Goal: Information Seeking & Learning: Learn about a topic

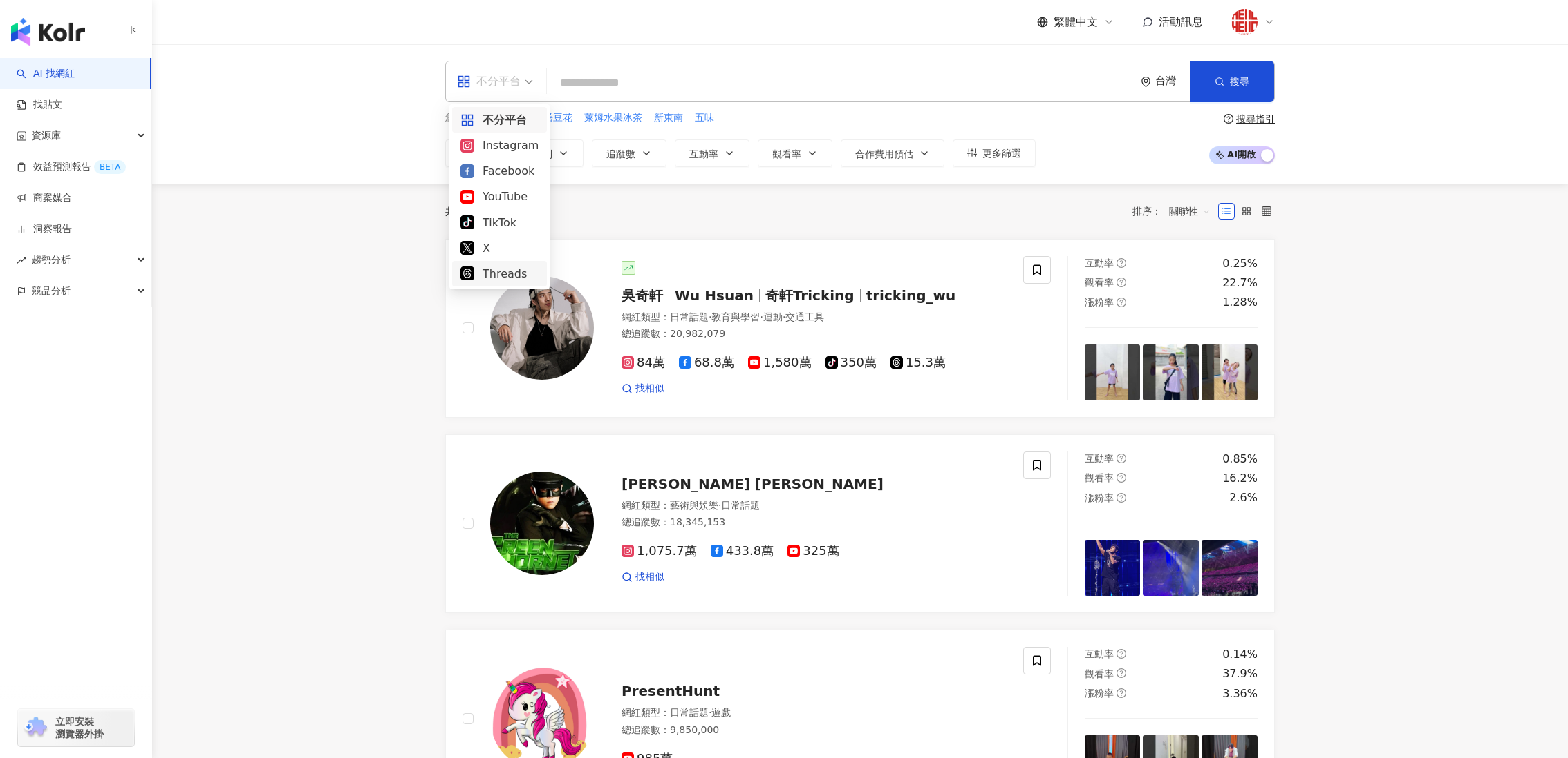
click at [498, 265] on div "Threads" at bounding box center [500, 273] width 78 height 17
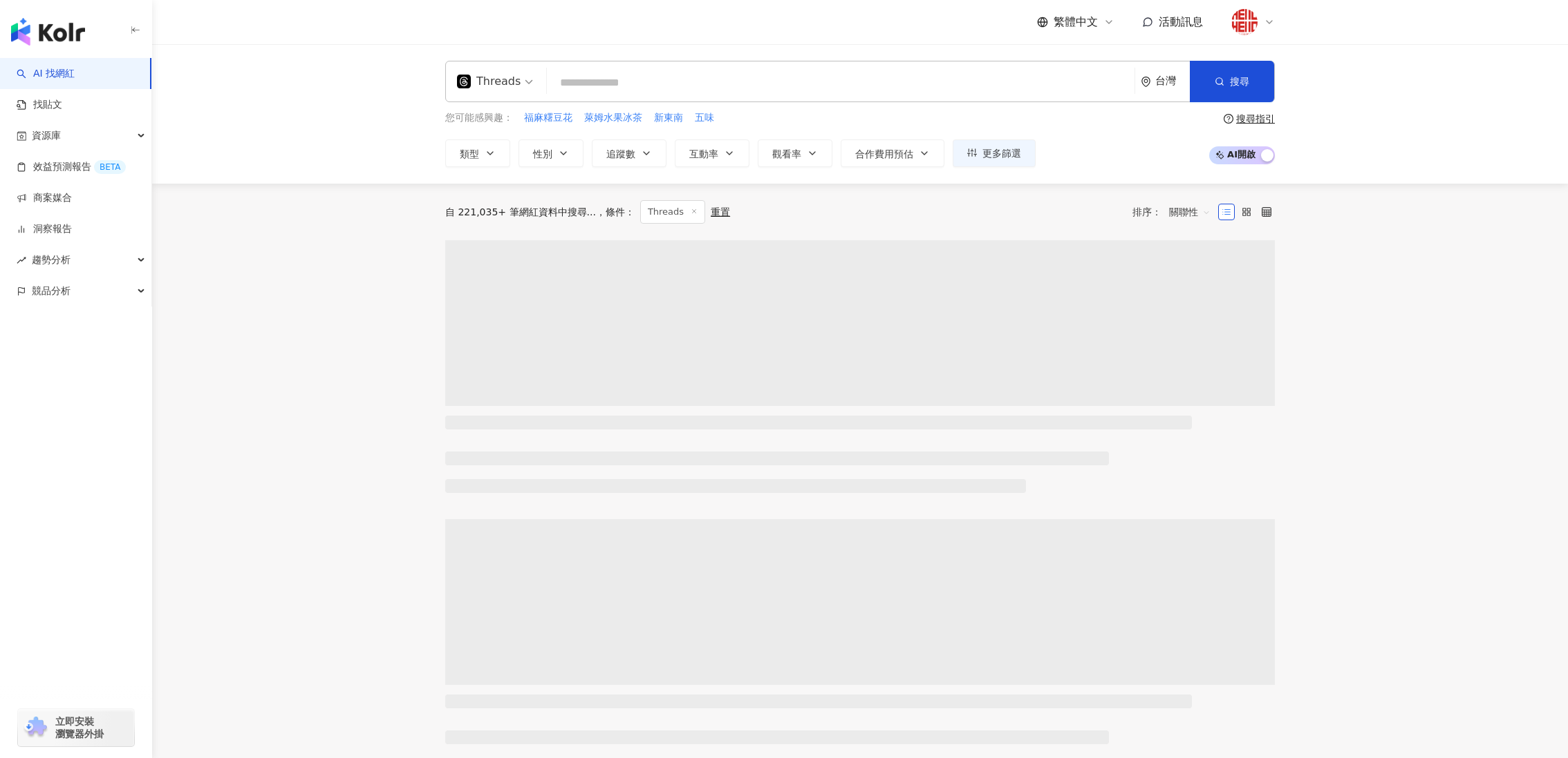
click at [606, 97] on div "threads Threads 台灣 搜尋" at bounding box center [860, 81] width 830 height 41
click at [616, 82] on input "search" at bounding box center [841, 83] width 576 height 26
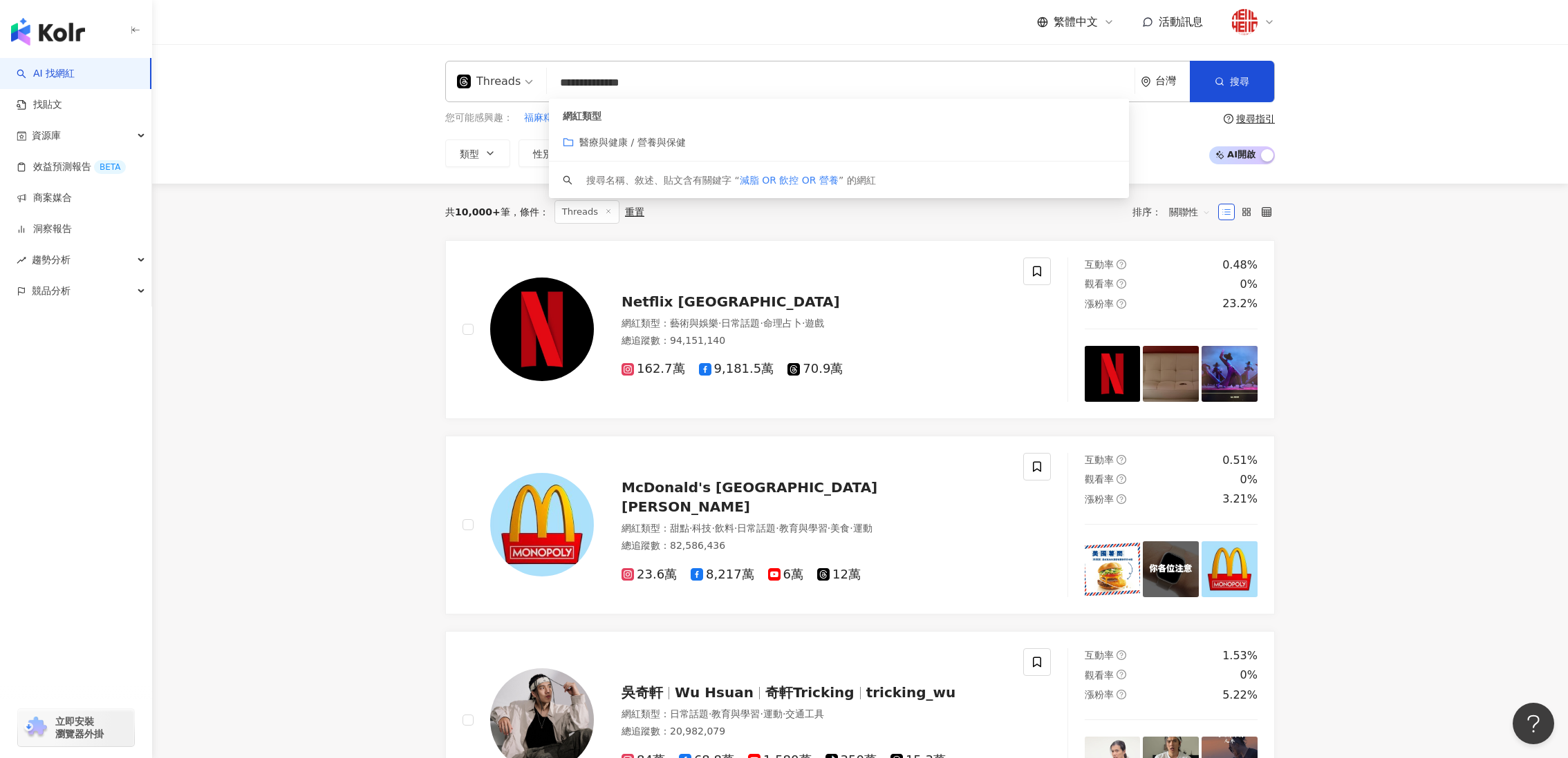
type input "**********"
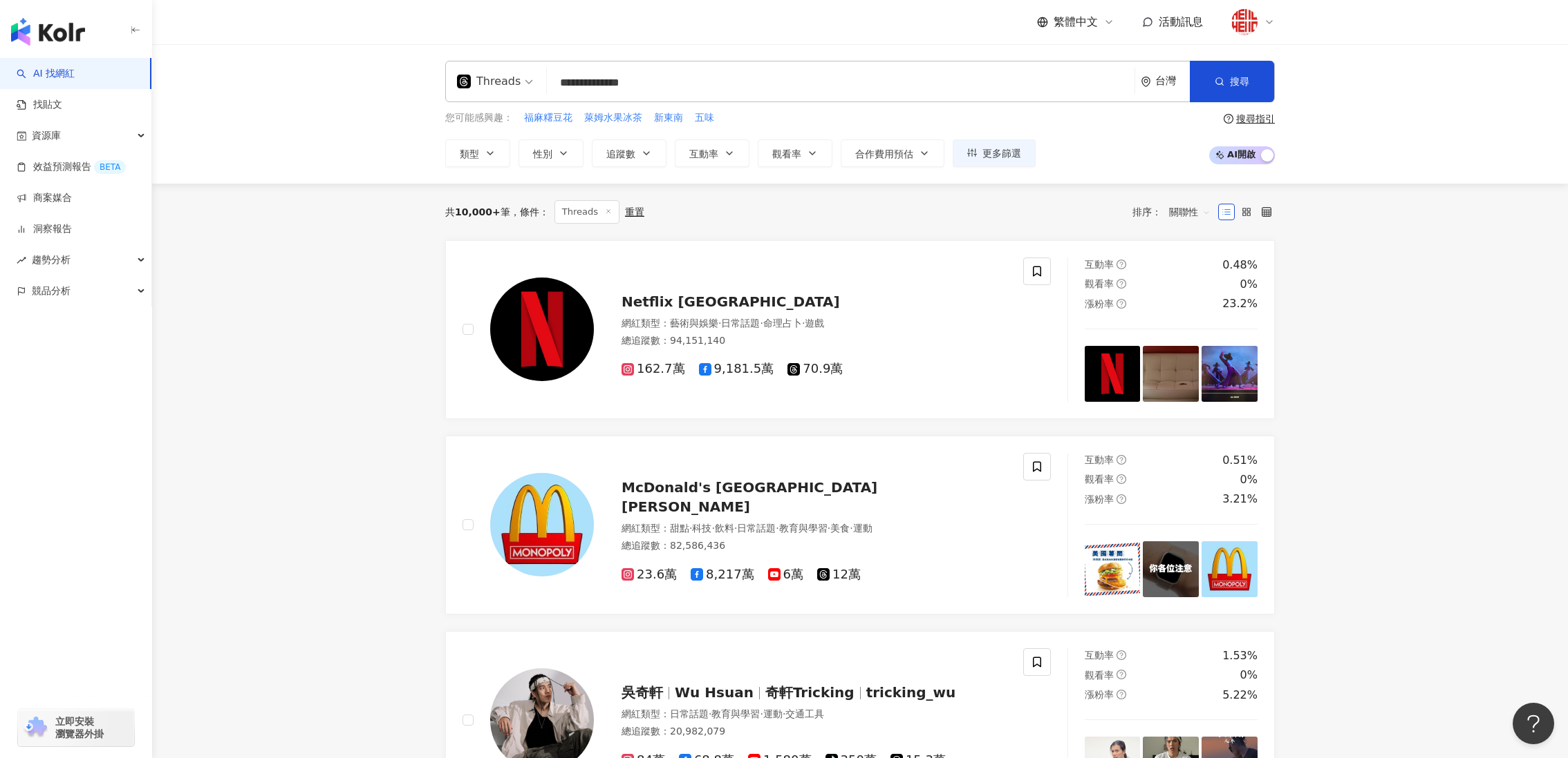
click at [614, 149] on span "追蹤數" at bounding box center [621, 154] width 29 height 11
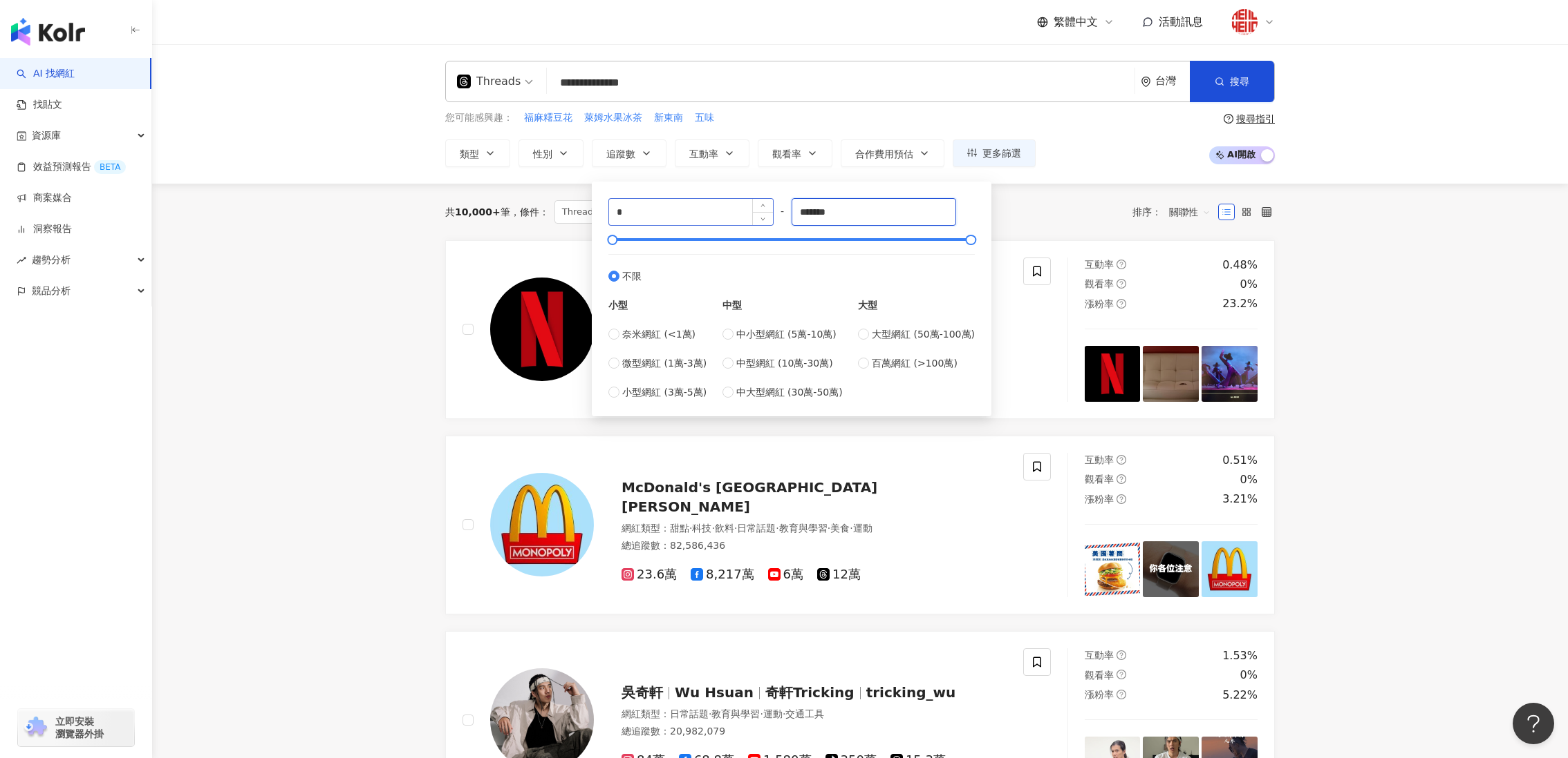
drag, startPoint x: 864, startPoint y: 219, endPoint x: 722, endPoint y: 207, distance: 142.5
click at [722, 207] on div "* - ******* 不限 小型 奈米網紅 (<1萬) 微型網紅 (1萬-3萬) 小型網紅 (3萬-5萬) 中型 中小型網紅 (5萬-10萬) 中型網紅 (…" at bounding box center [791, 299] width 366 height 201
type input "****"
drag, startPoint x: 1099, startPoint y: 178, endPoint x: 1205, endPoint y: 135, distance: 114.4
click at [1100, 178] on div "**********" at bounding box center [860, 114] width 1416 height 139
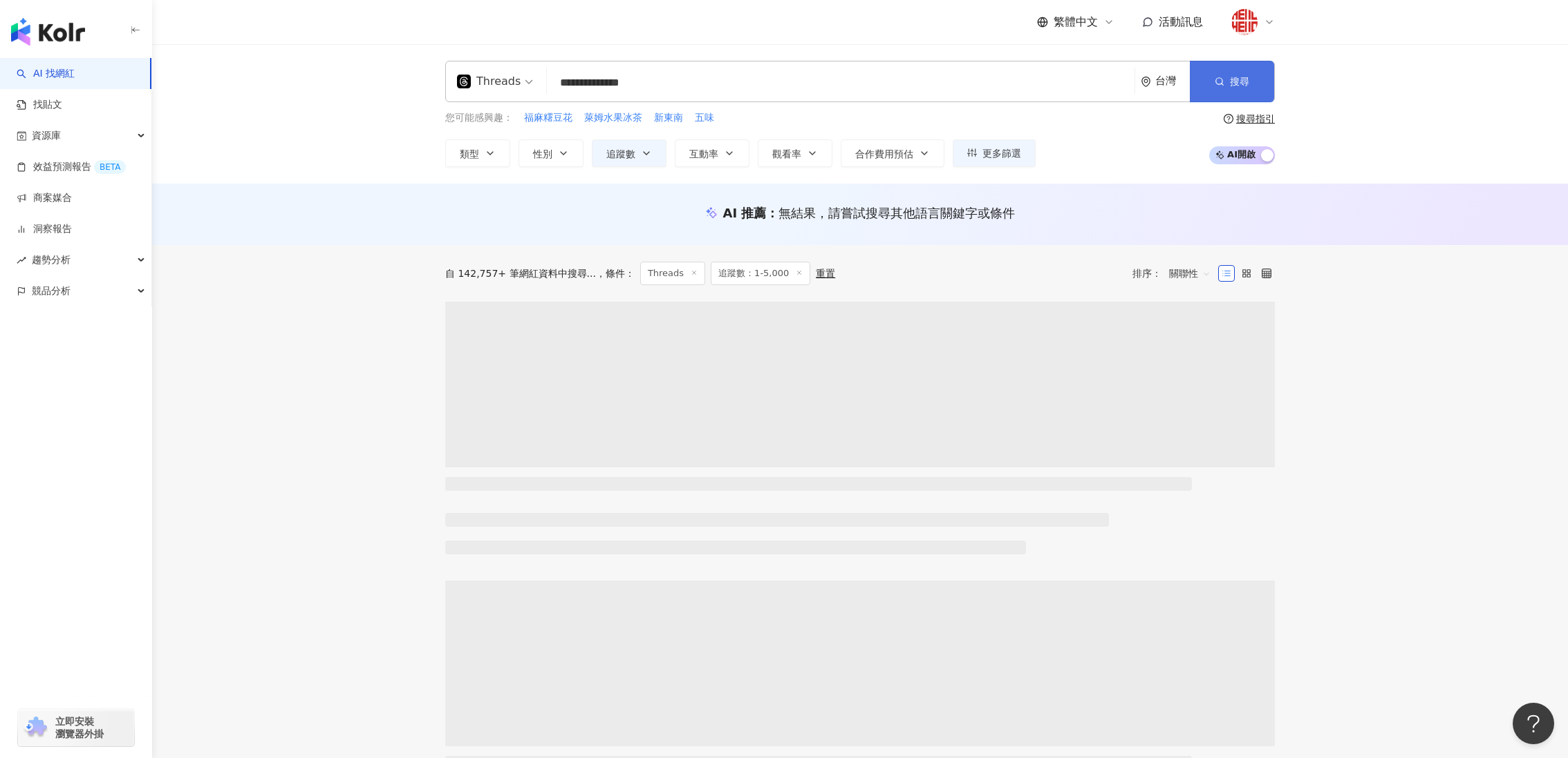
click at [1216, 101] on button "搜尋" at bounding box center [1232, 81] width 84 height 41
click at [716, 149] on span "互動率" at bounding box center [704, 154] width 29 height 11
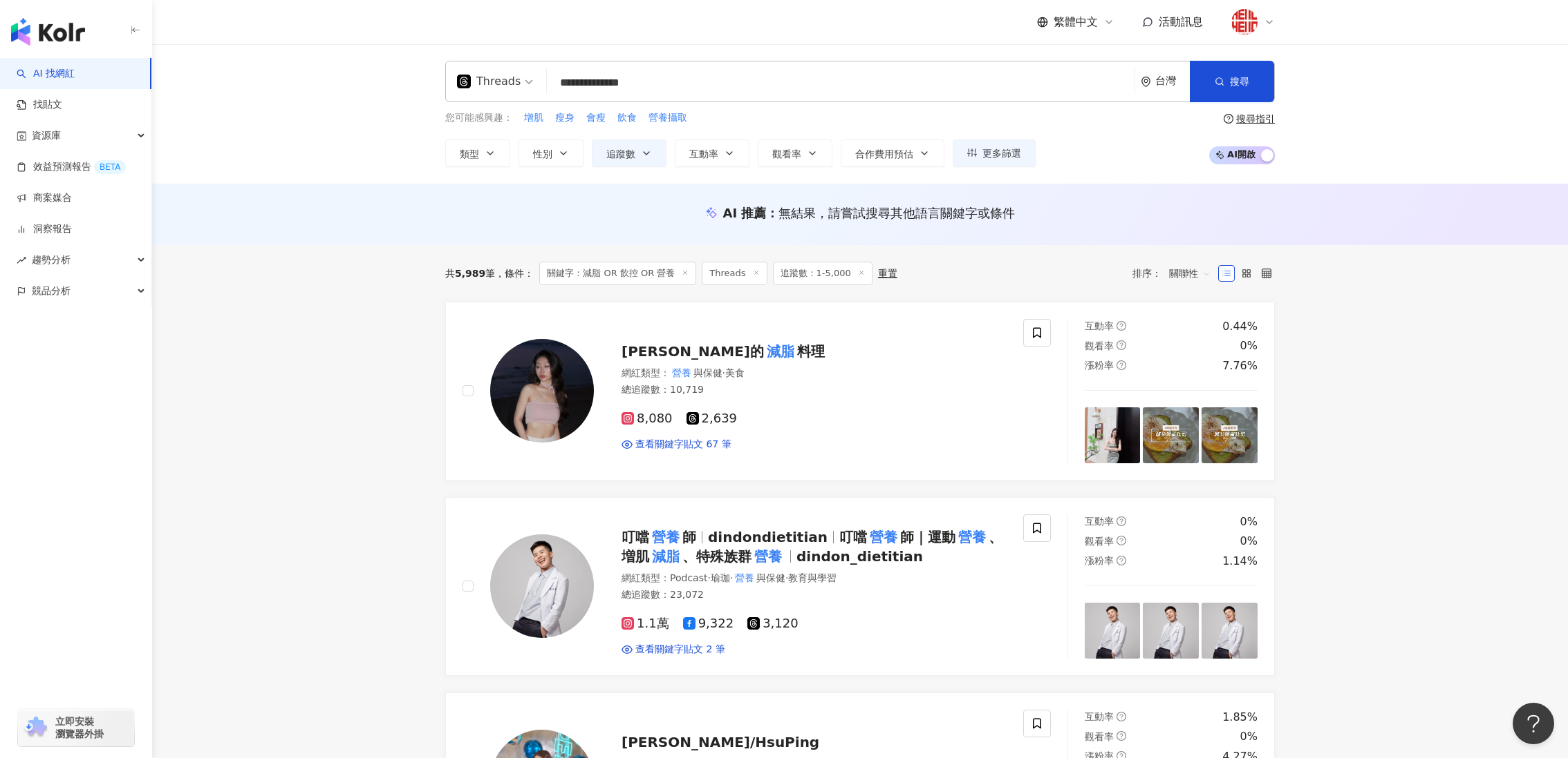
click at [471, 149] on span "類型" at bounding box center [469, 154] width 19 height 11
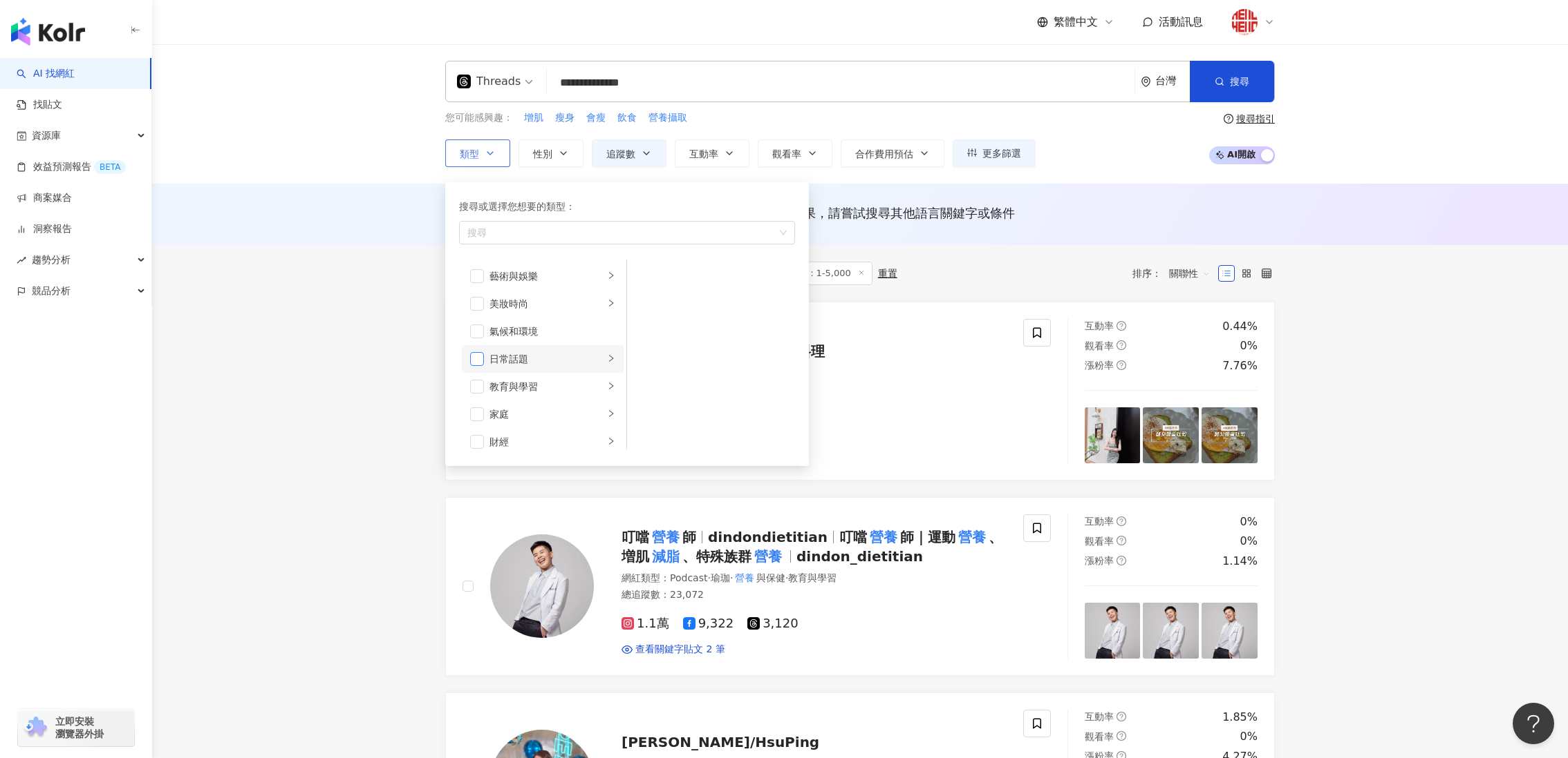
click at [473, 357] on span "button" at bounding box center [477, 359] width 14 height 14
click at [1233, 97] on button "搜尋" at bounding box center [1232, 81] width 84 height 41
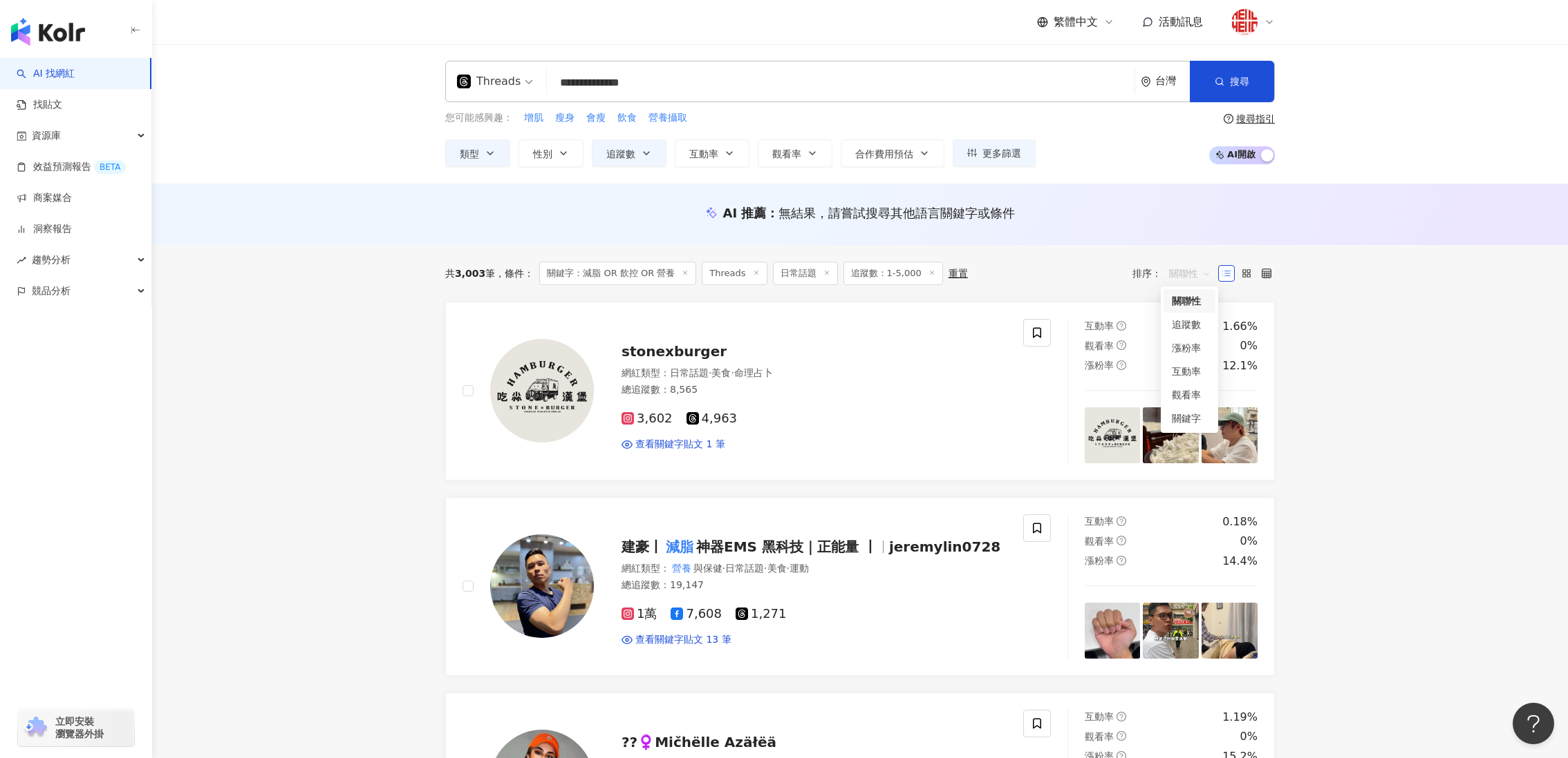
click at [1177, 277] on span "關聯性" at bounding box center [1189, 273] width 41 height 22
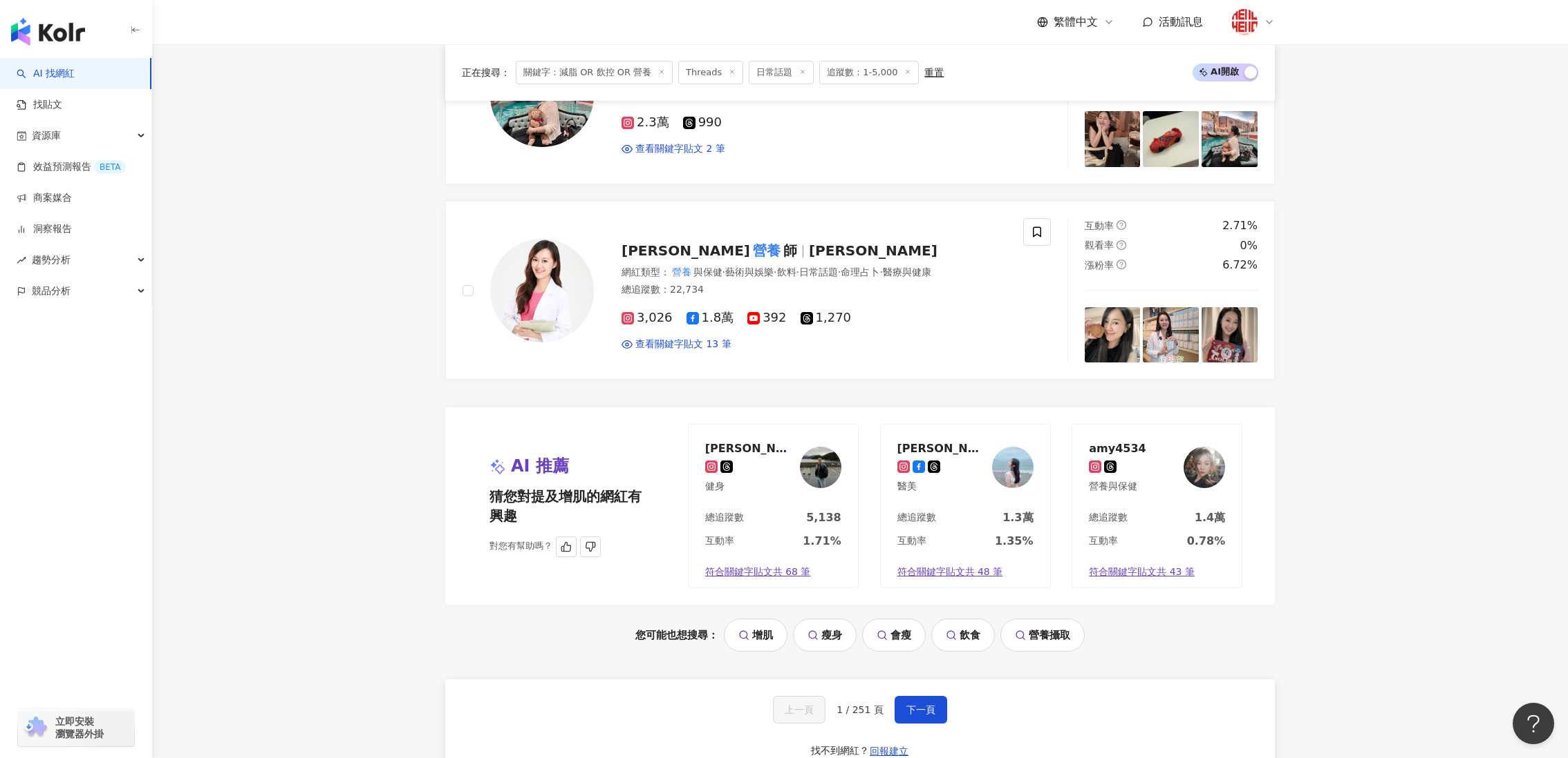
scroll to position [2241, 0]
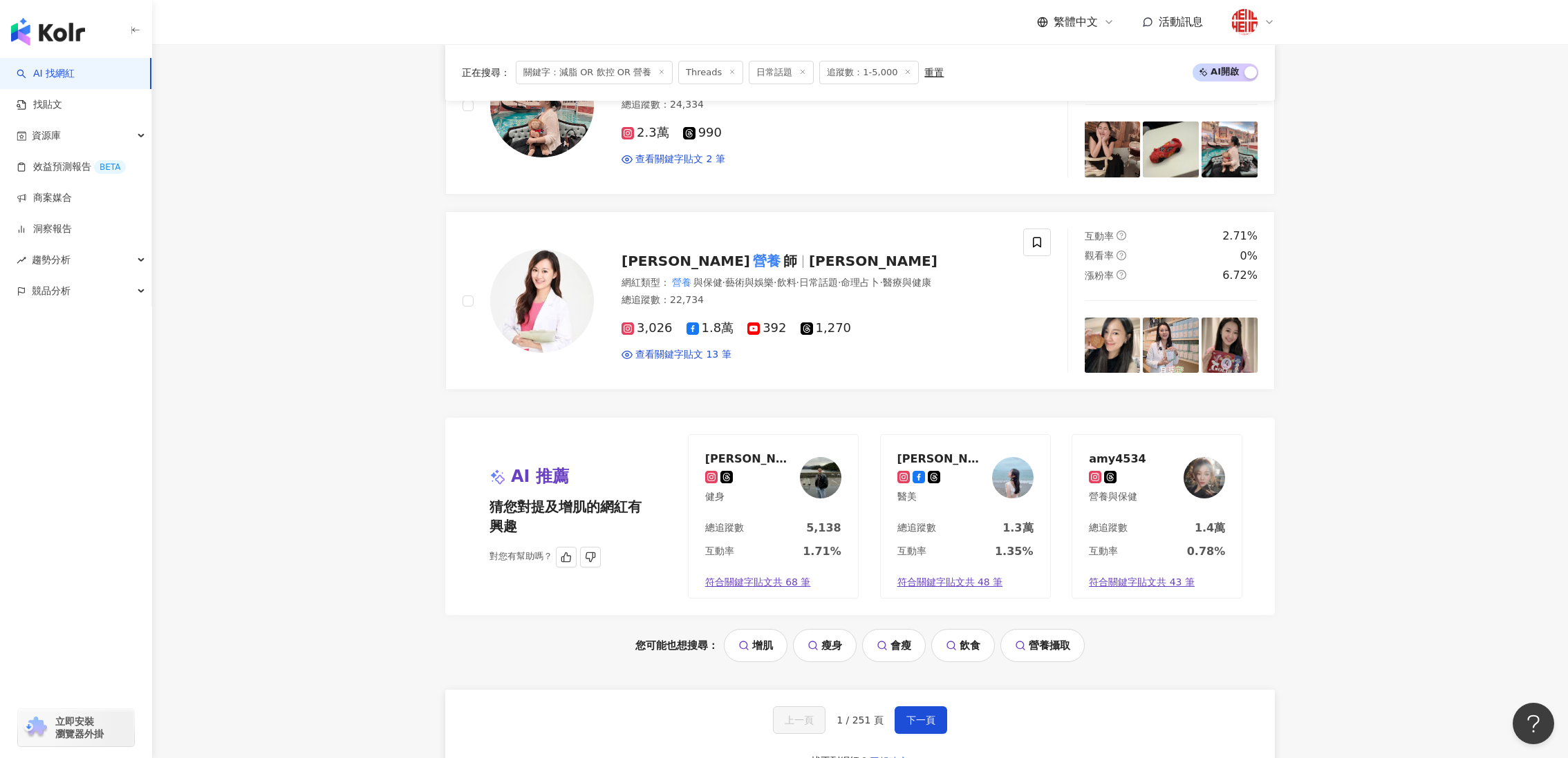
click at [810, 460] on img at bounding box center [820, 477] width 41 height 41
click at [923, 707] on button "下一頁" at bounding box center [921, 721] width 53 height 27
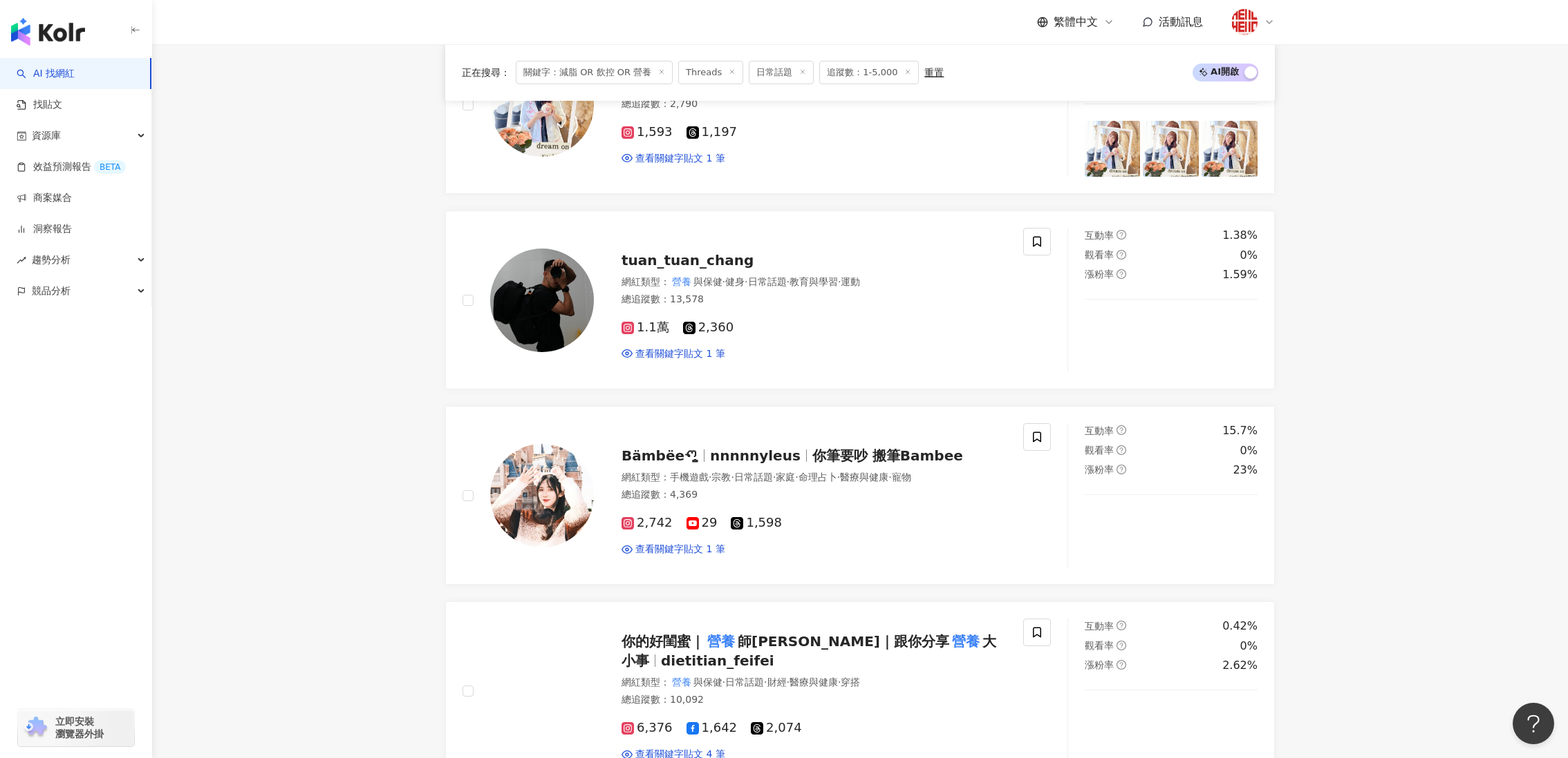
scroll to position [1457, 0]
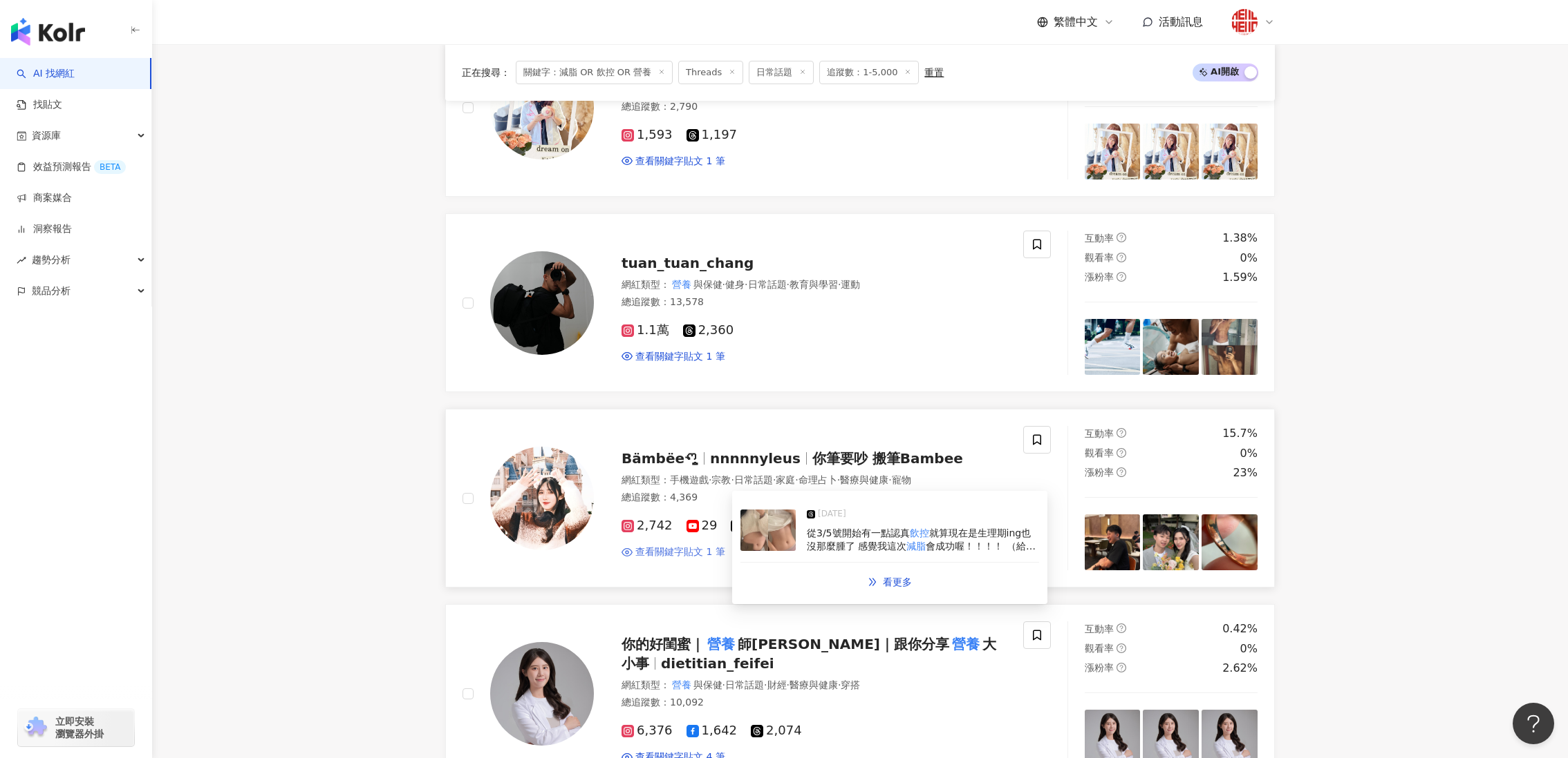
click at [707, 552] on span "查看關鍵字貼文 1 筆" at bounding box center [680, 552] width 90 height 14
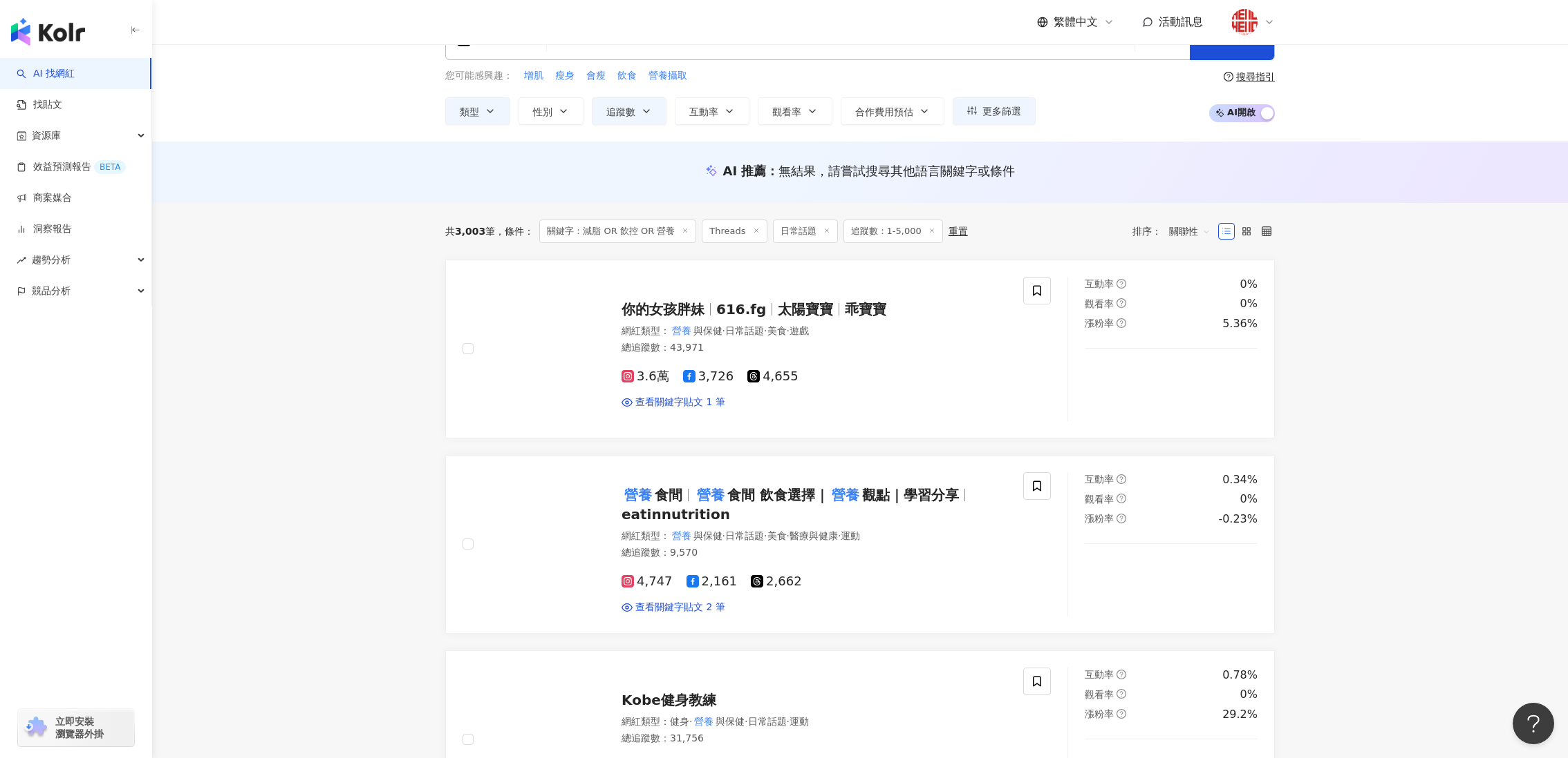
scroll to position [45, 0]
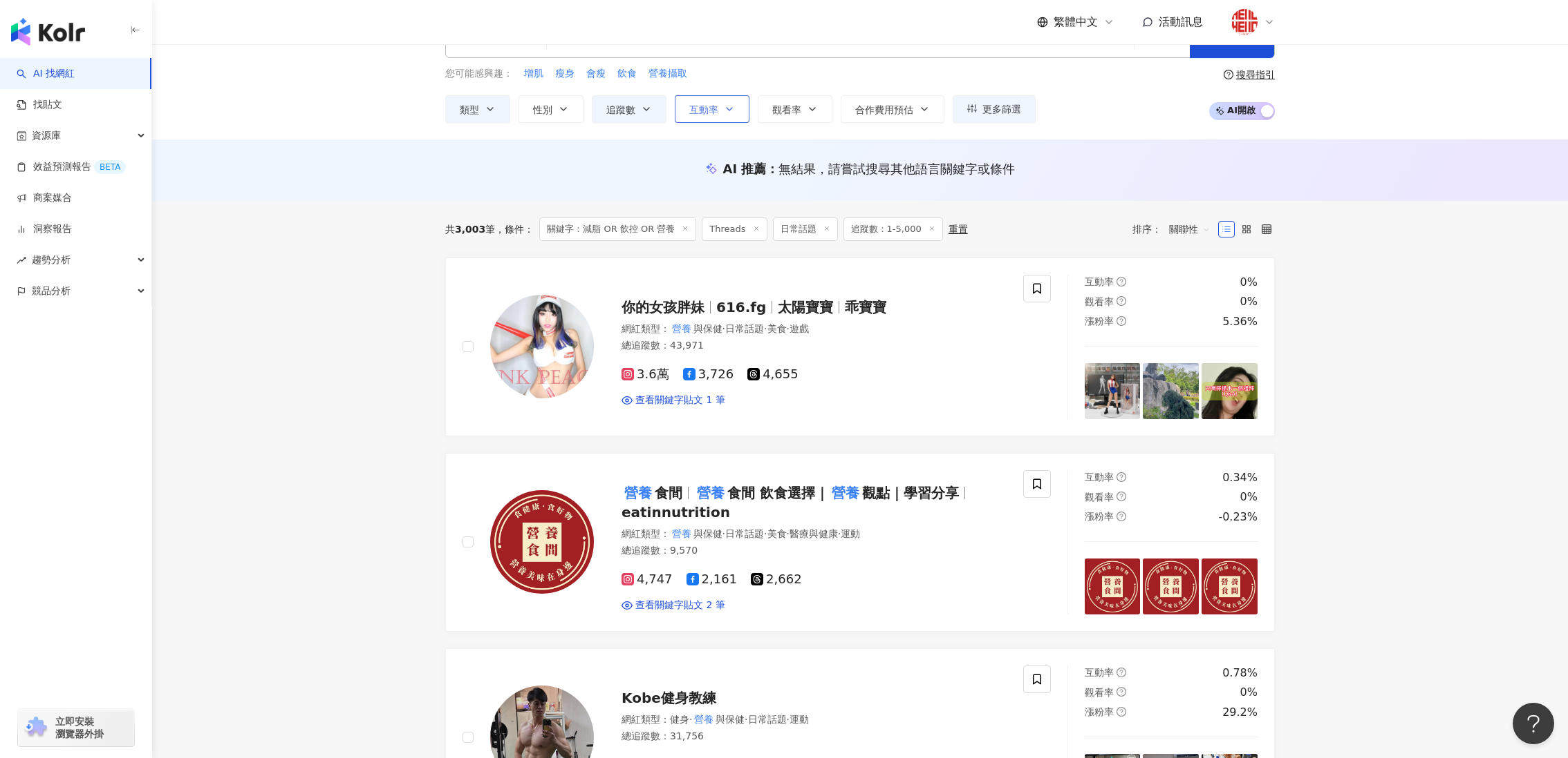
click at [701, 114] on span "互動率" at bounding box center [704, 109] width 29 height 11
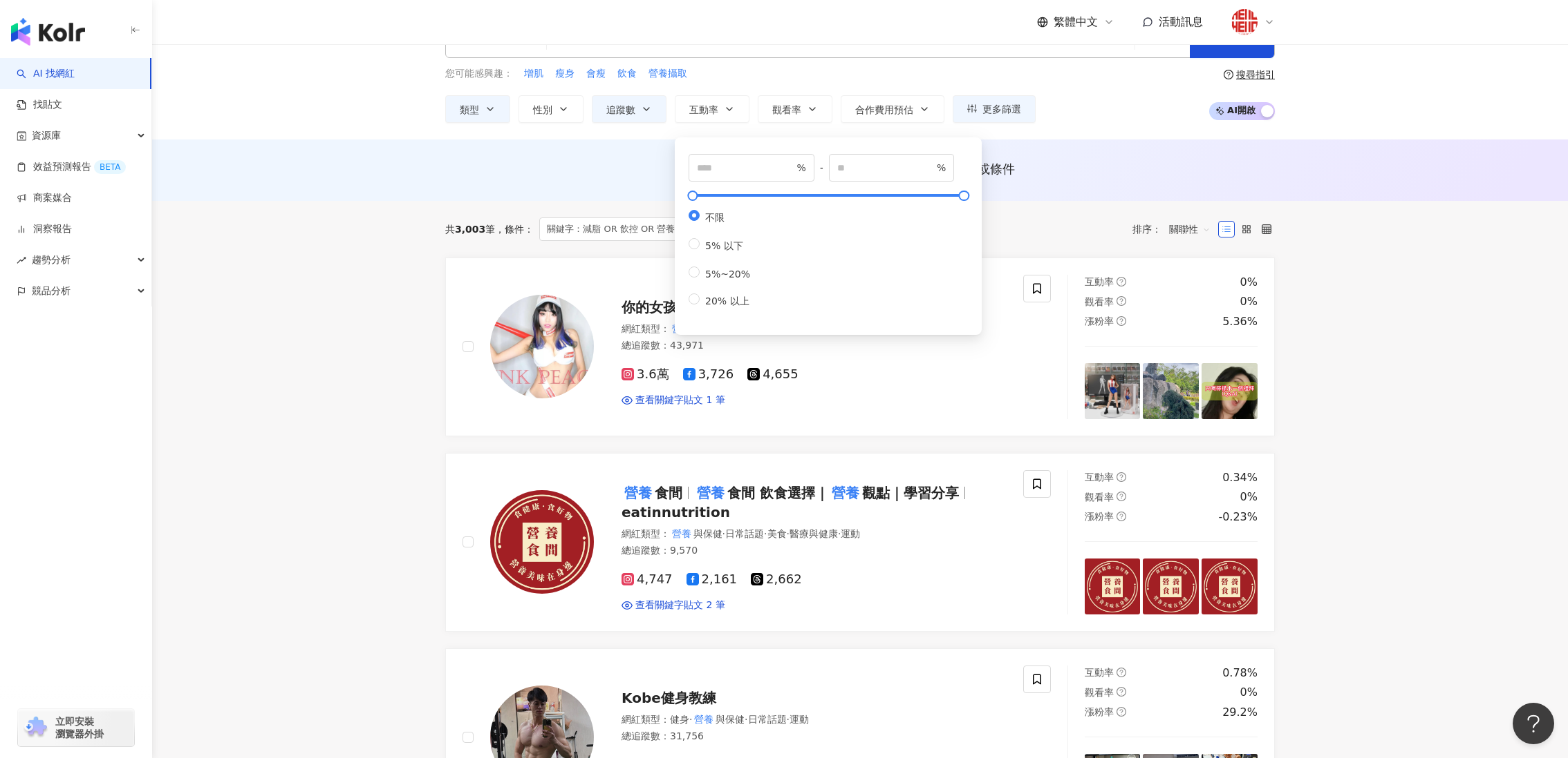
drag, startPoint x: 1177, startPoint y: 184, endPoint x: 1202, endPoint y: 212, distance: 37.5
click at [1188, 194] on div "AI 推薦 ： 無結果，請嘗試搜尋其他語言關鍵字或條件" at bounding box center [860, 169] width 1416 height 61
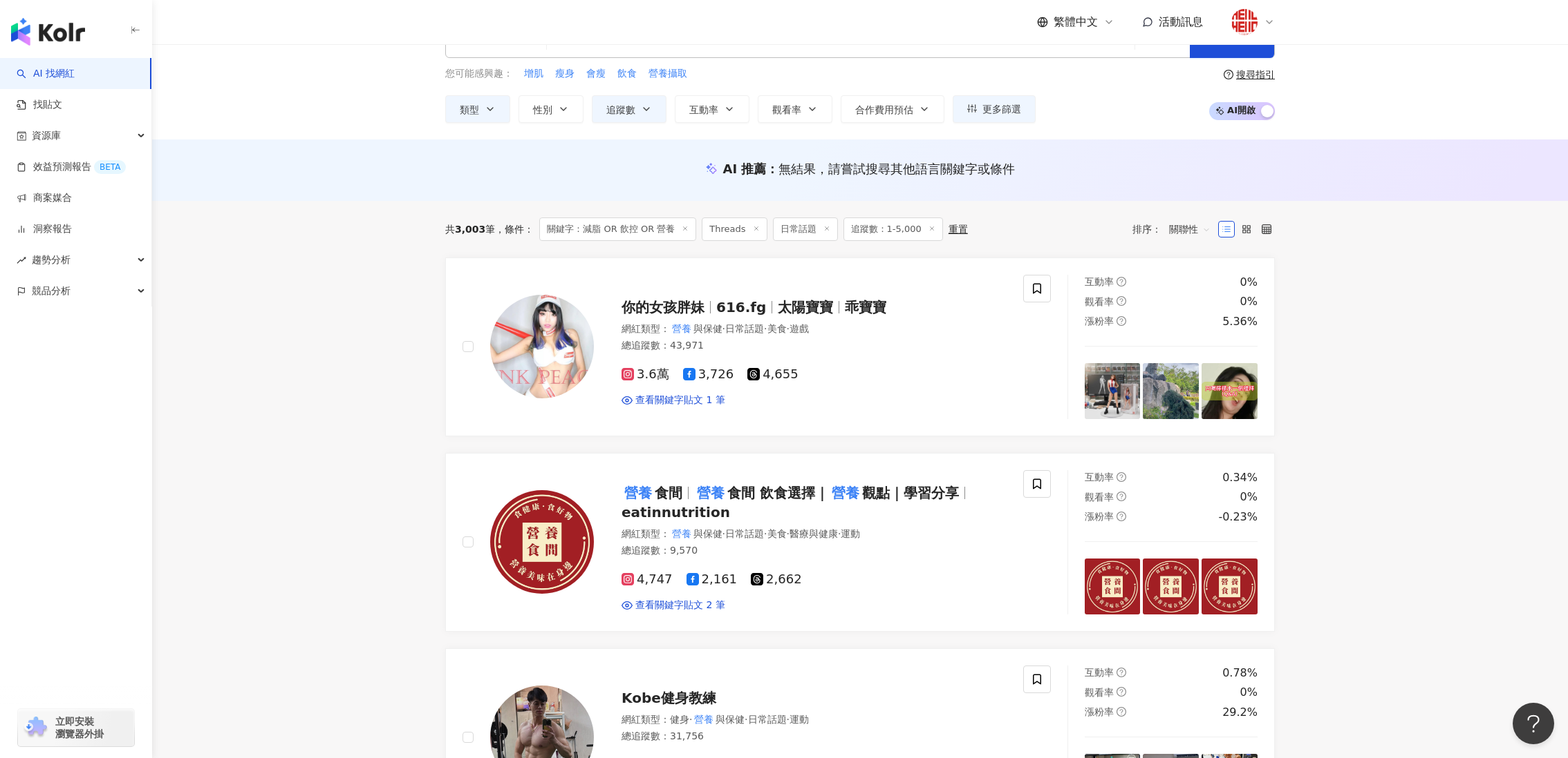
scroll to position [0, 0]
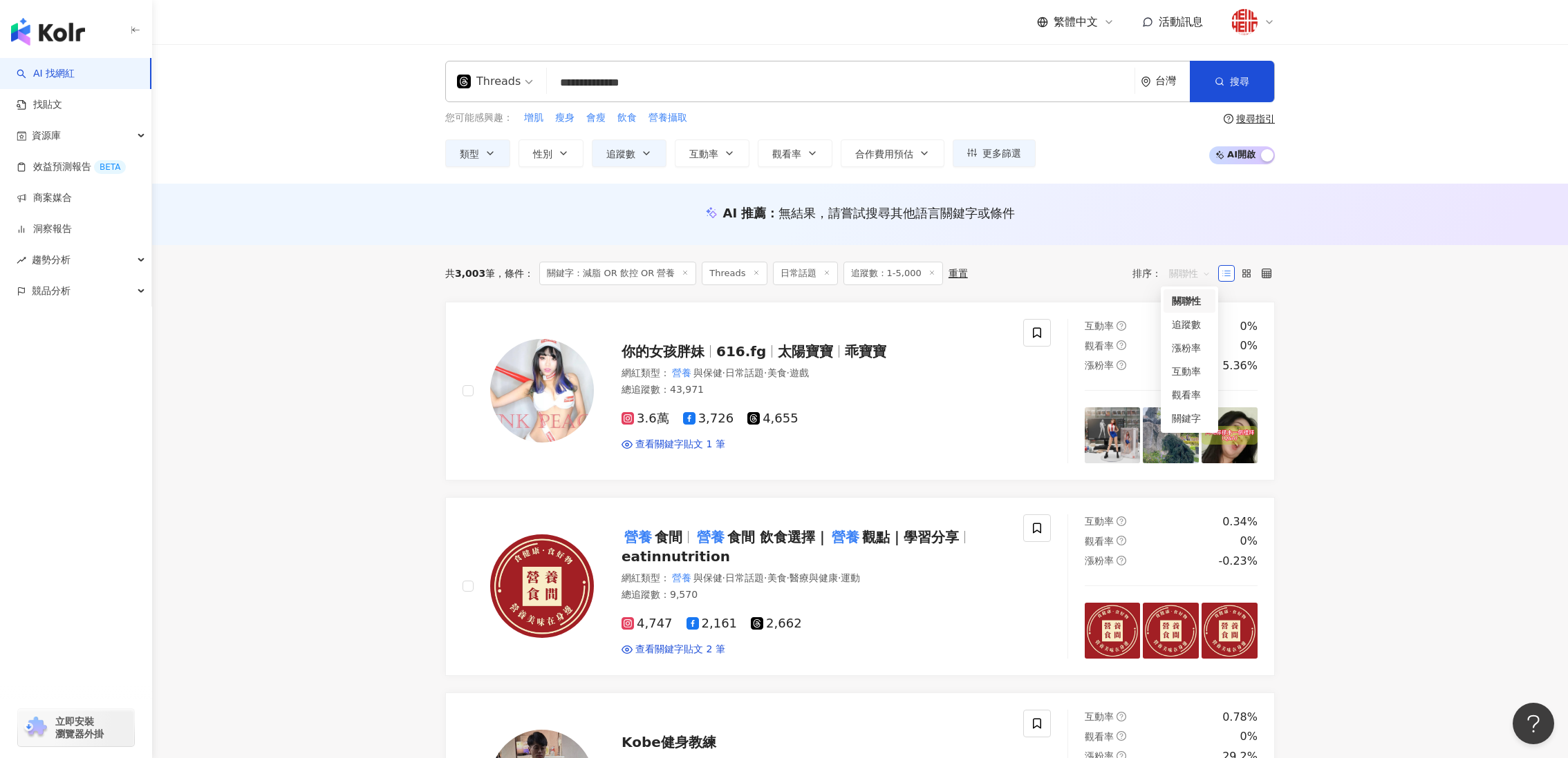
click at [1184, 264] on span "關聯性" at bounding box center [1189, 273] width 41 height 22
click at [1194, 371] on div "互動率" at bounding box center [1189, 372] width 36 height 15
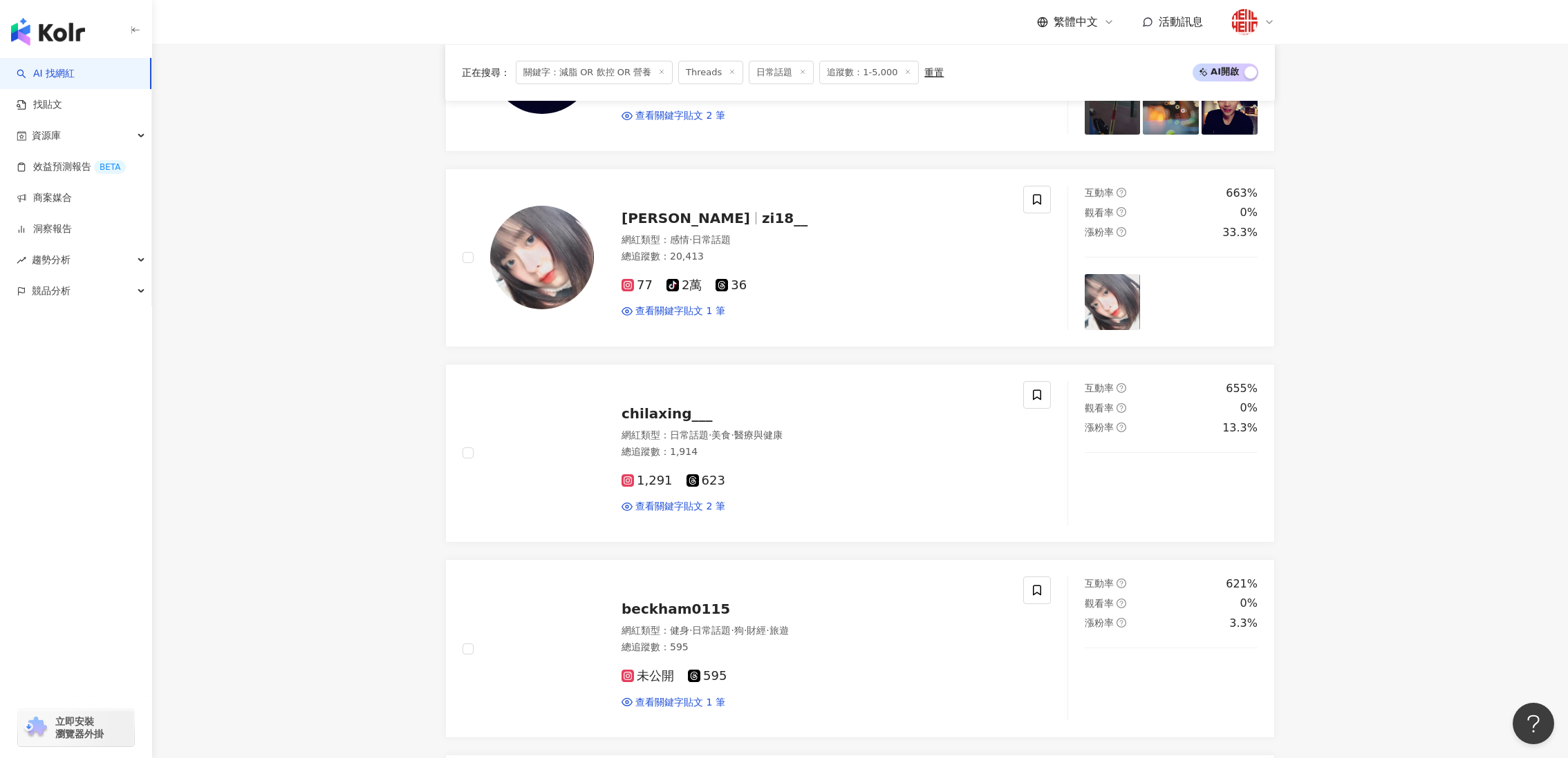
scroll to position [622, 0]
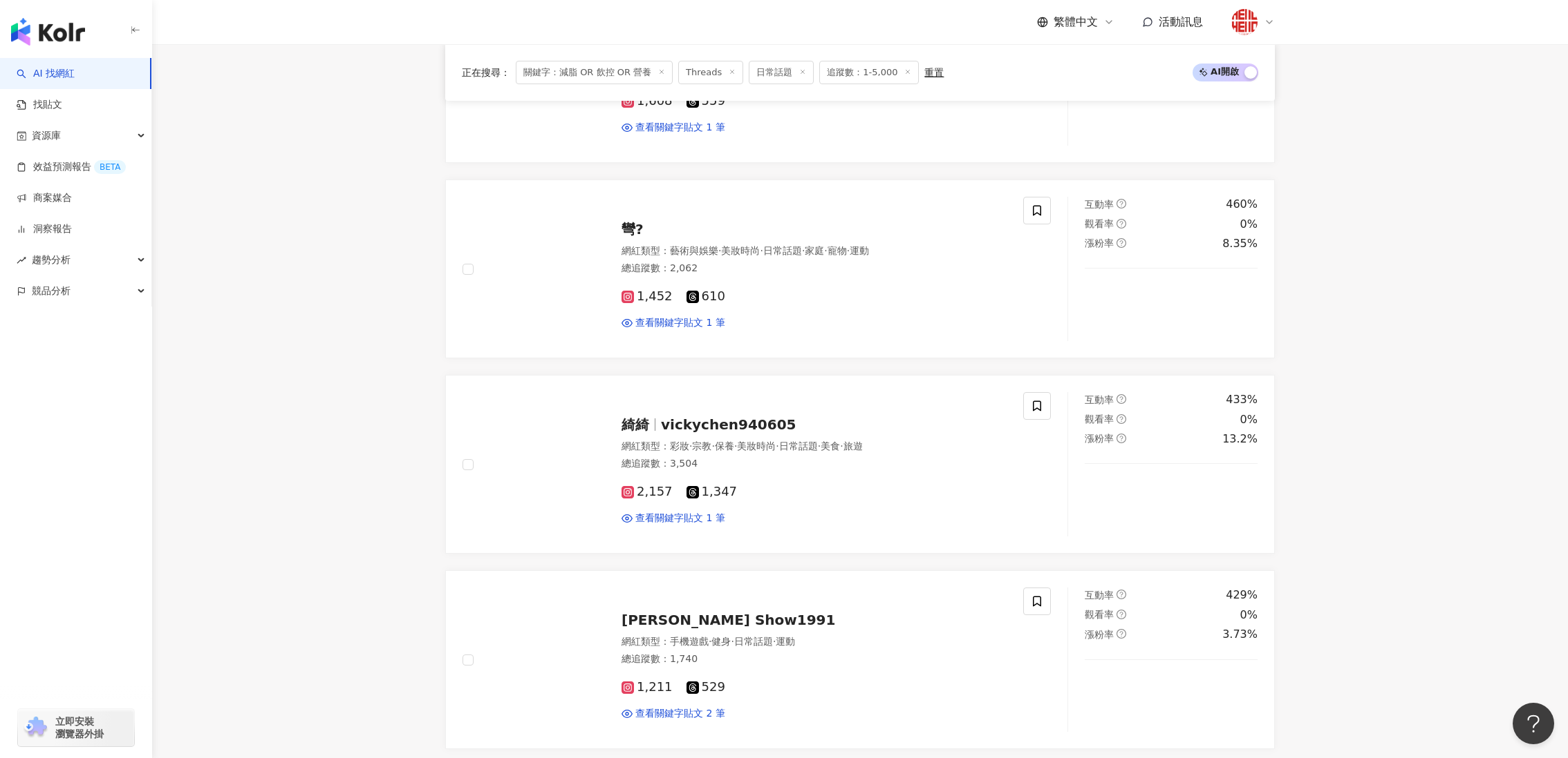
scroll to position [2453, 0]
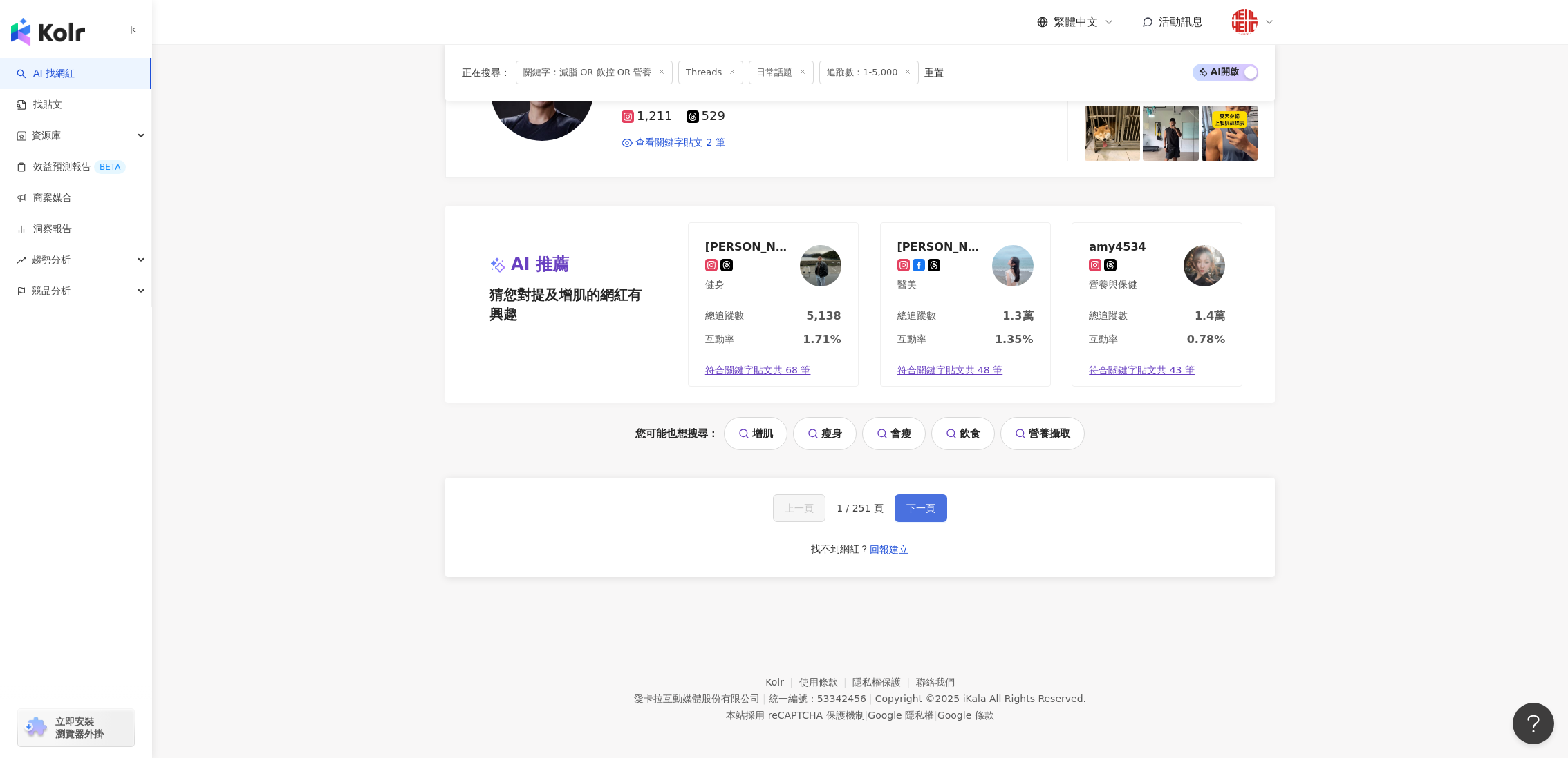
click at [927, 508] on button "下一頁" at bounding box center [921, 508] width 53 height 27
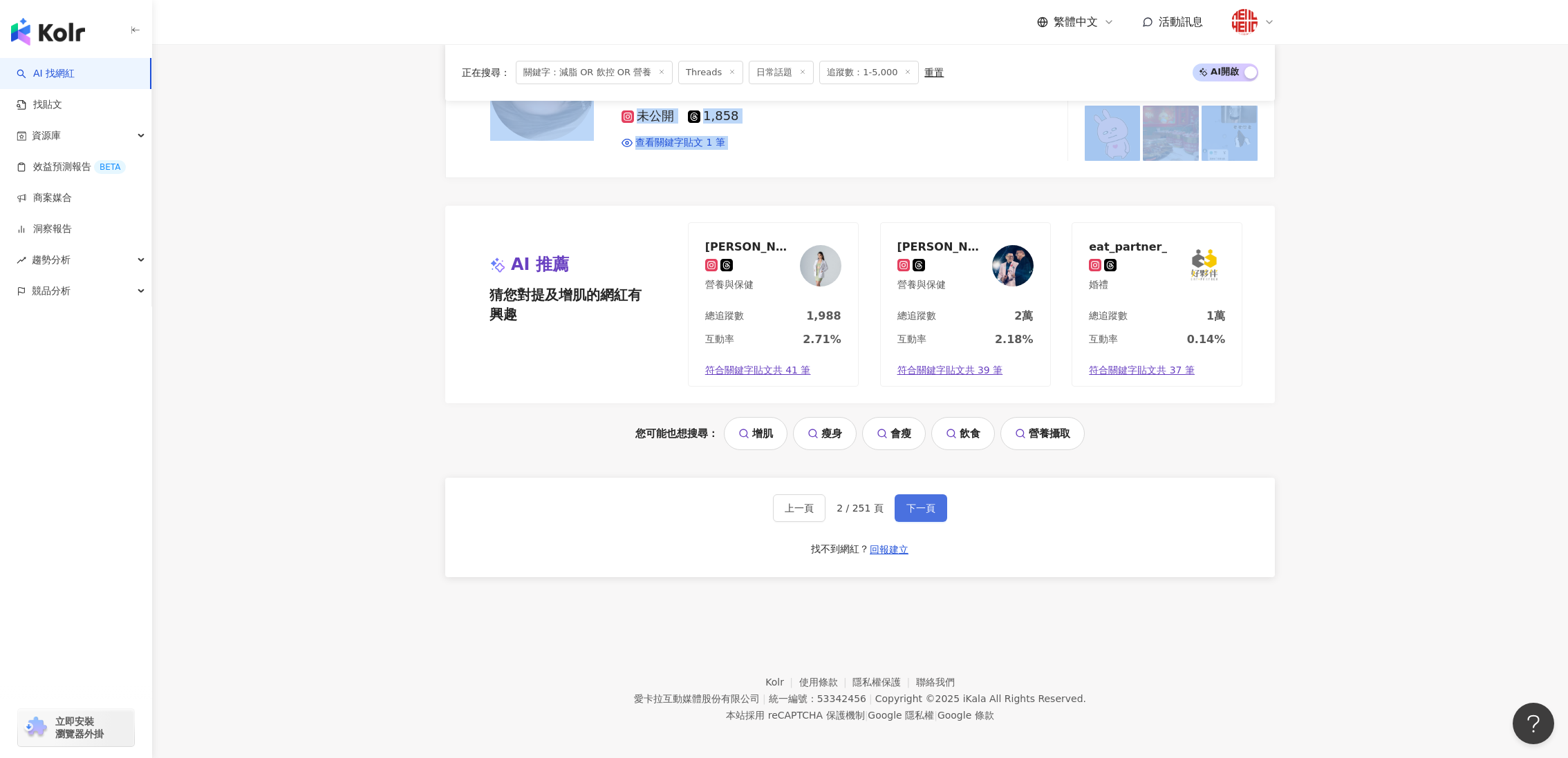
click at [906, 503] on span "下一頁" at bounding box center [921, 508] width 29 height 11
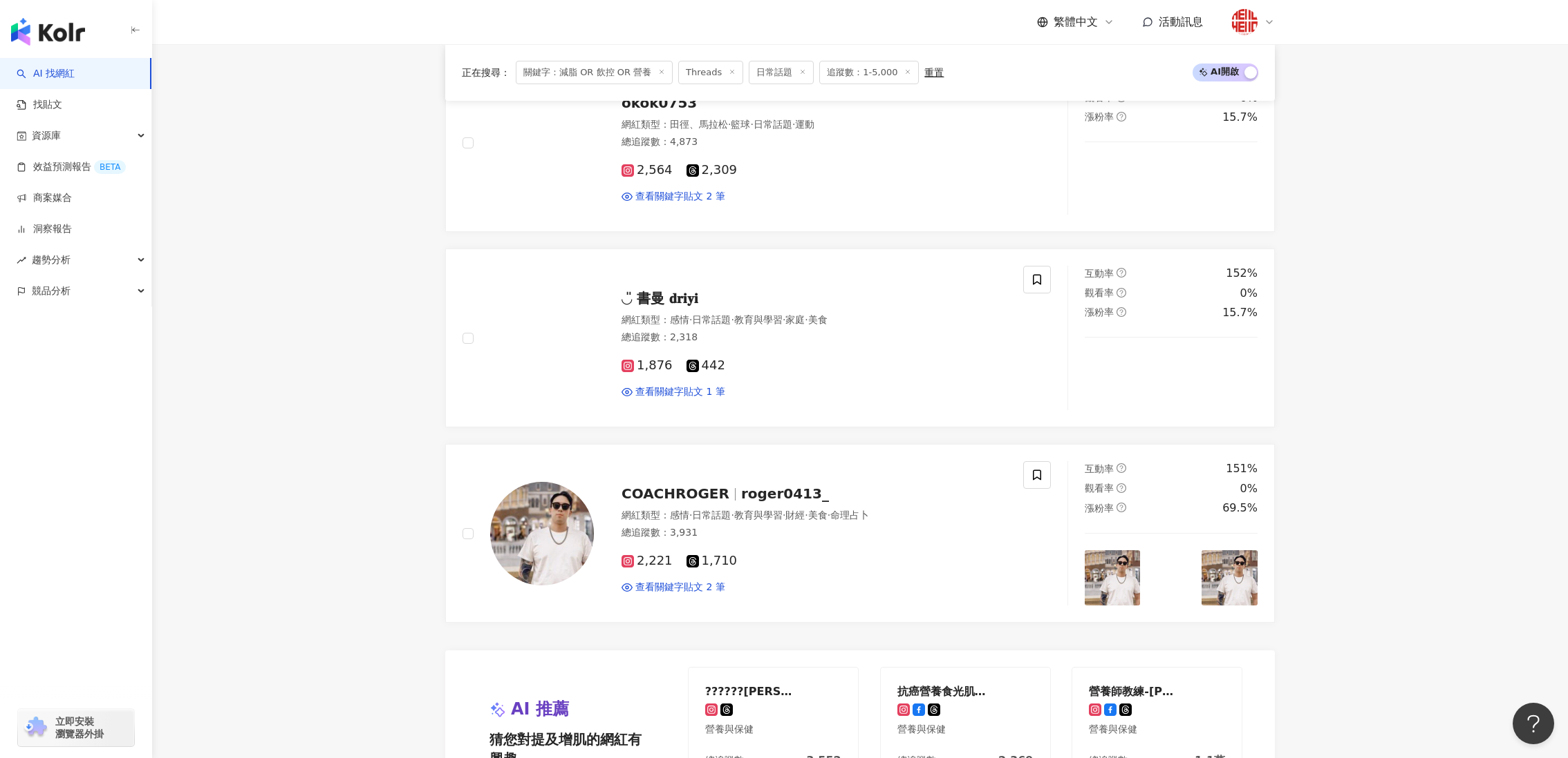
scroll to position [2003, 0]
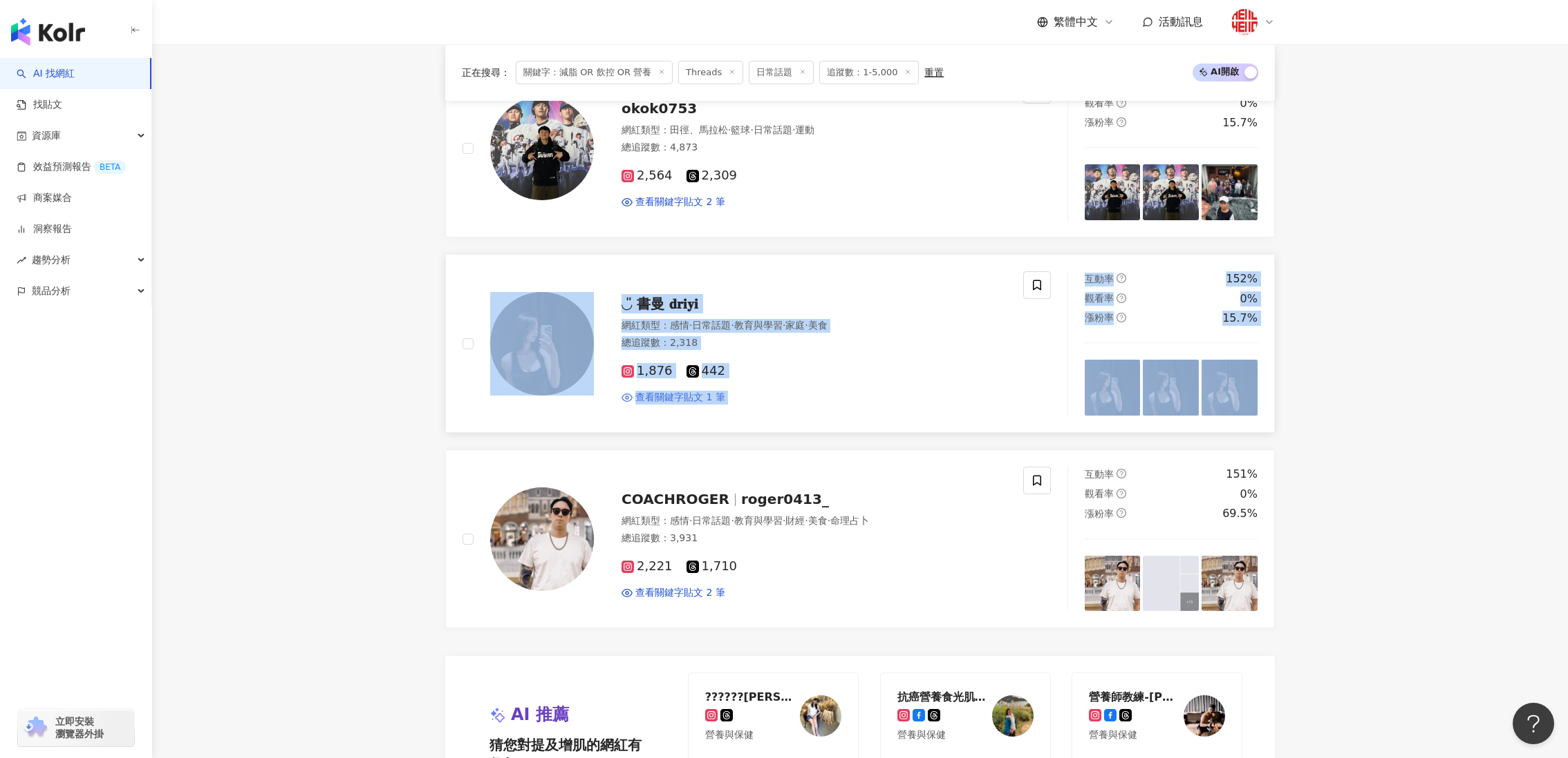
click at [653, 394] on span "查看關鍵字貼文 1 筆" at bounding box center [680, 397] width 90 height 14
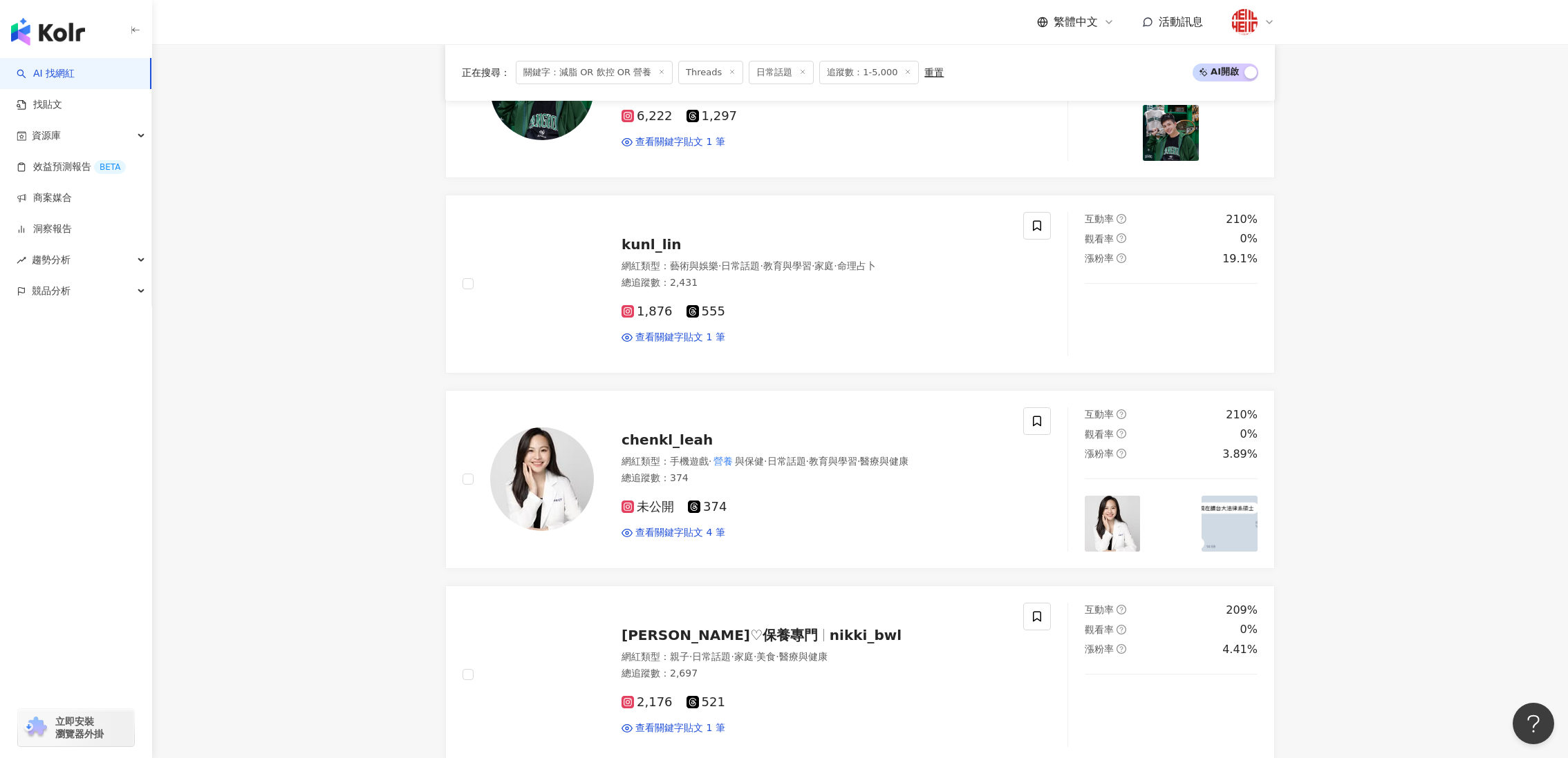
scroll to position [301, 0]
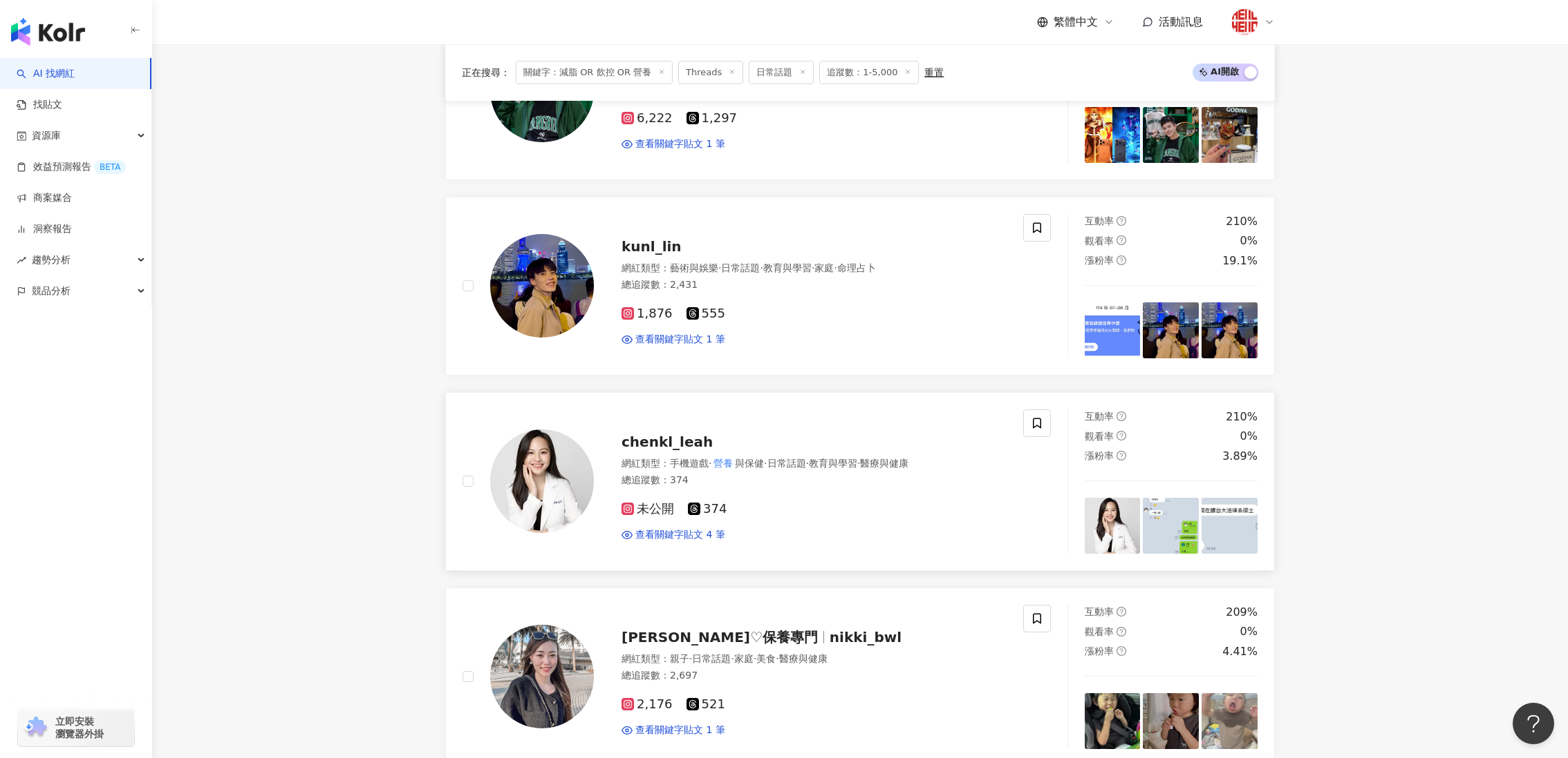
click at [725, 510] on span "374" at bounding box center [707, 509] width 38 height 15
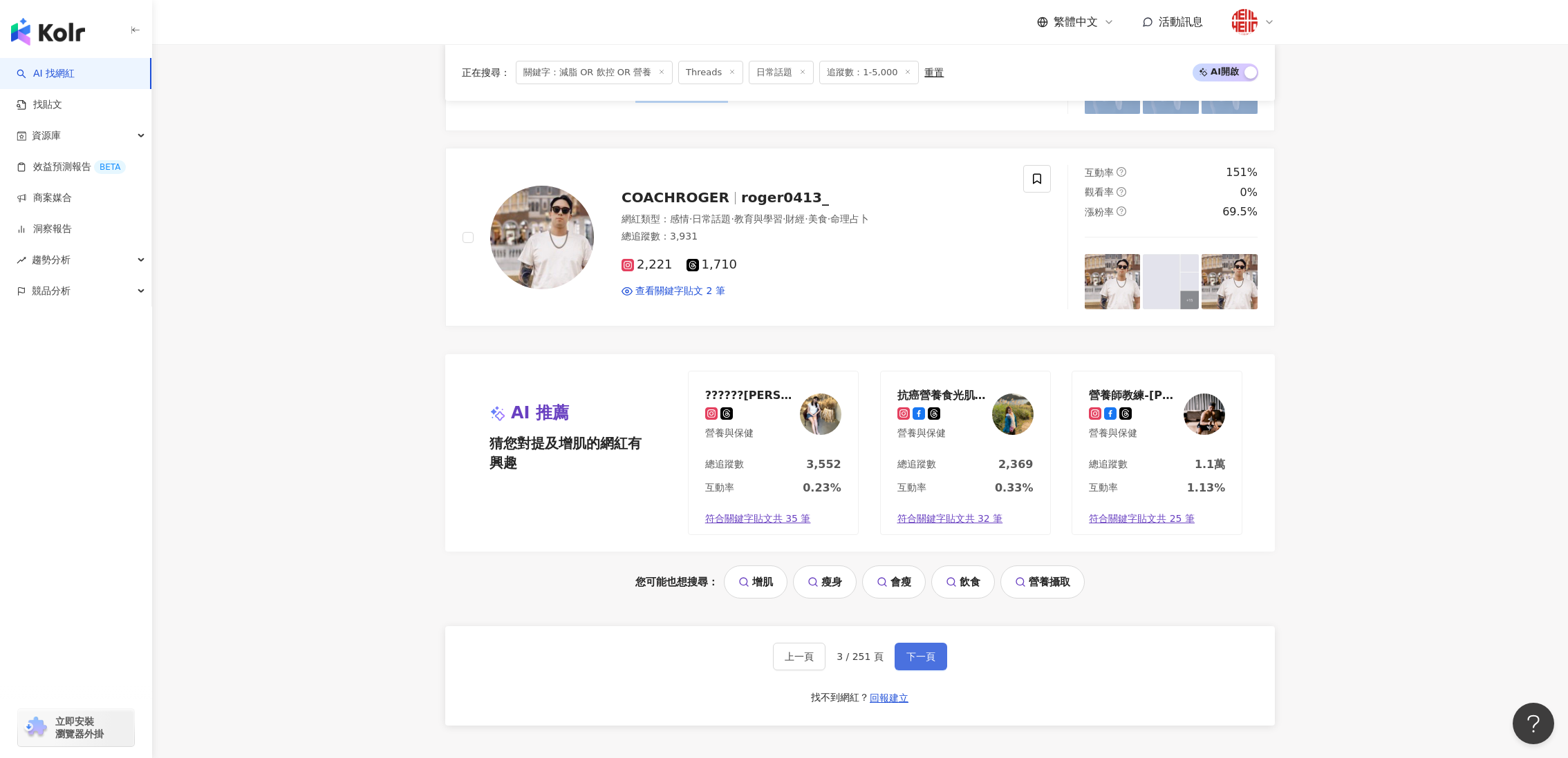
click at [927, 651] on span "下一頁" at bounding box center [921, 657] width 29 height 11
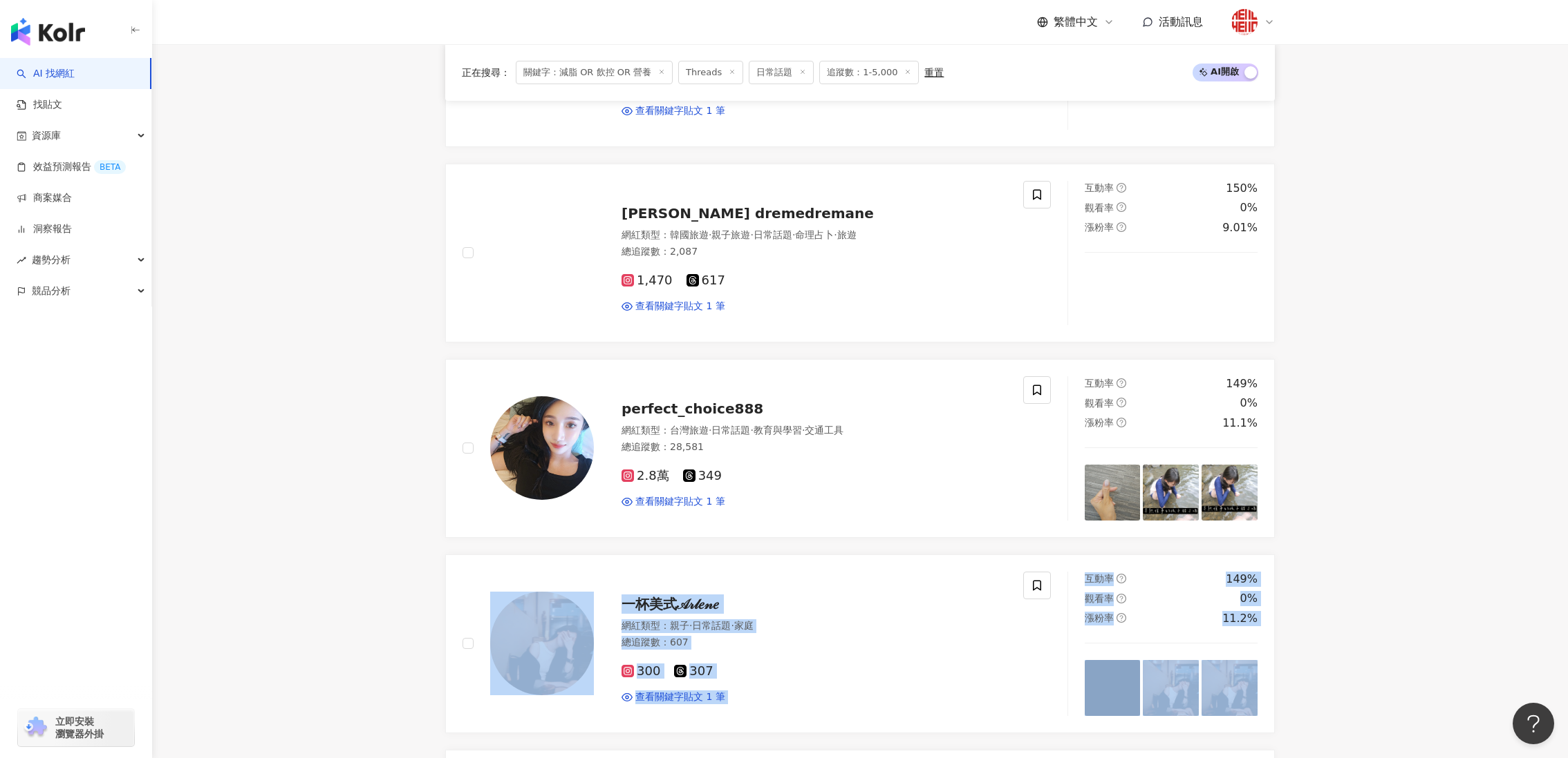
scroll to position [0, 0]
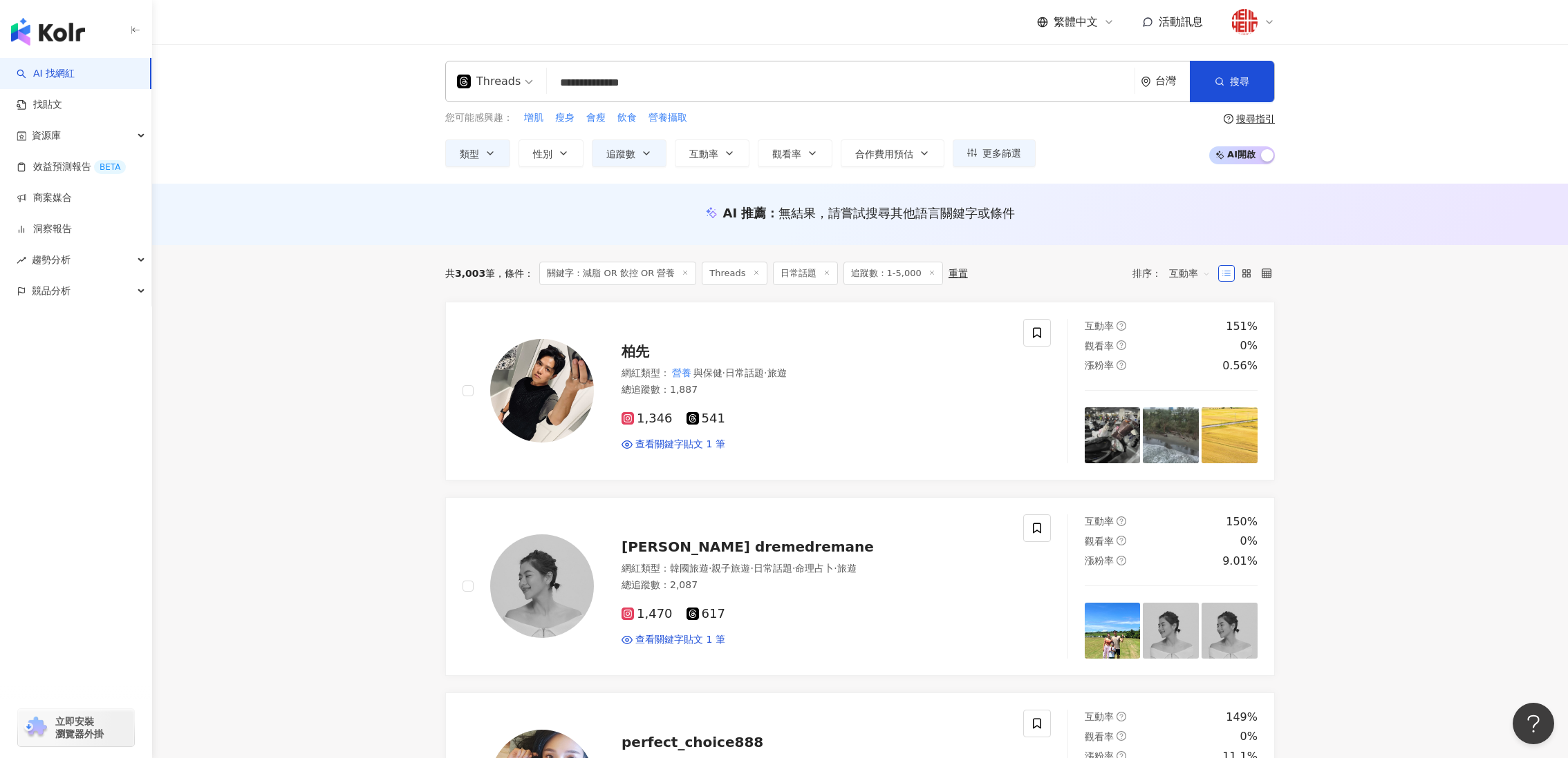
click at [695, 84] on input "**********" at bounding box center [841, 83] width 576 height 26
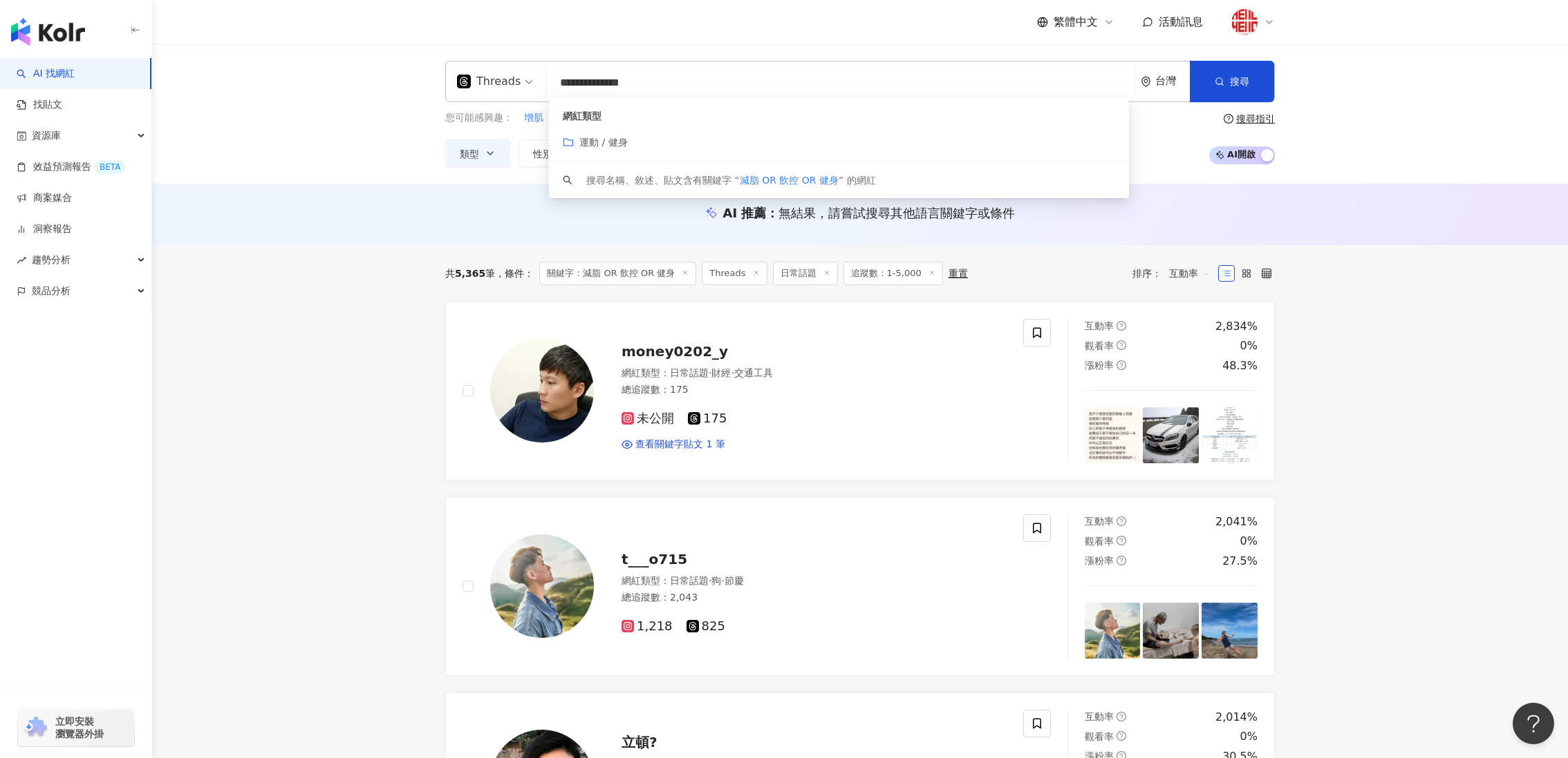
click at [619, 145] on span "運動 / 健身" at bounding box center [603, 142] width 48 height 11
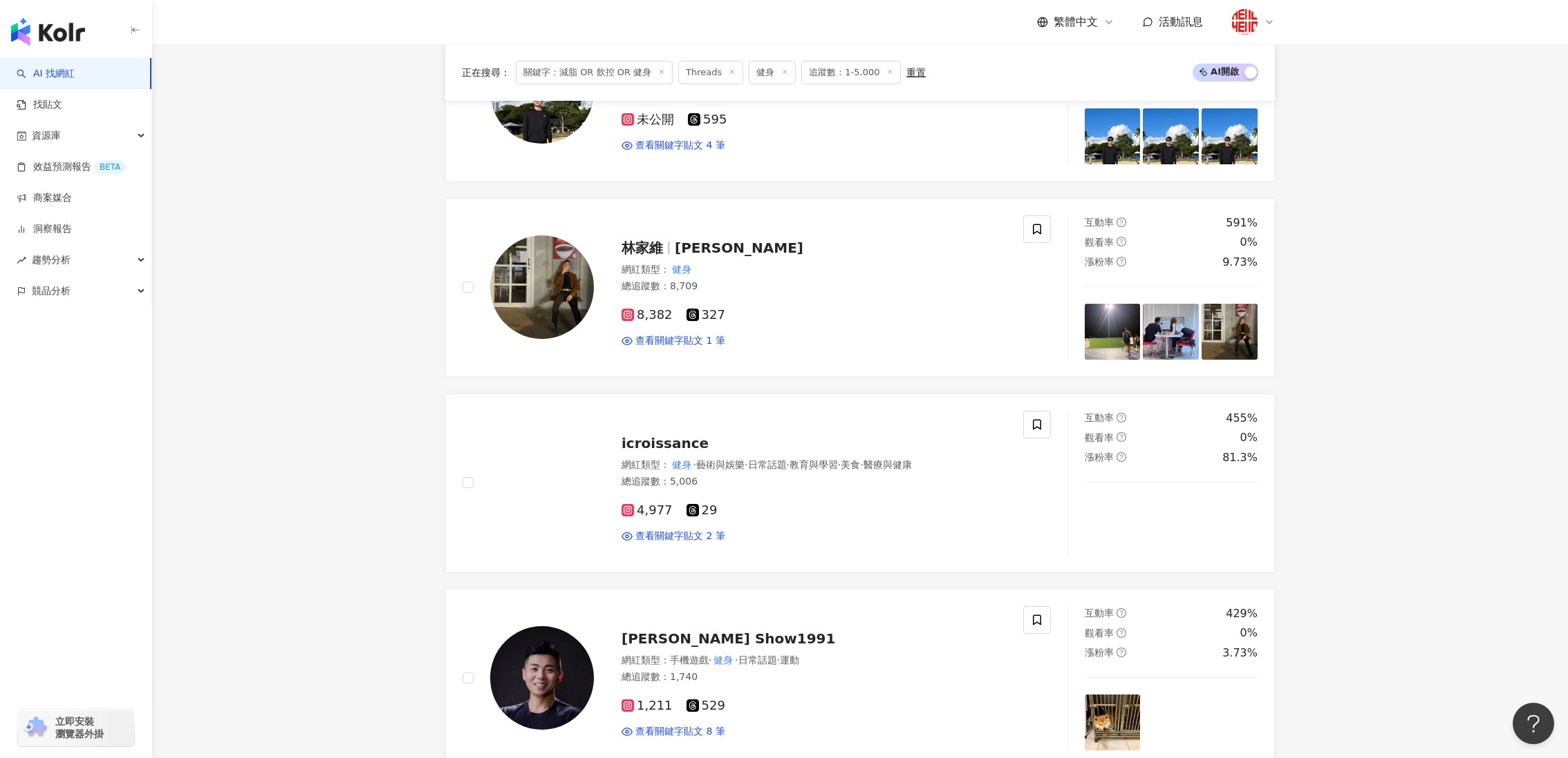
scroll to position [344, 0]
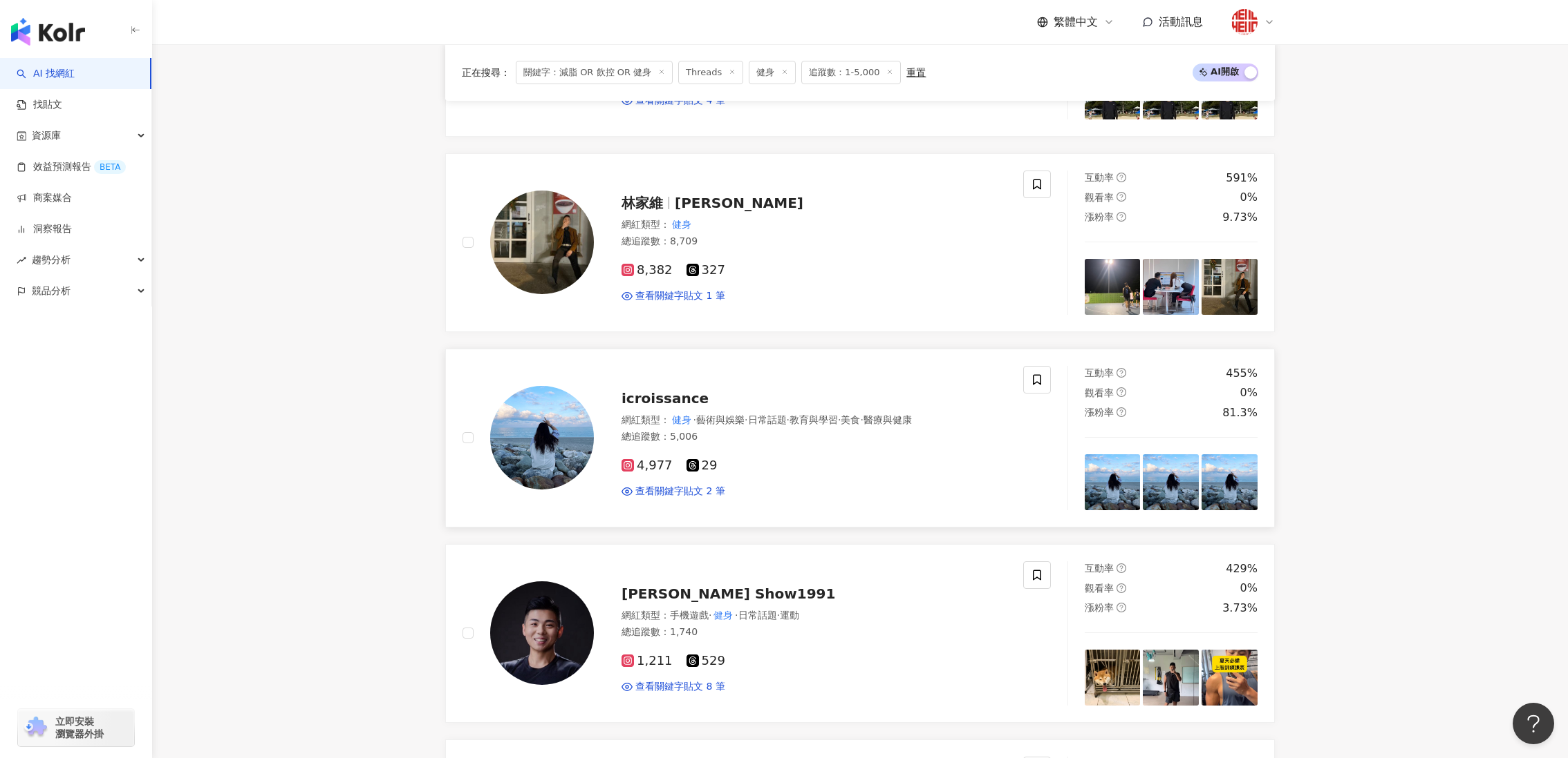
type input "**********"
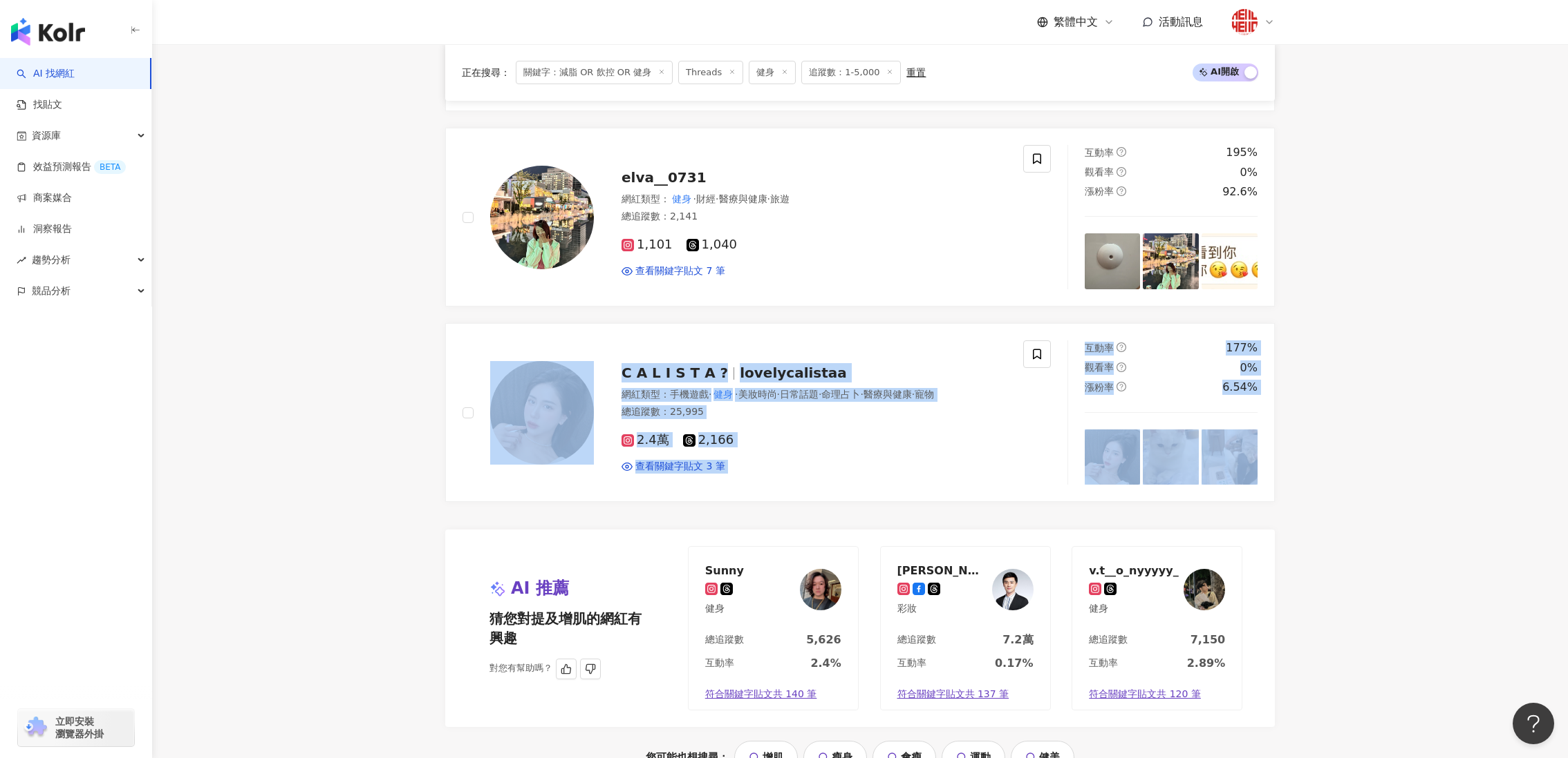
scroll to position [2139, 0]
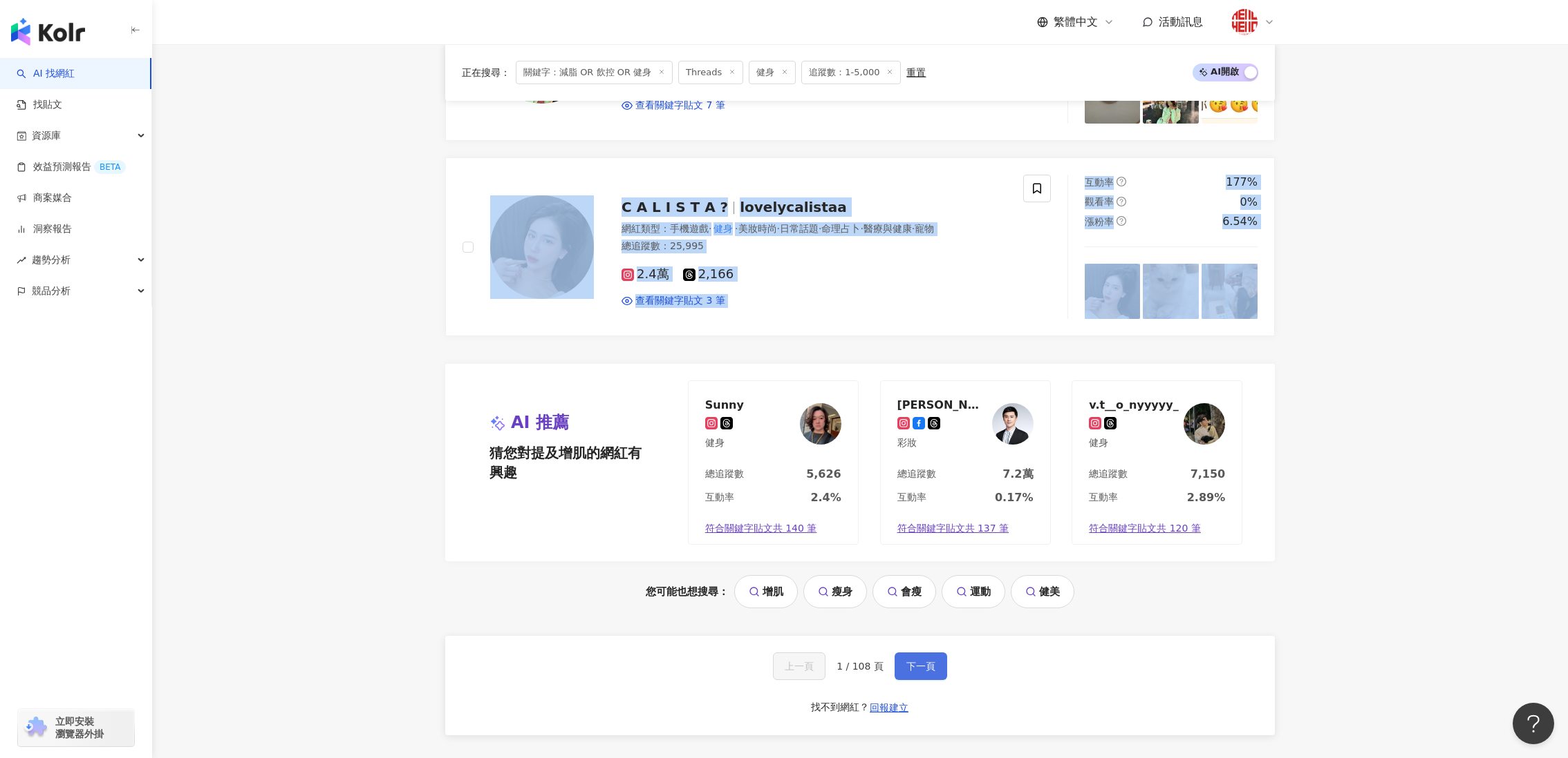
click at [936, 659] on button "下一頁" at bounding box center [921, 666] width 53 height 27
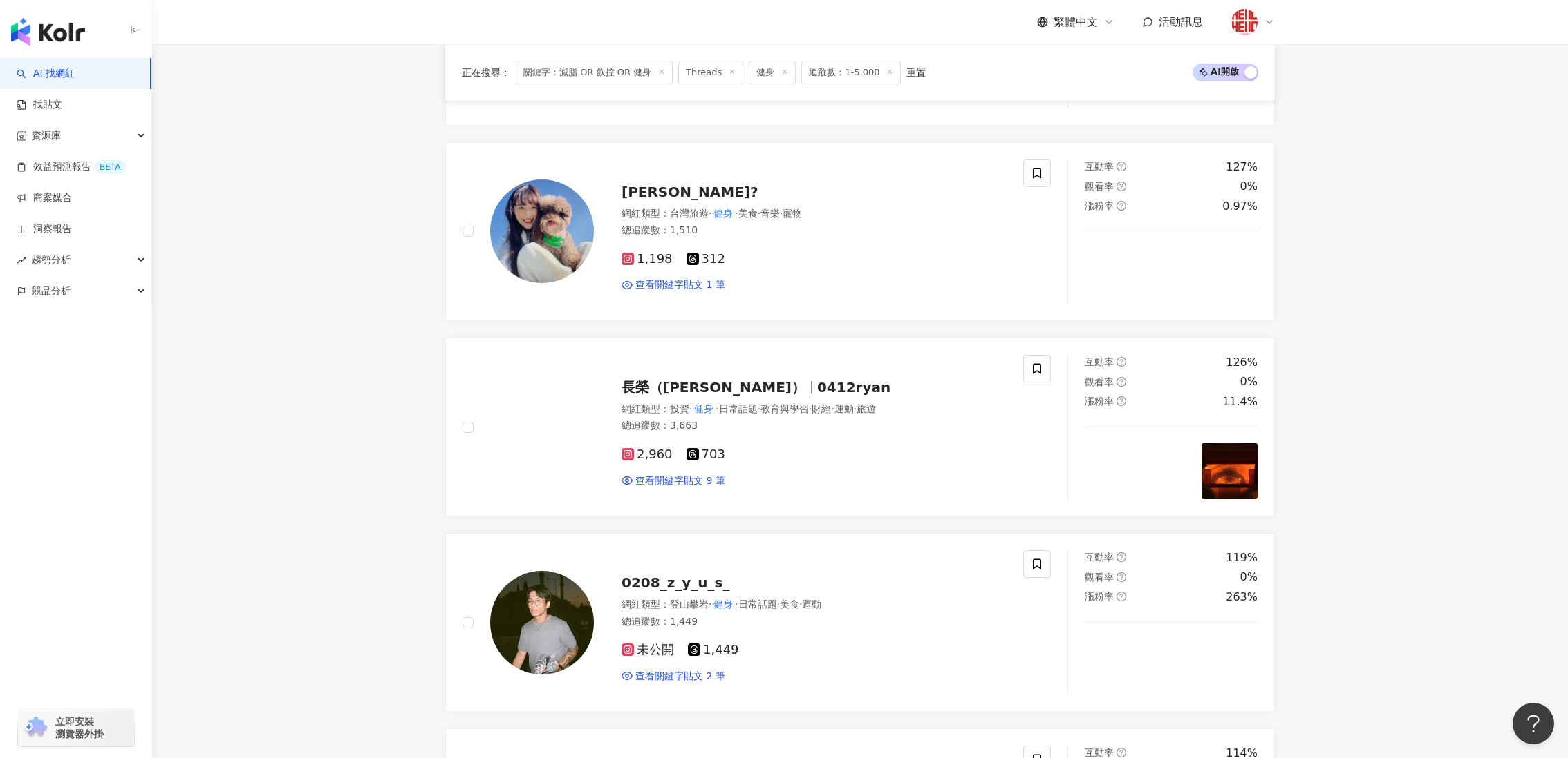
scroll to position [2249, 0]
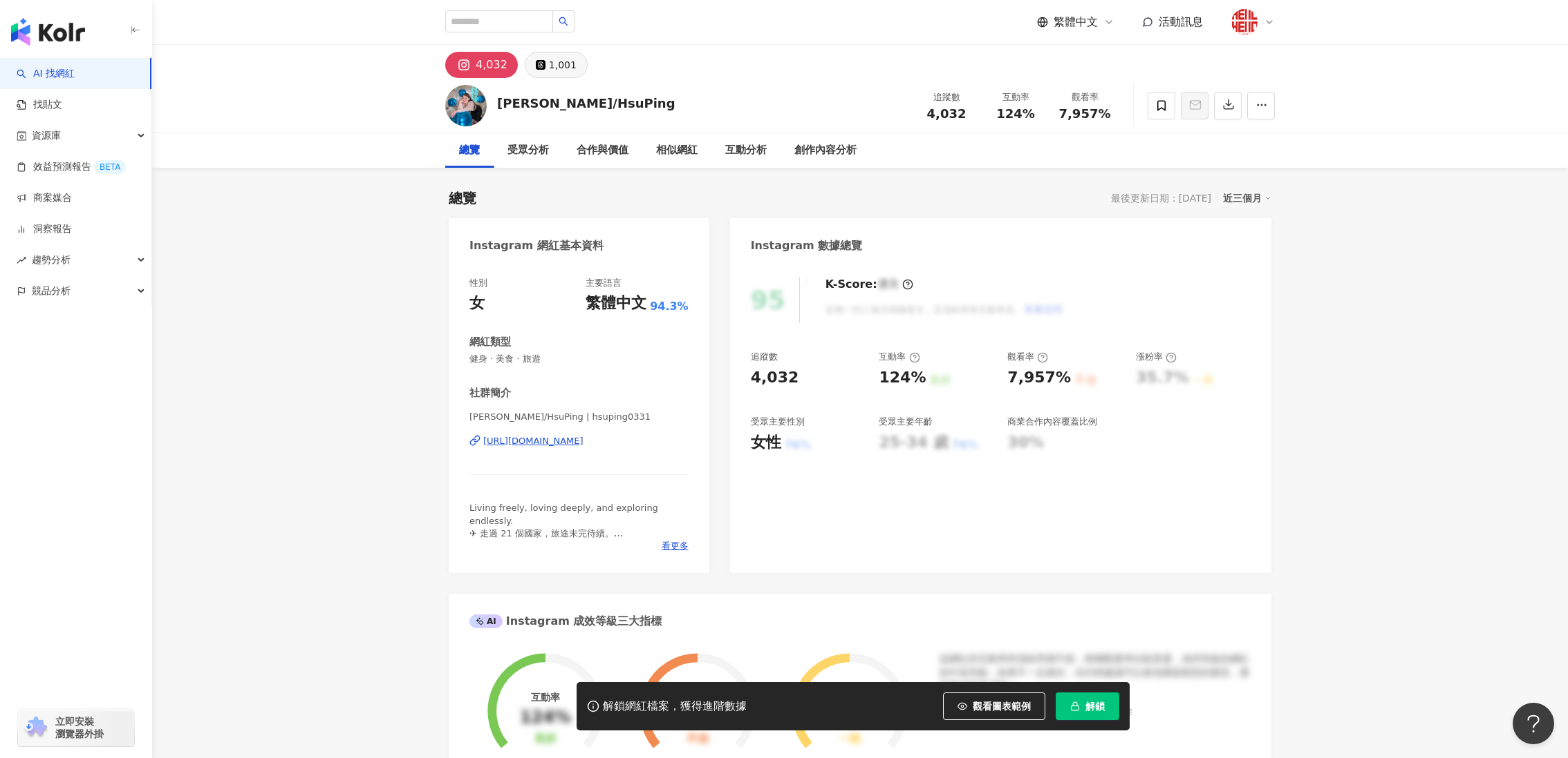
click at [533, 70] on button "1,001" at bounding box center [555, 65] width 63 height 26
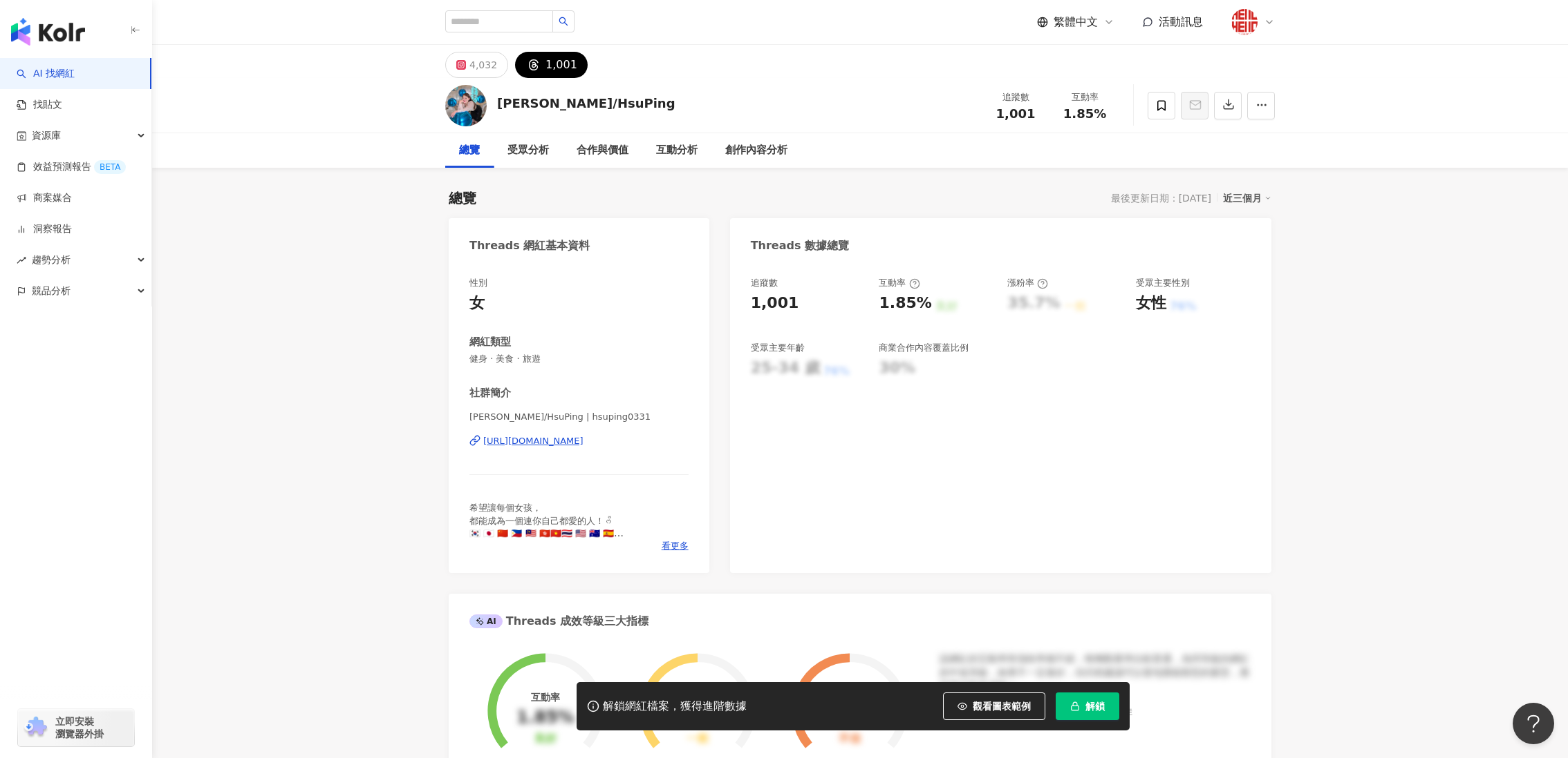
click at [507, 440] on div "https://www.threads.com/@hsuping0331" at bounding box center [533, 442] width 100 height 13
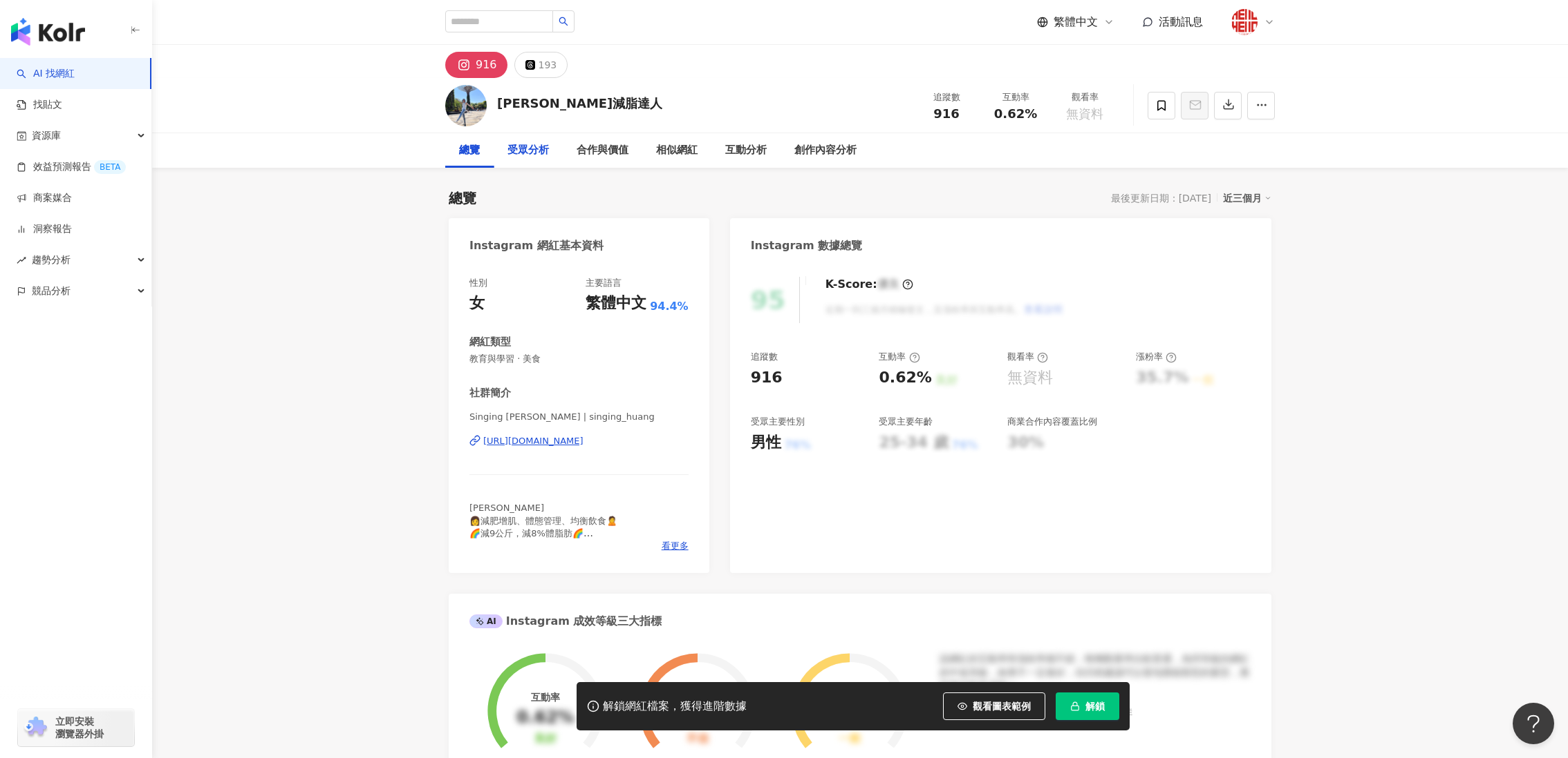
click at [539, 142] on div "受眾分析" at bounding box center [527, 150] width 41 height 16
click at [539, 66] on div "193" at bounding box center [548, 65] width 18 height 19
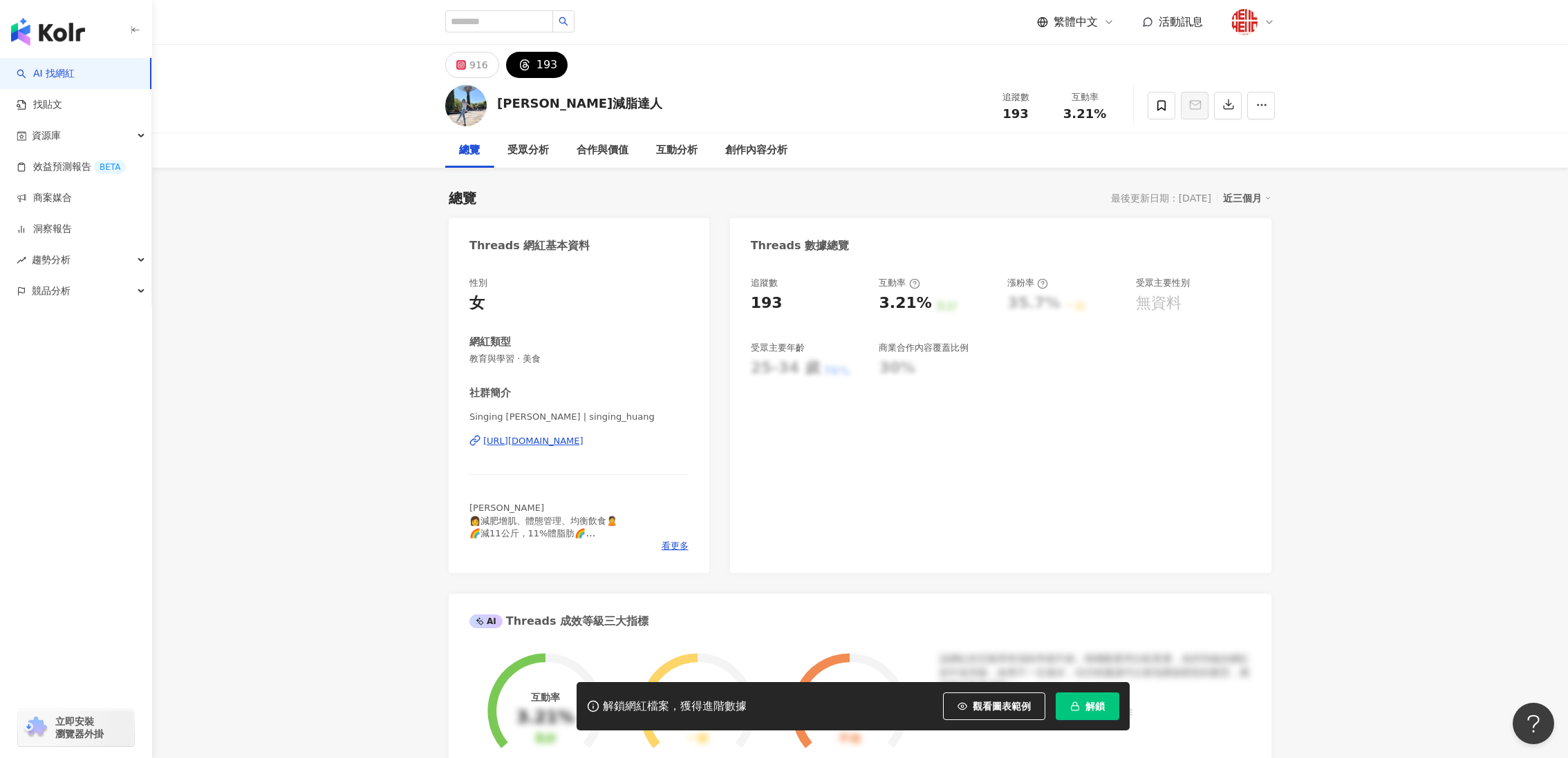
click at [526, 437] on div "https://www.threads.com/@singing_huang" at bounding box center [533, 442] width 100 height 13
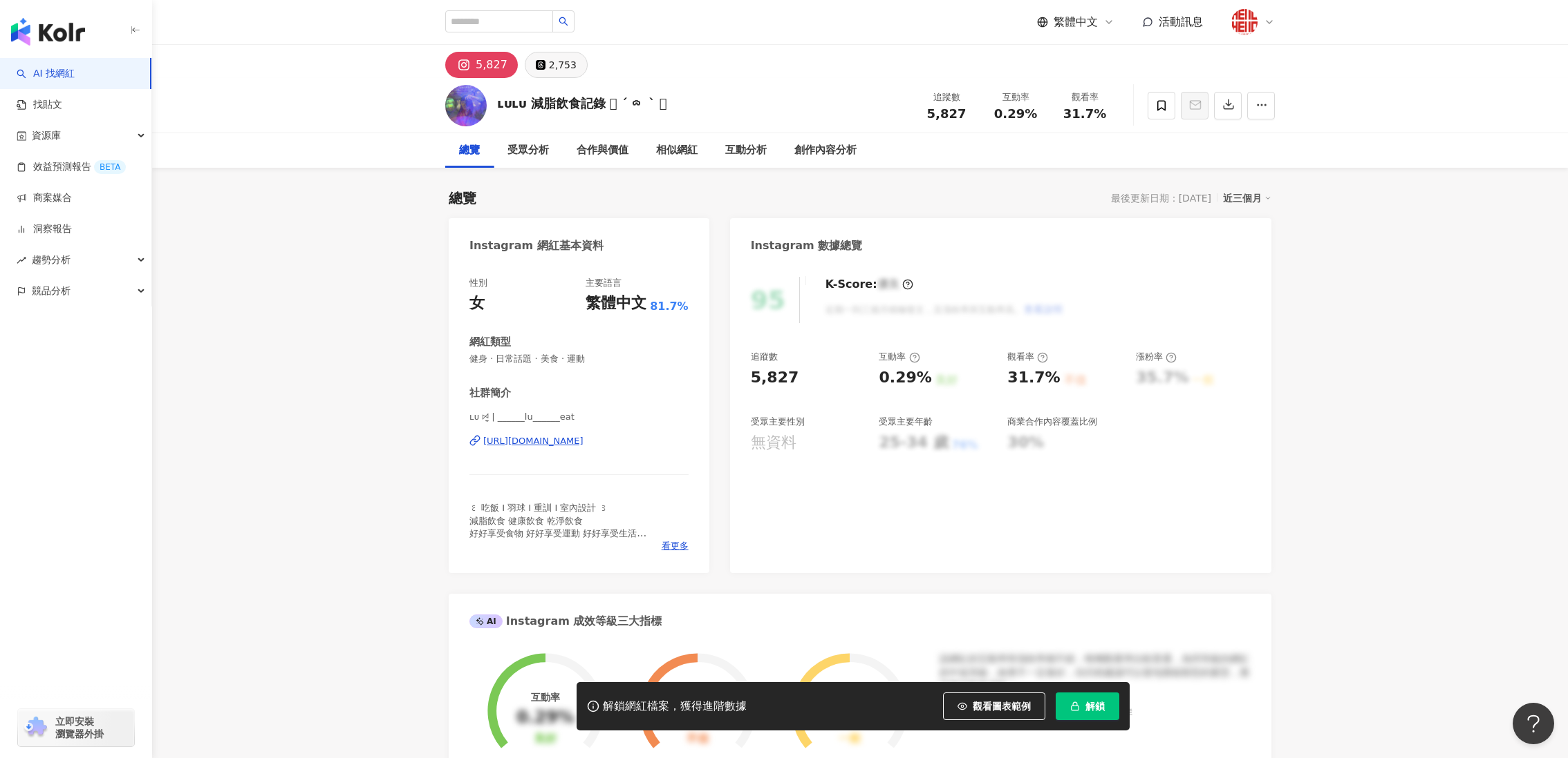
click at [531, 70] on button "2,753" at bounding box center [555, 65] width 63 height 26
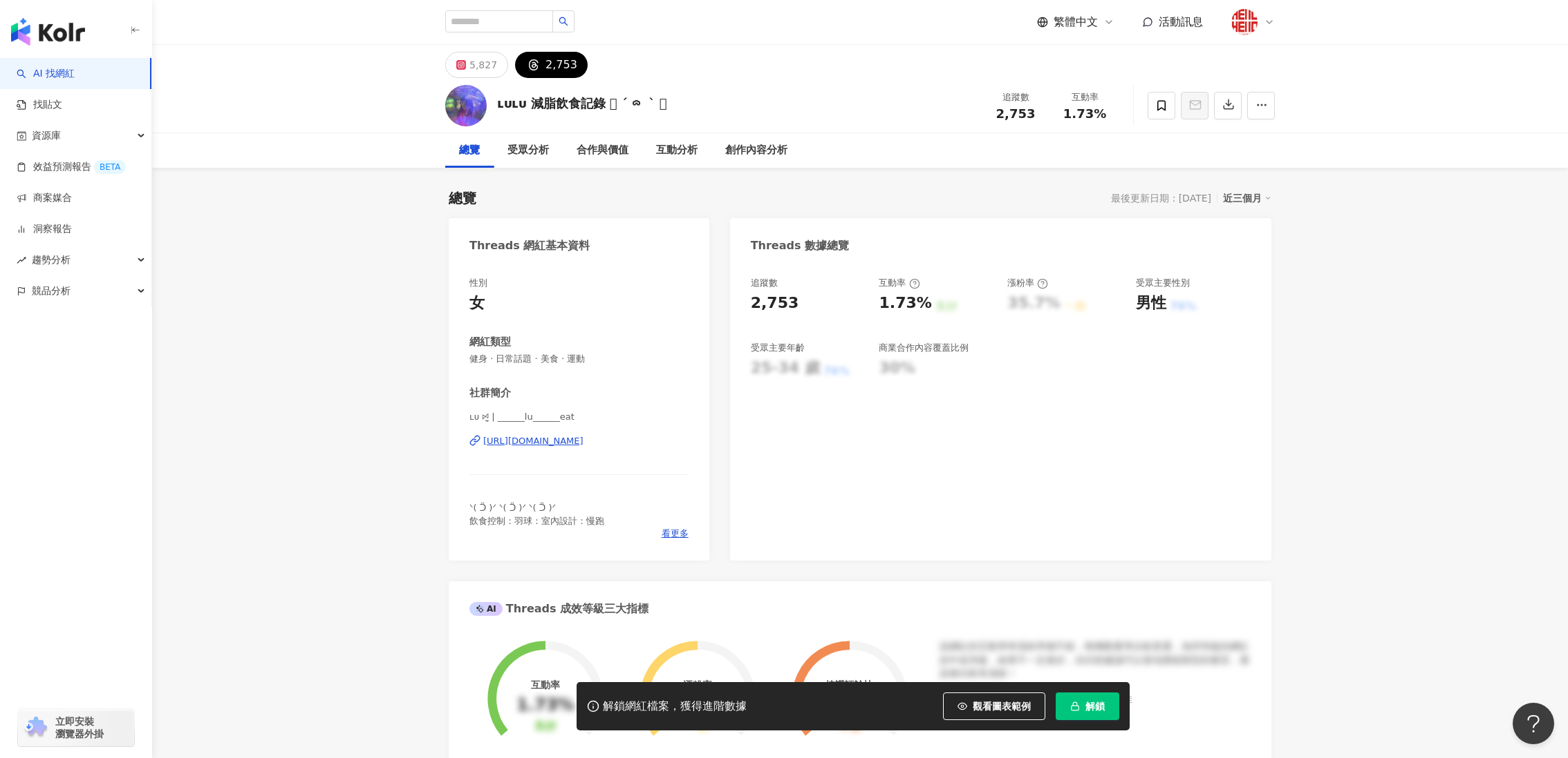
click at [522, 438] on div "https://www.threads.com/@______lu______eat" at bounding box center [533, 442] width 100 height 13
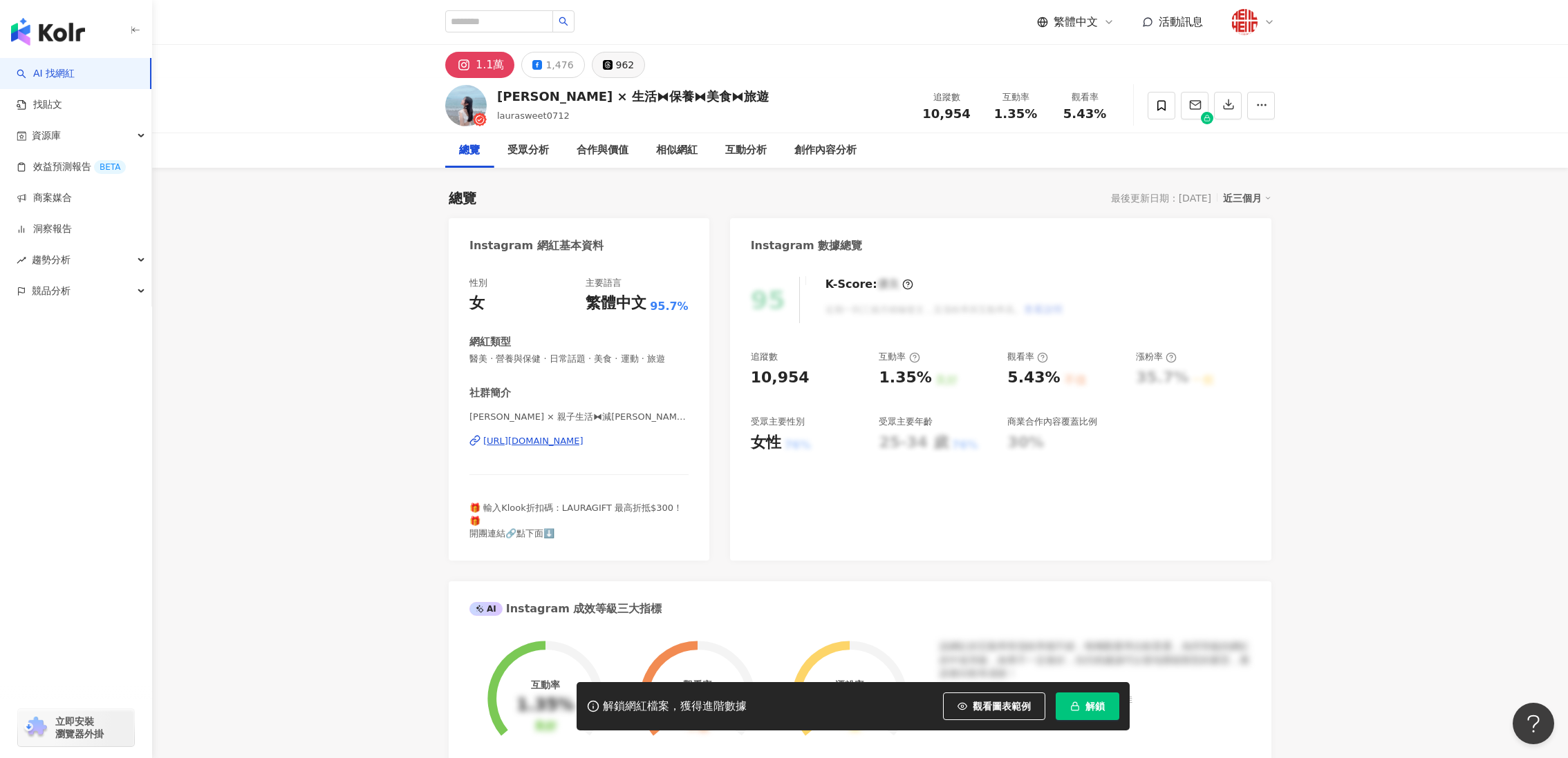
click at [616, 64] on div "962" at bounding box center [625, 65] width 18 height 19
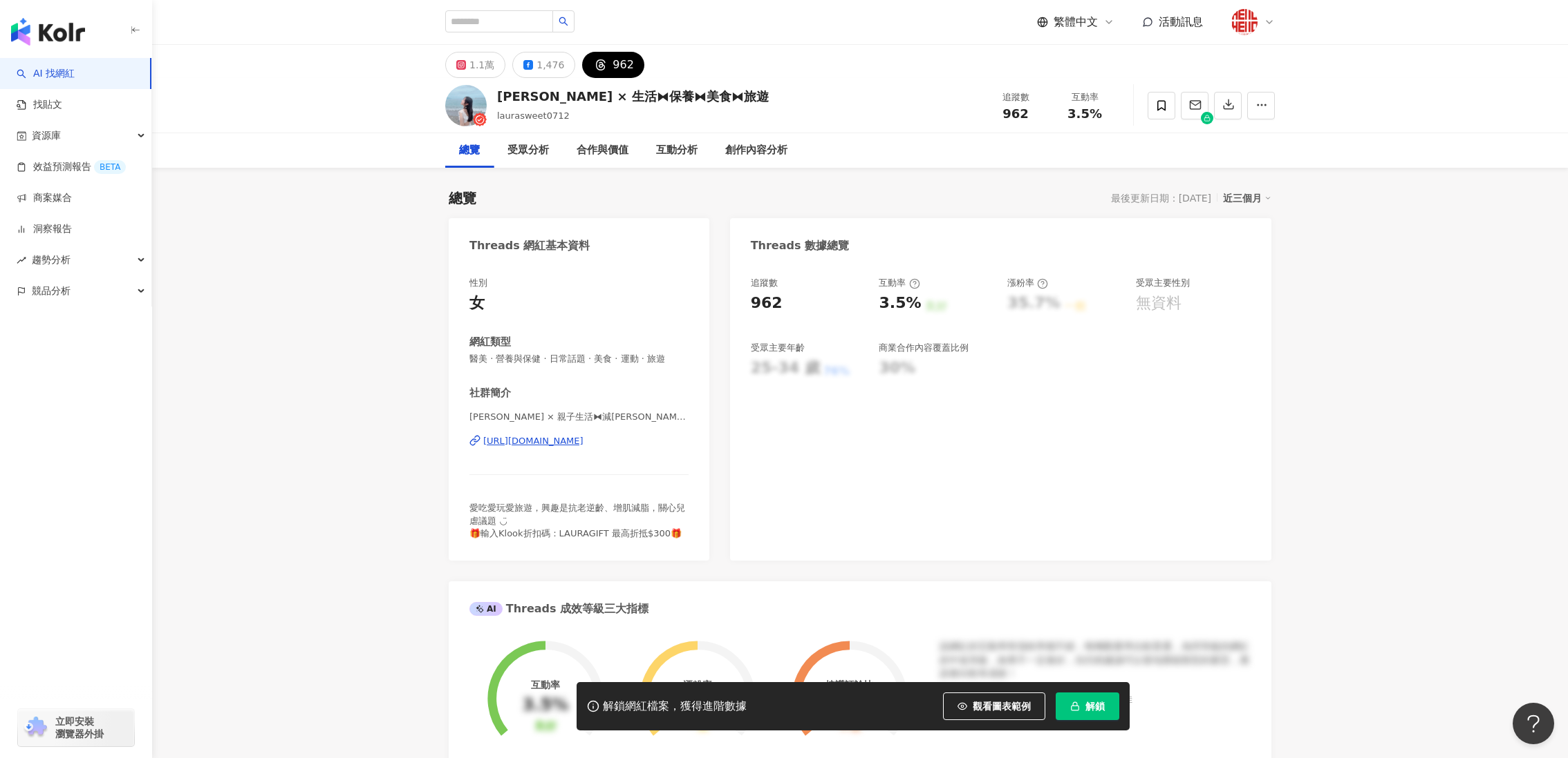
click at [540, 442] on div "[URL][DOMAIN_NAME]" at bounding box center [533, 442] width 100 height 13
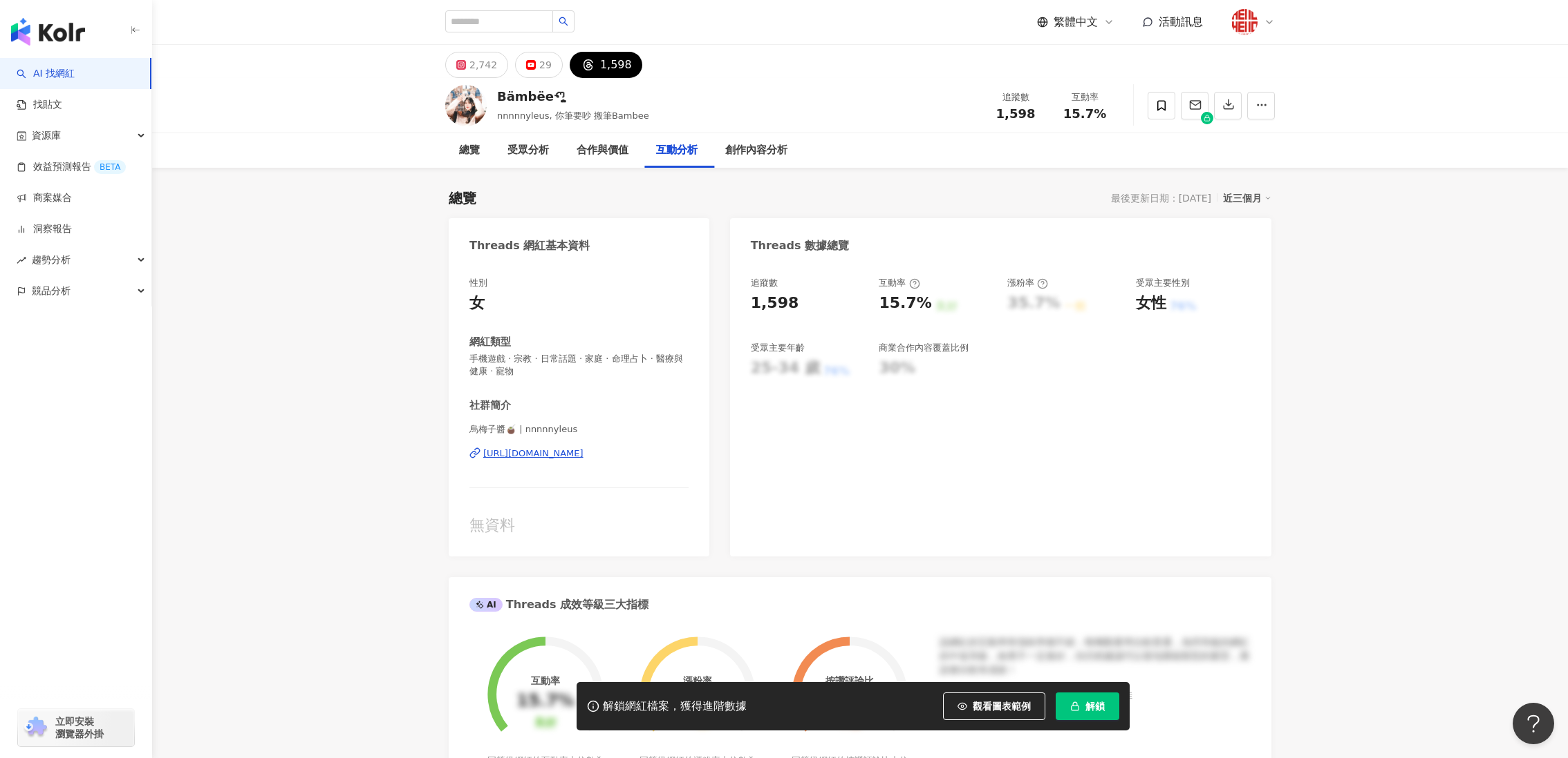
click at [577, 454] on div "https://www.threads.com/@nnnnnyleus" at bounding box center [533, 454] width 100 height 13
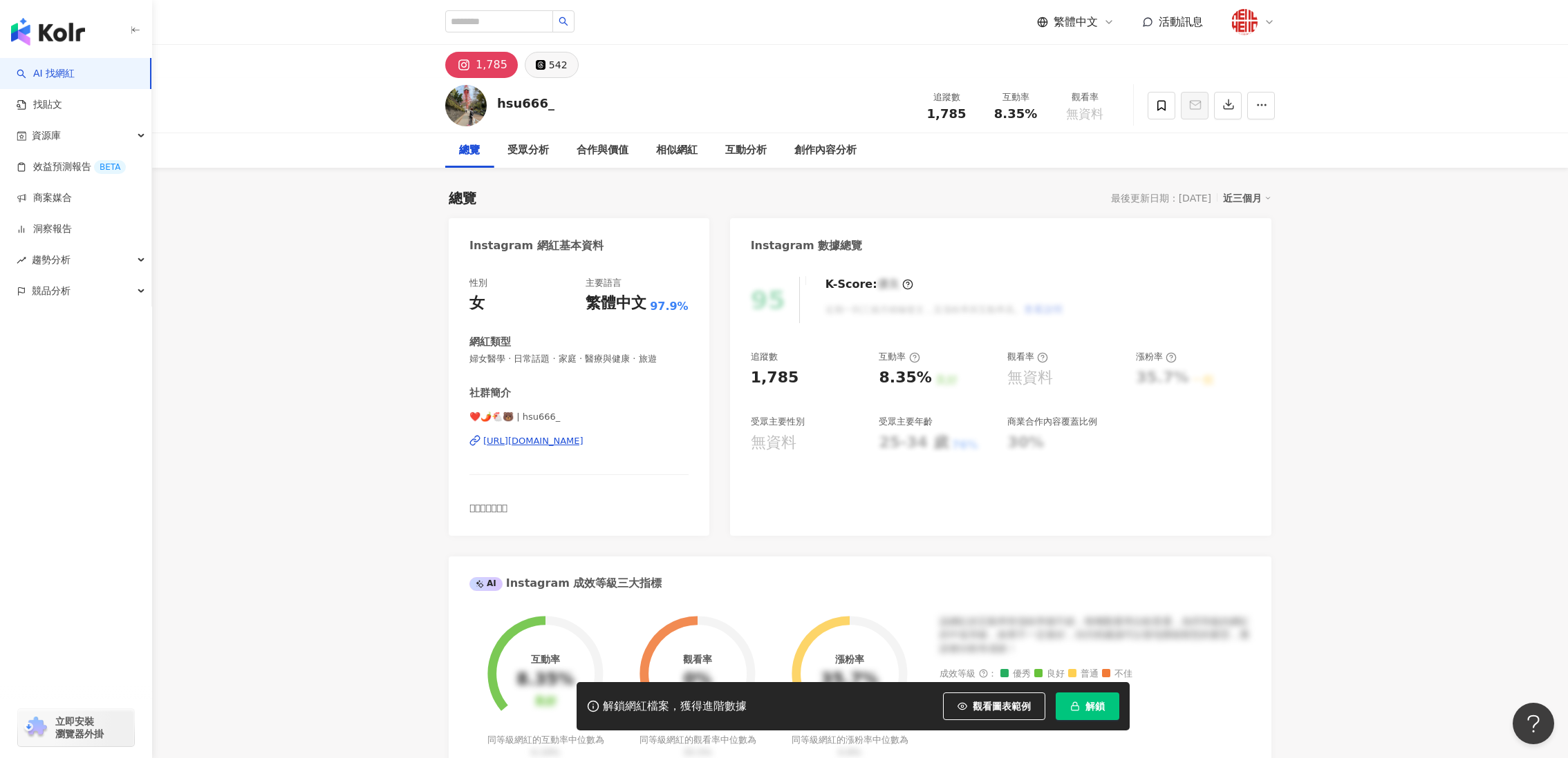
click at [536, 65] on icon at bounding box center [541, 65] width 10 height 10
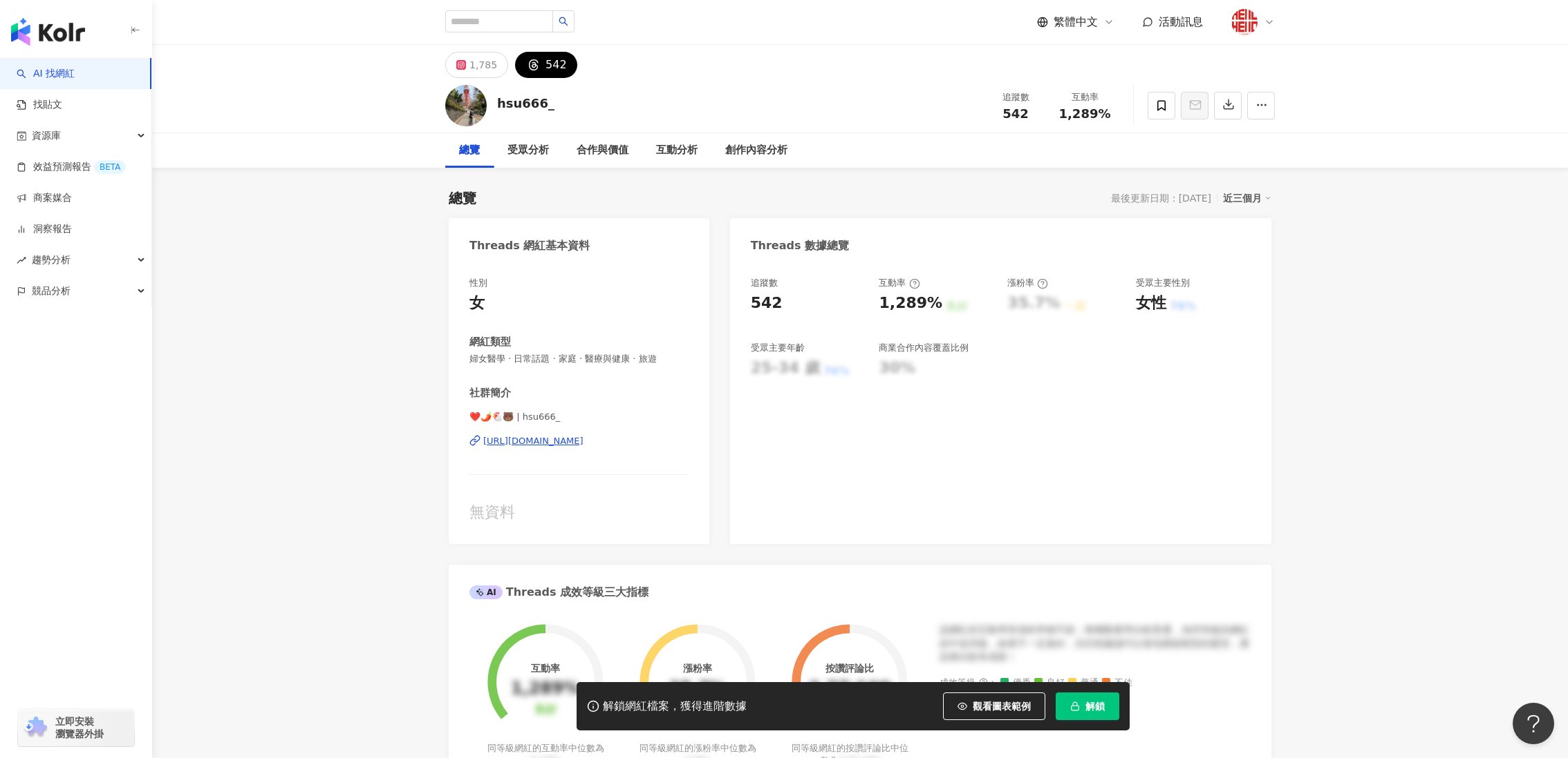
click at [545, 437] on div "https://www.threads.com/@hsu666_" at bounding box center [533, 442] width 100 height 13
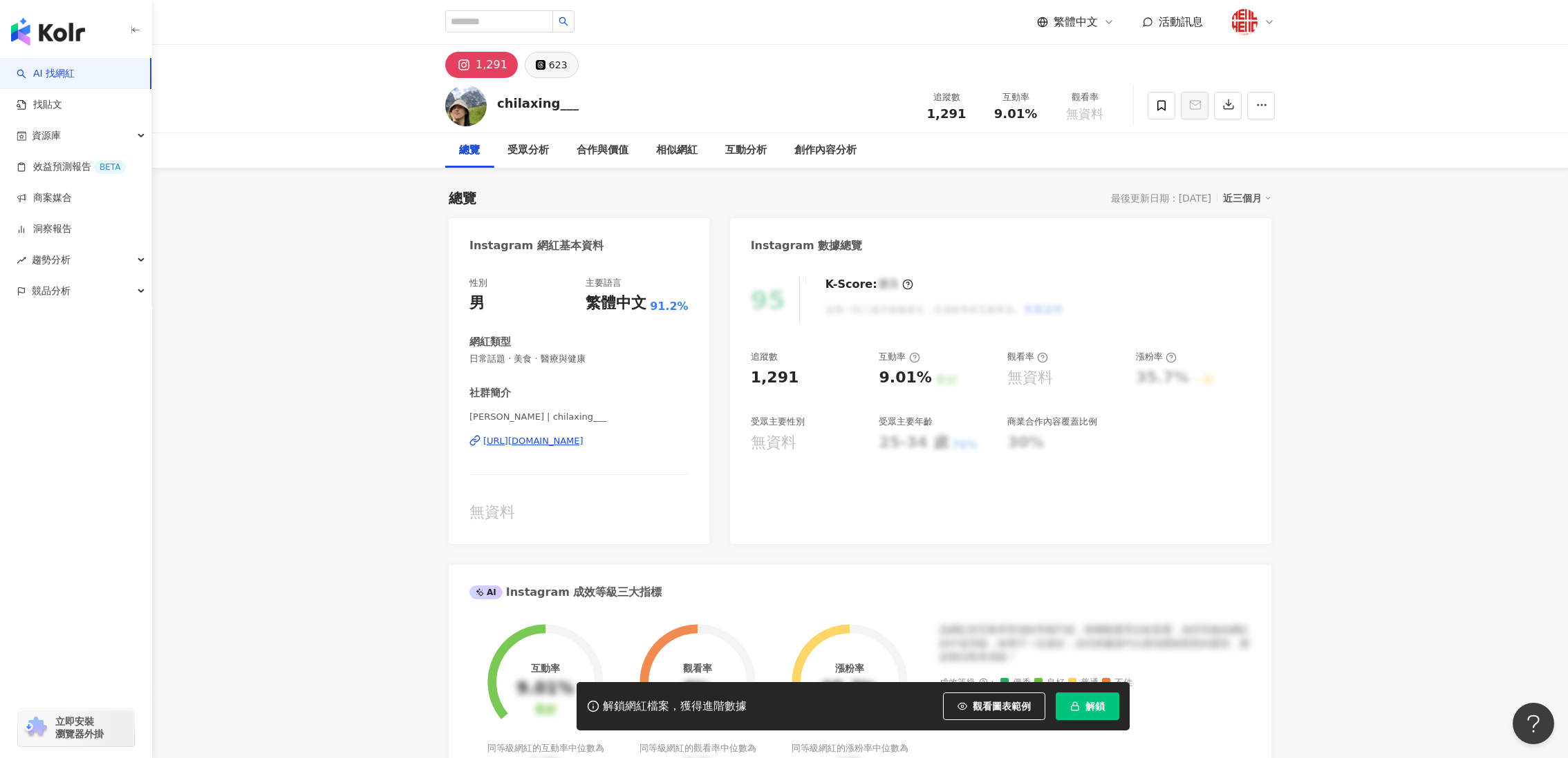
click at [547, 75] on button "623" at bounding box center [551, 65] width 54 height 26
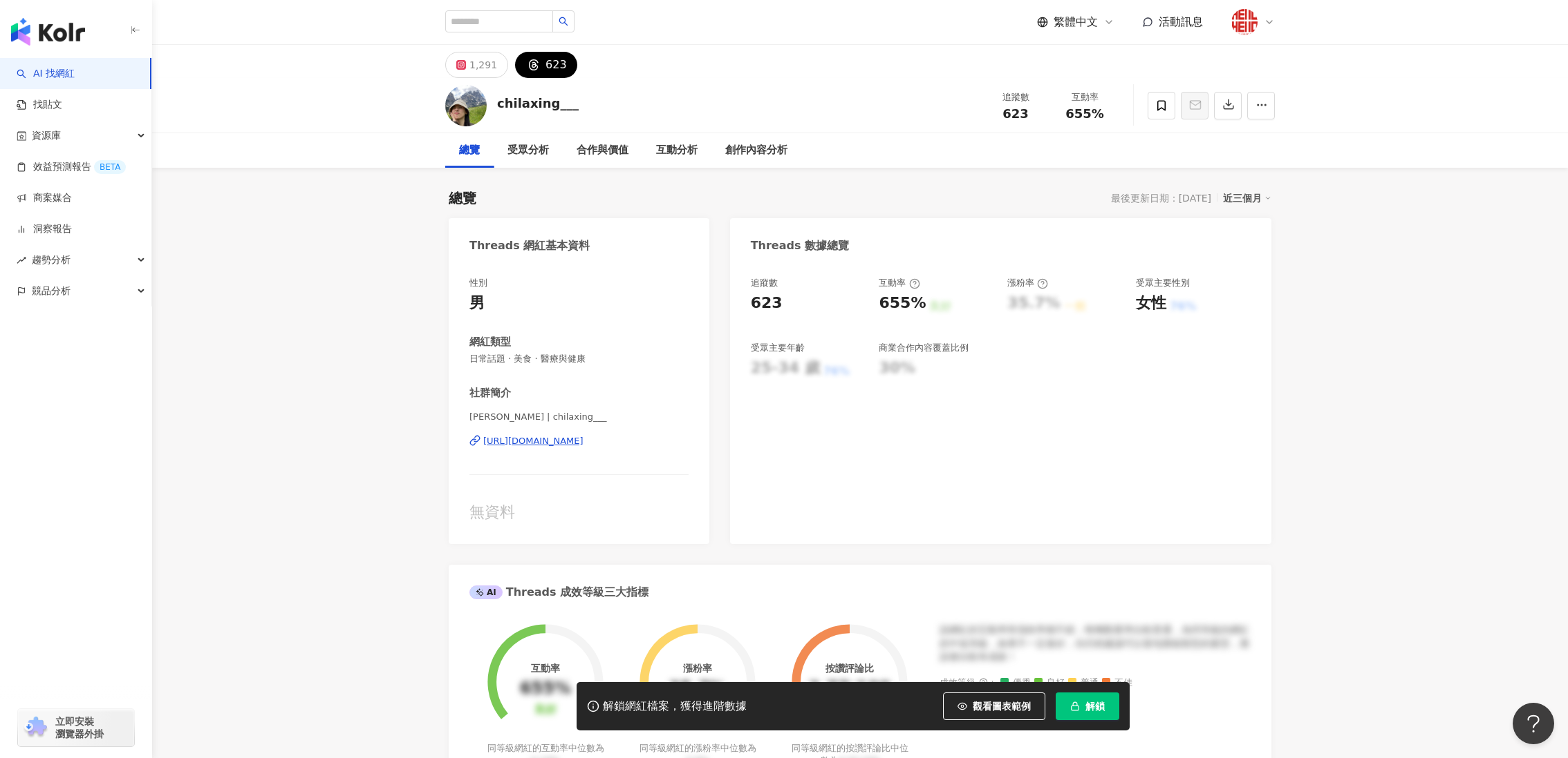
click at [562, 435] on div "https://www.threads.com/@chilaxing___" at bounding box center [533, 442] width 100 height 13
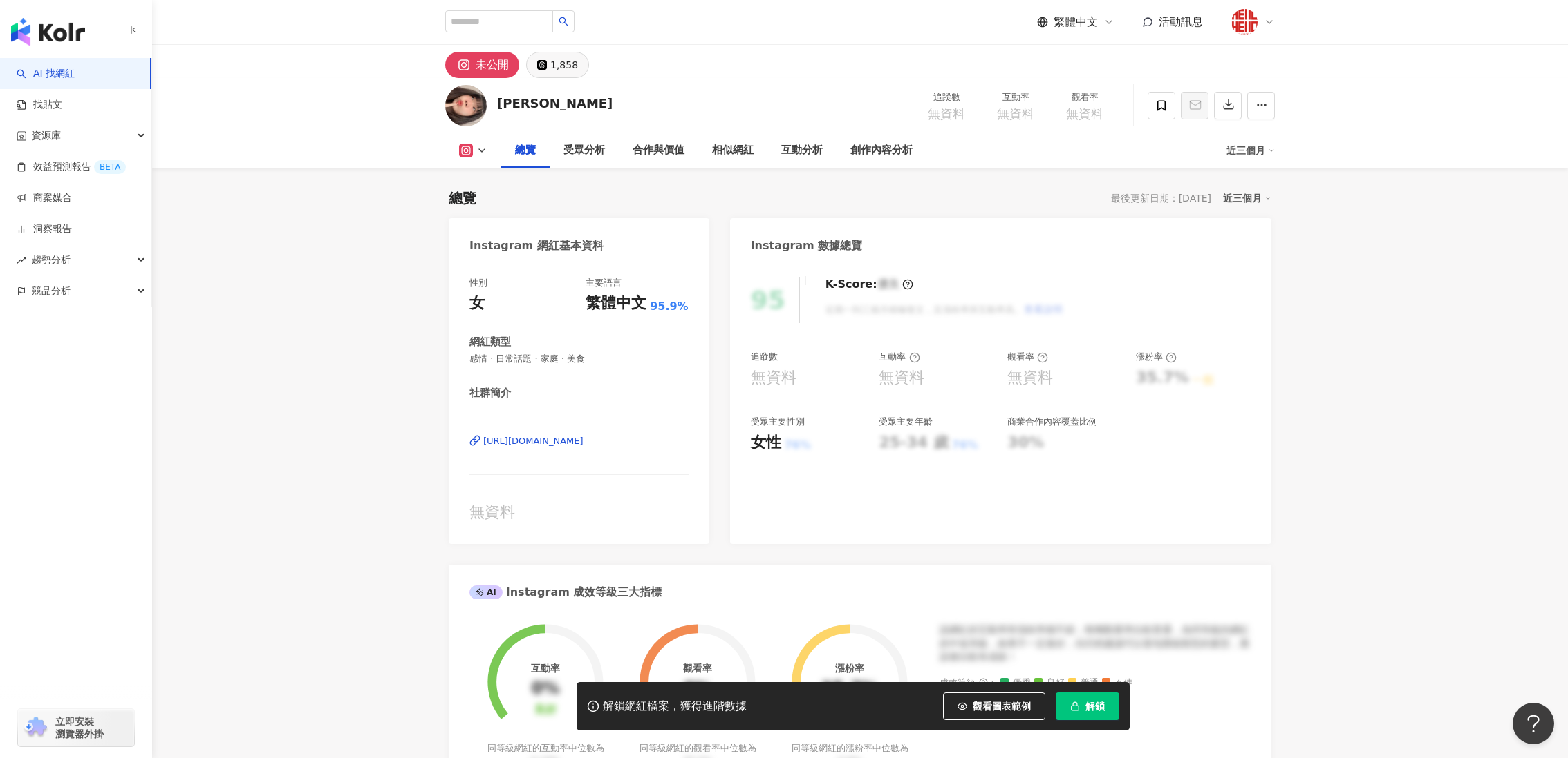
click at [539, 55] on button "1,858" at bounding box center [557, 65] width 63 height 26
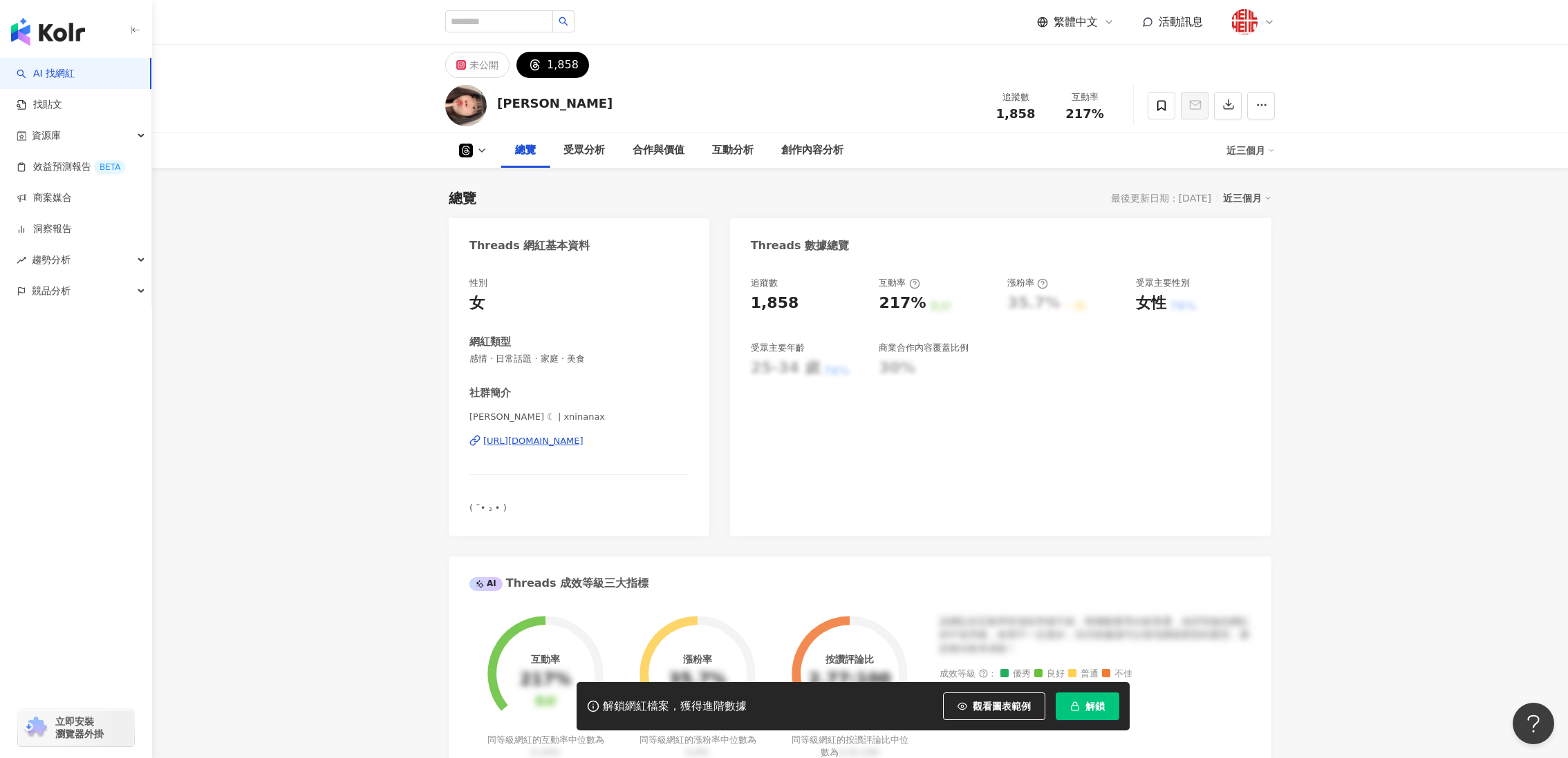
click at [555, 446] on div "[URL][DOMAIN_NAME]" at bounding box center [533, 442] width 100 height 13
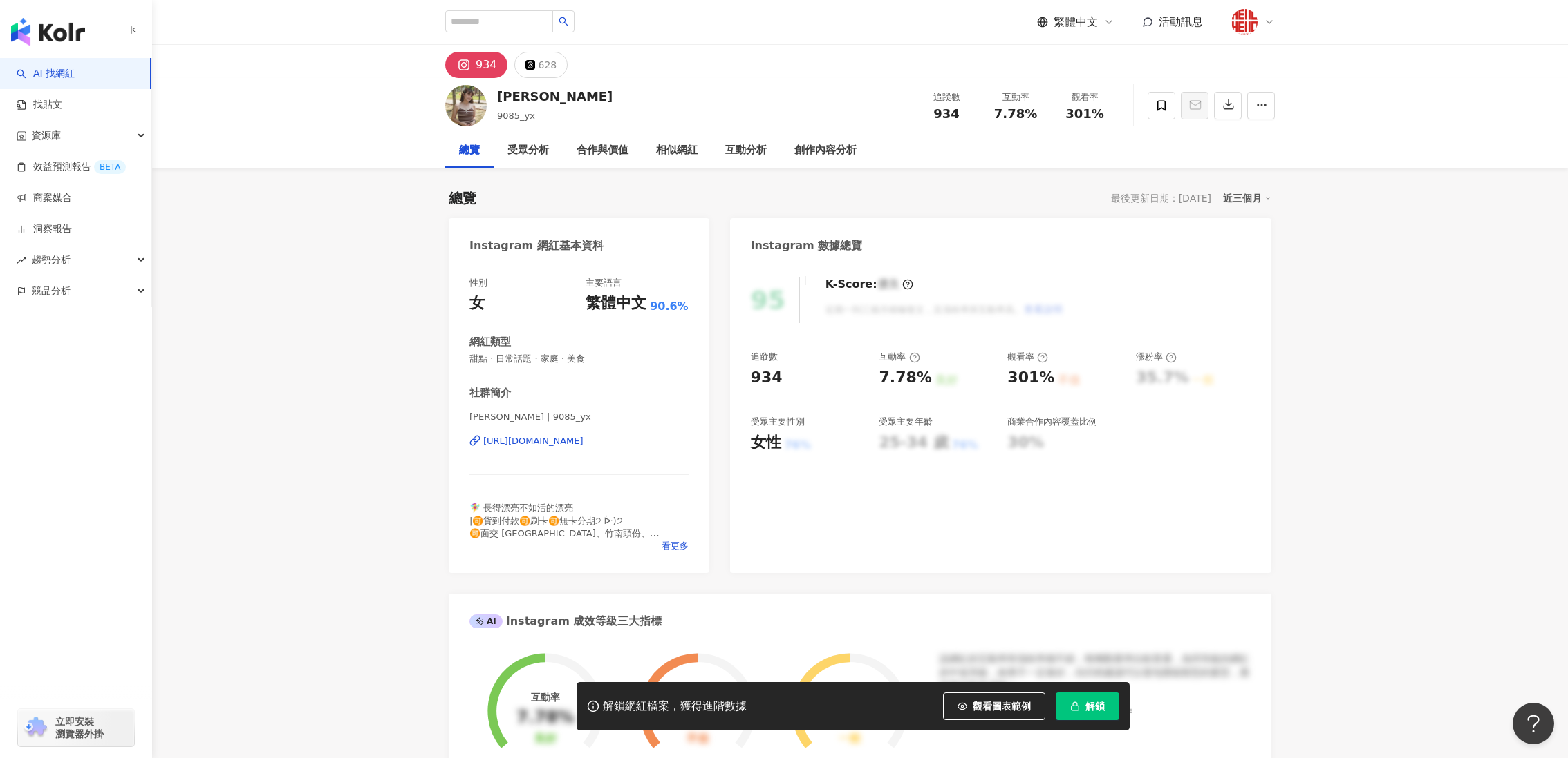
click at [521, 50] on div "934 628" at bounding box center [860, 61] width 884 height 33
click at [531, 58] on button "628" at bounding box center [541, 65] width 54 height 26
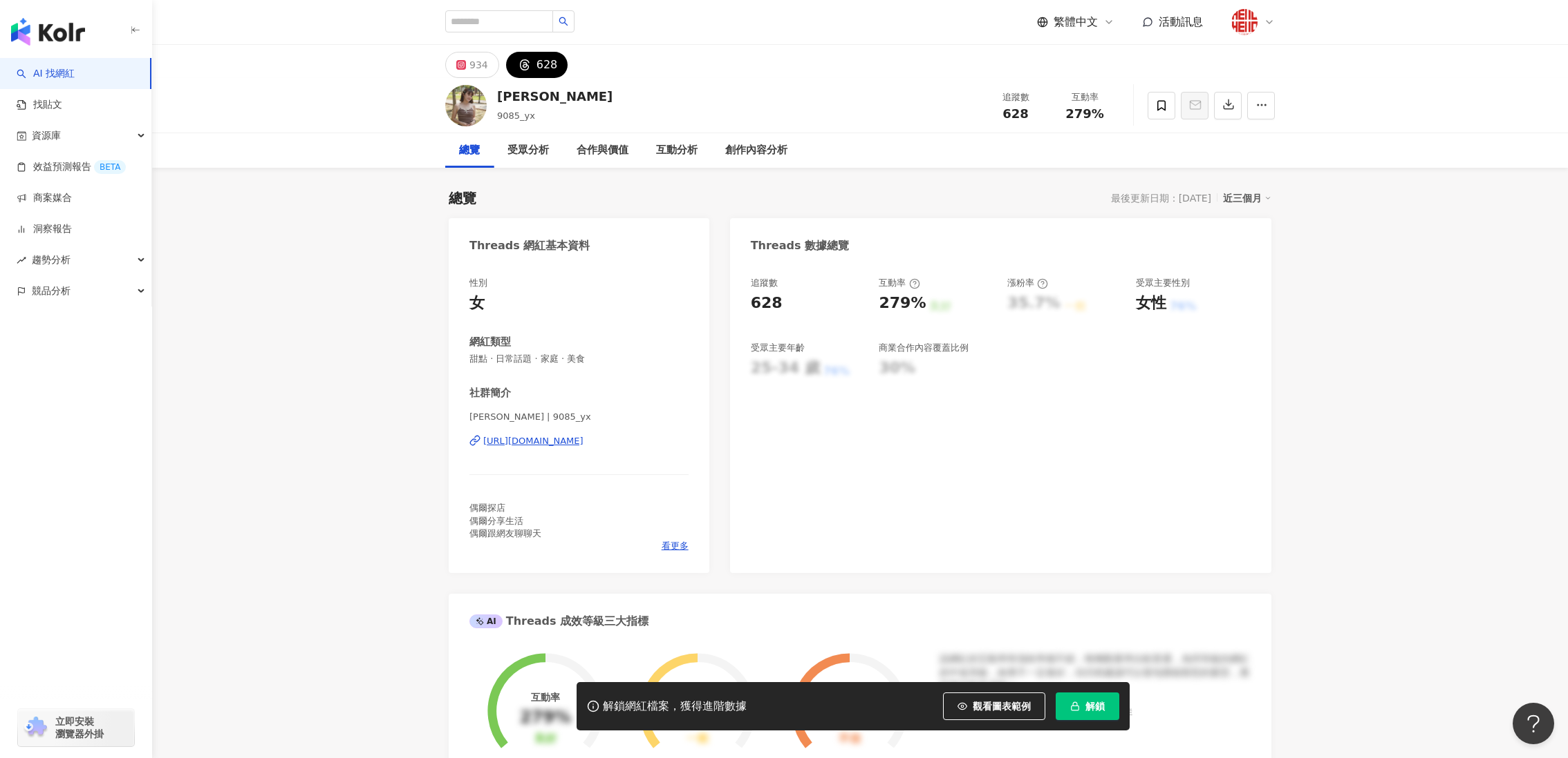
click at [580, 440] on div "https://www.threads.com/@9085_yx" at bounding box center [533, 442] width 100 height 13
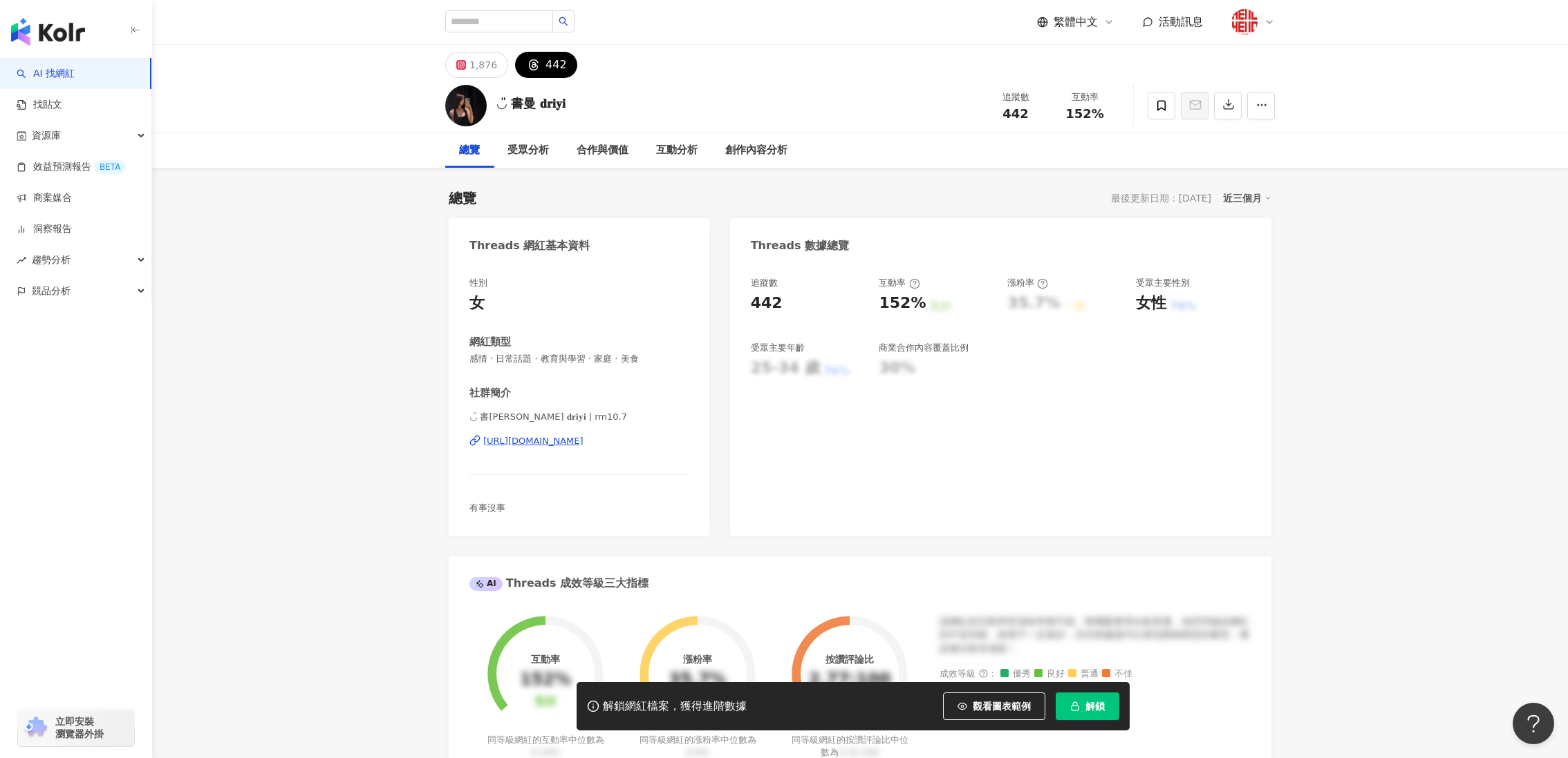
click at [558, 437] on div "https://www.threads.com/@rm10.7" at bounding box center [533, 442] width 100 height 13
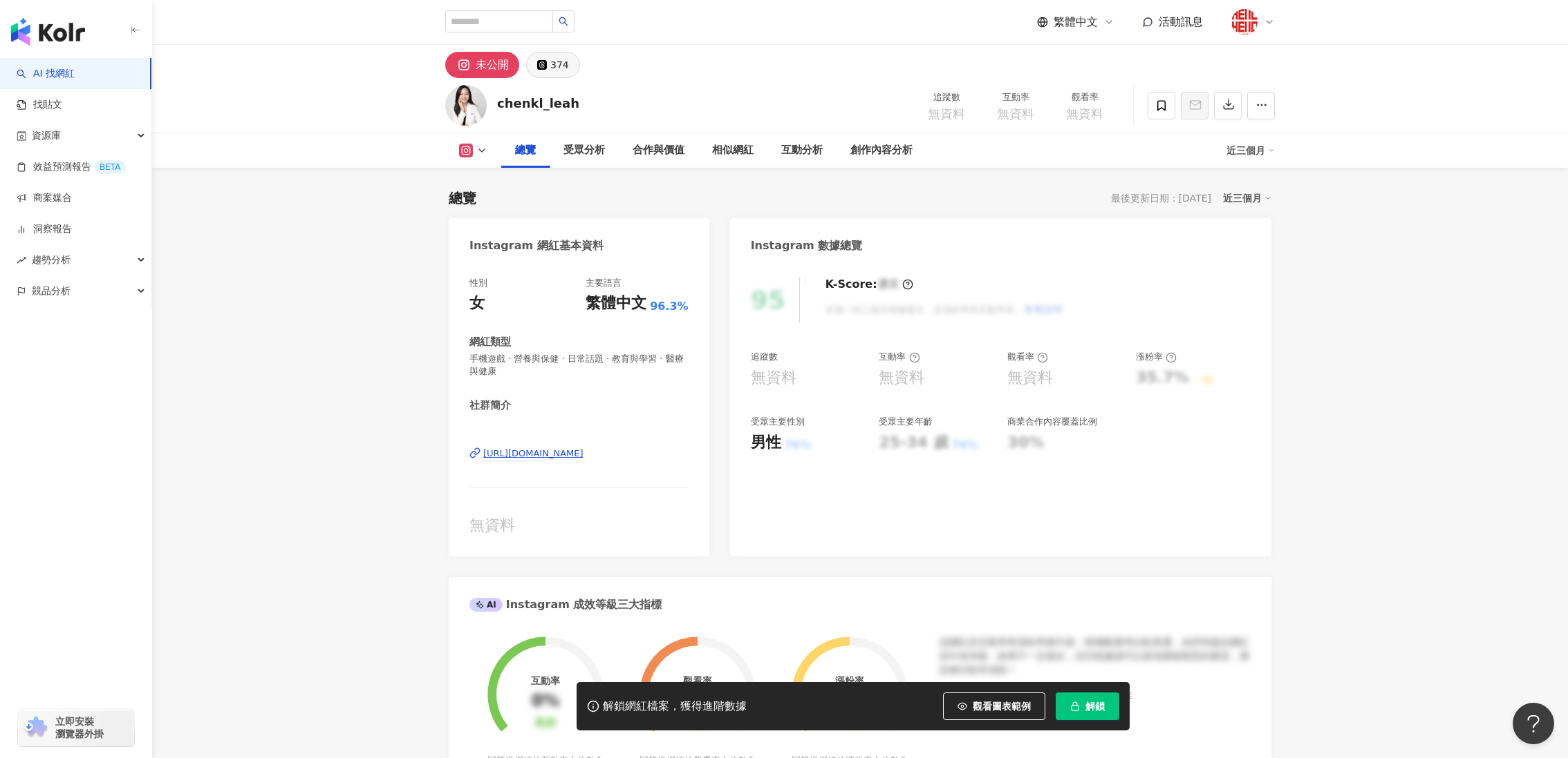
click at [569, 67] on button "374" at bounding box center [552, 65] width 54 height 26
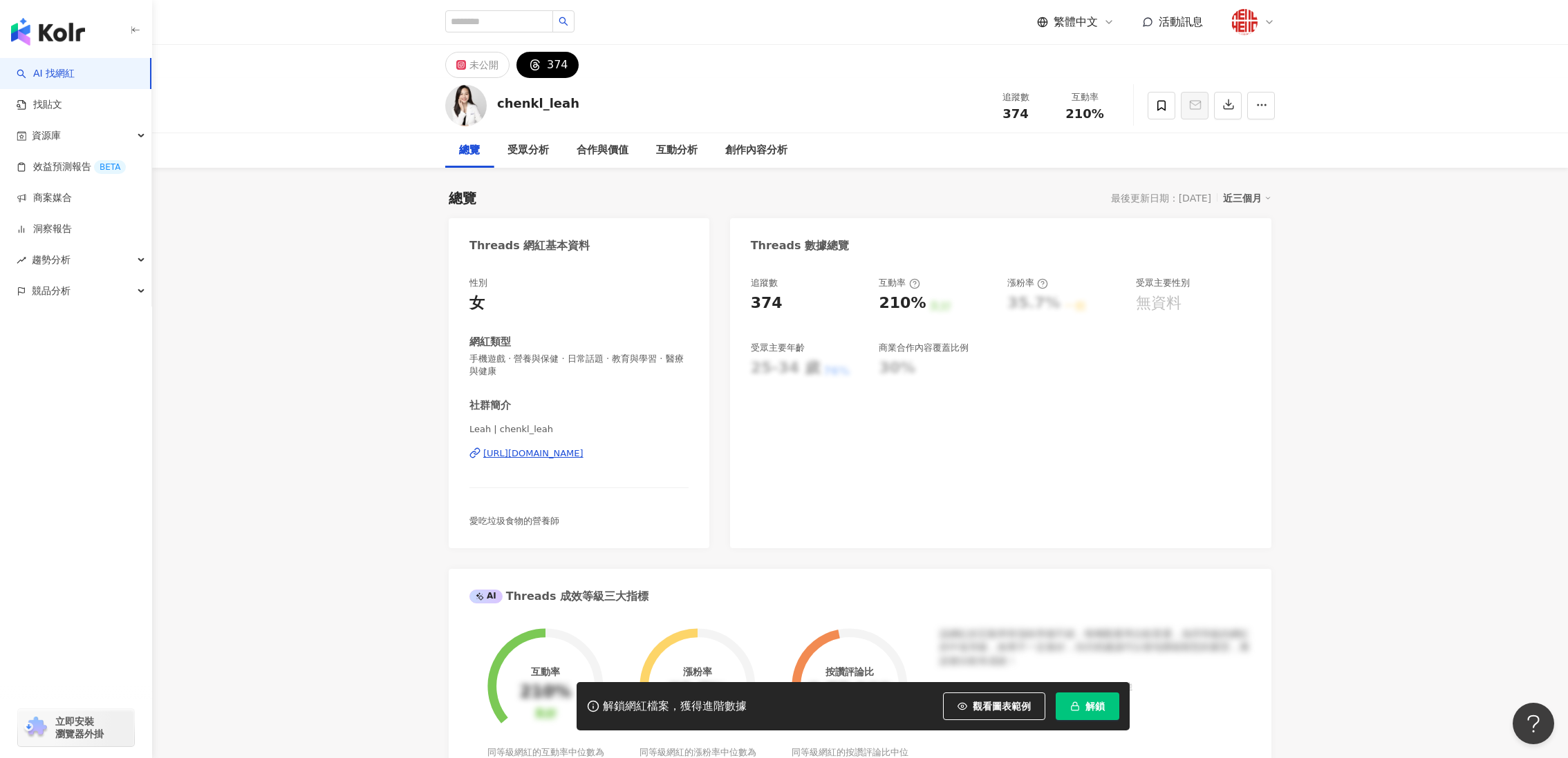
click at [543, 447] on div "https://www.threads.com/@chenkl_leah" at bounding box center [533, 454] width 100 height 13
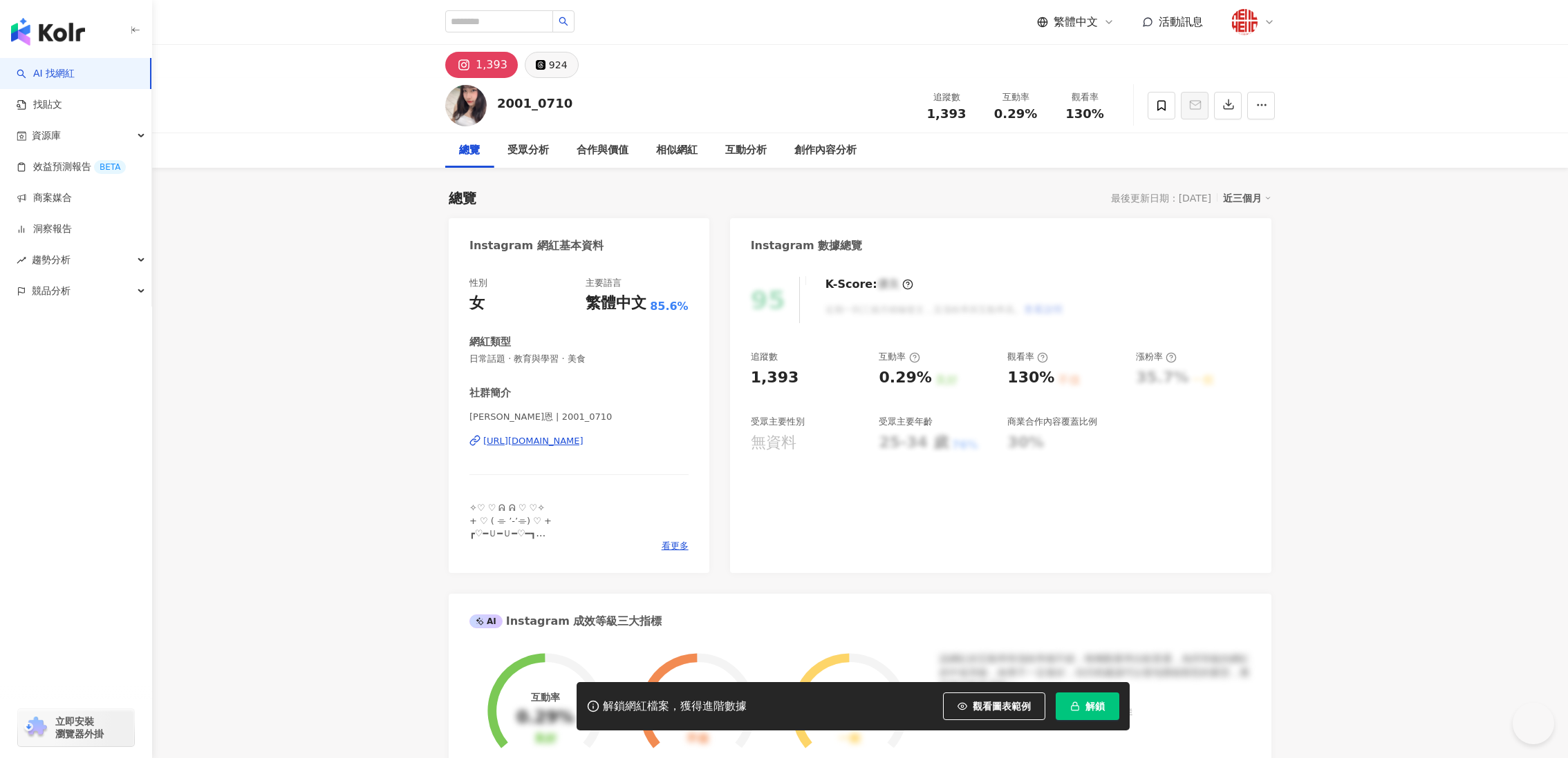
click at [550, 67] on div "924" at bounding box center [558, 65] width 18 height 19
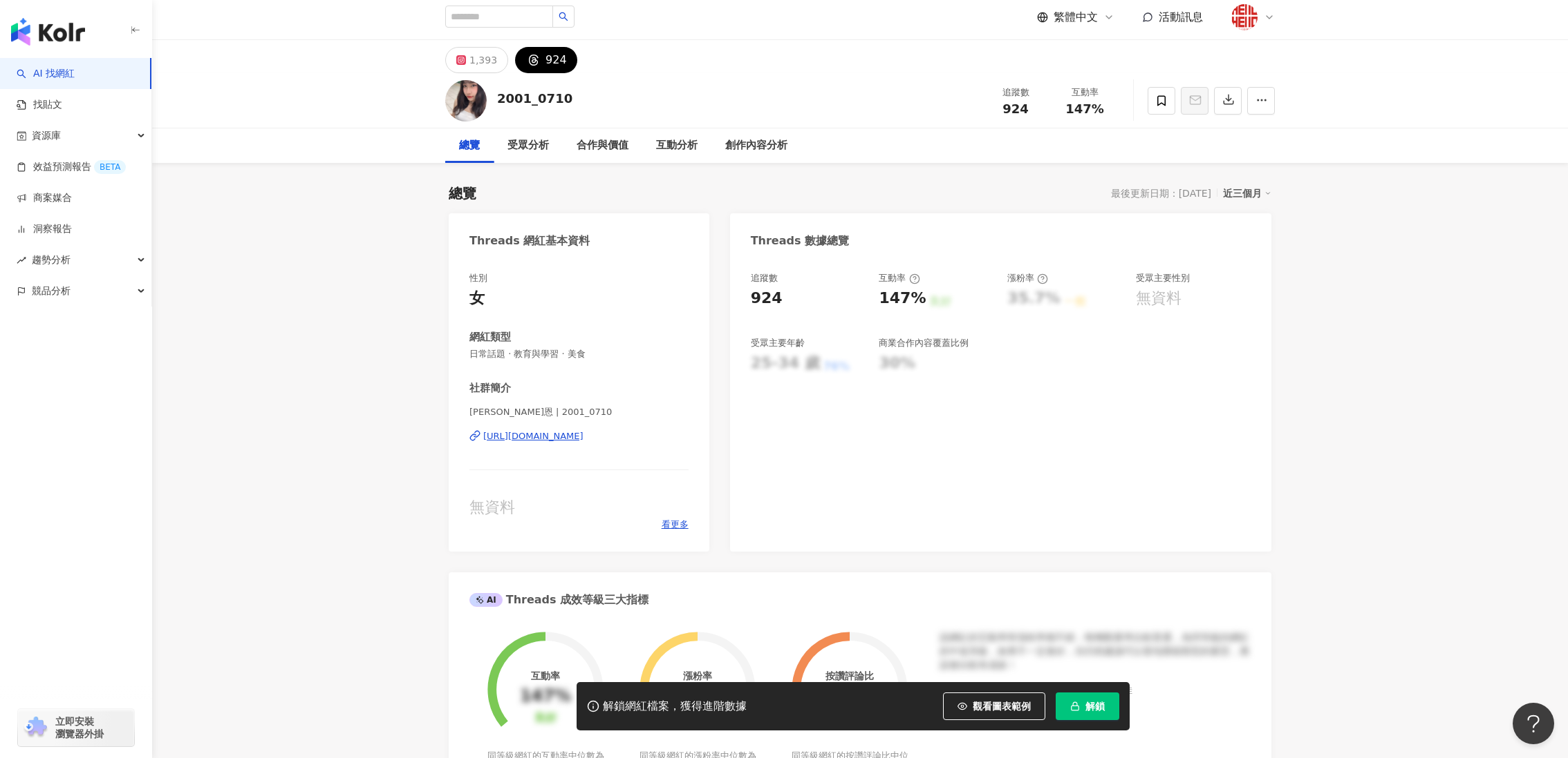
click at [570, 435] on div "https://www.threads.com/@2001_0710" at bounding box center [533, 436] width 100 height 13
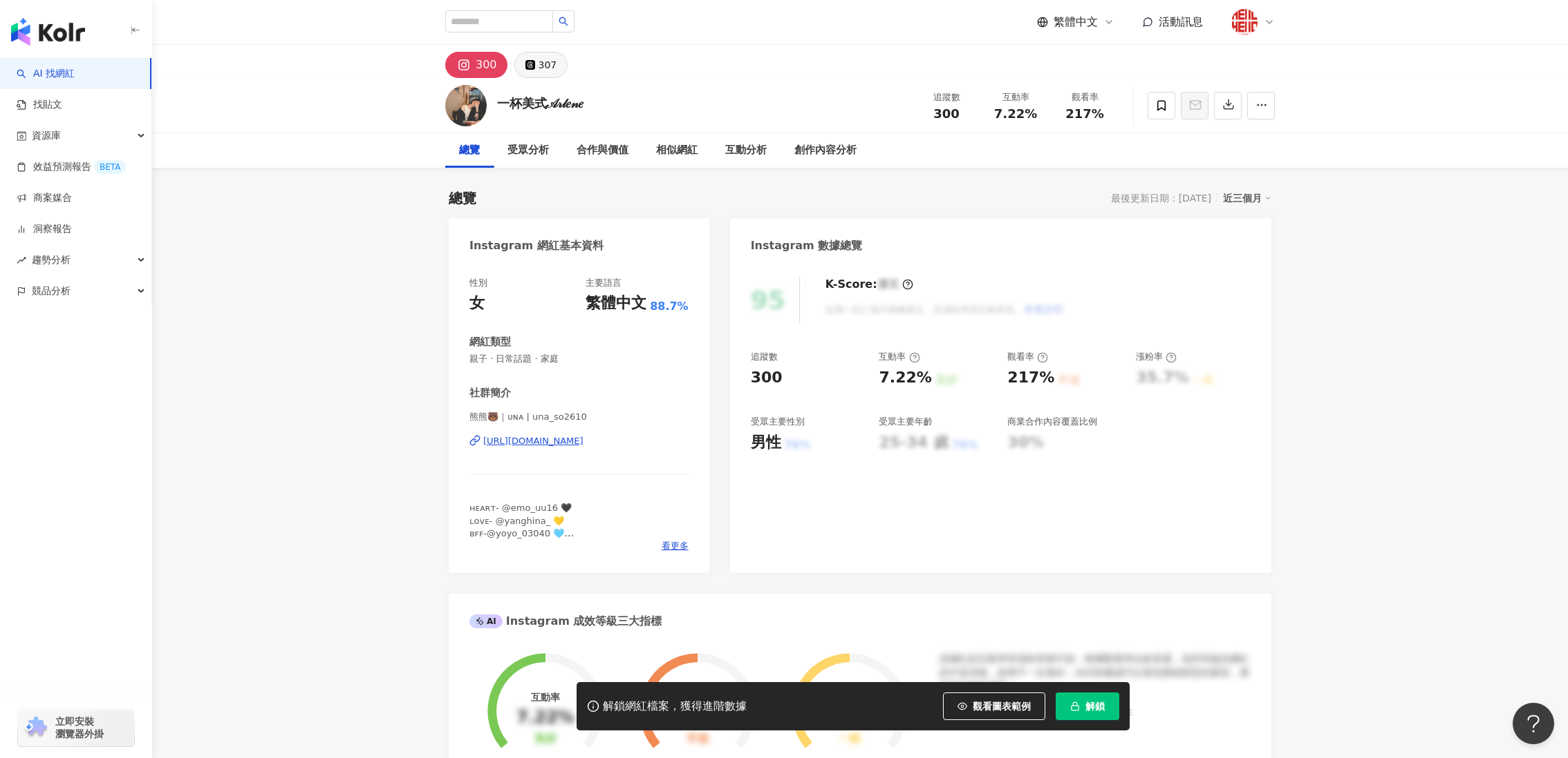
click at [547, 70] on div "307" at bounding box center [548, 65] width 18 height 19
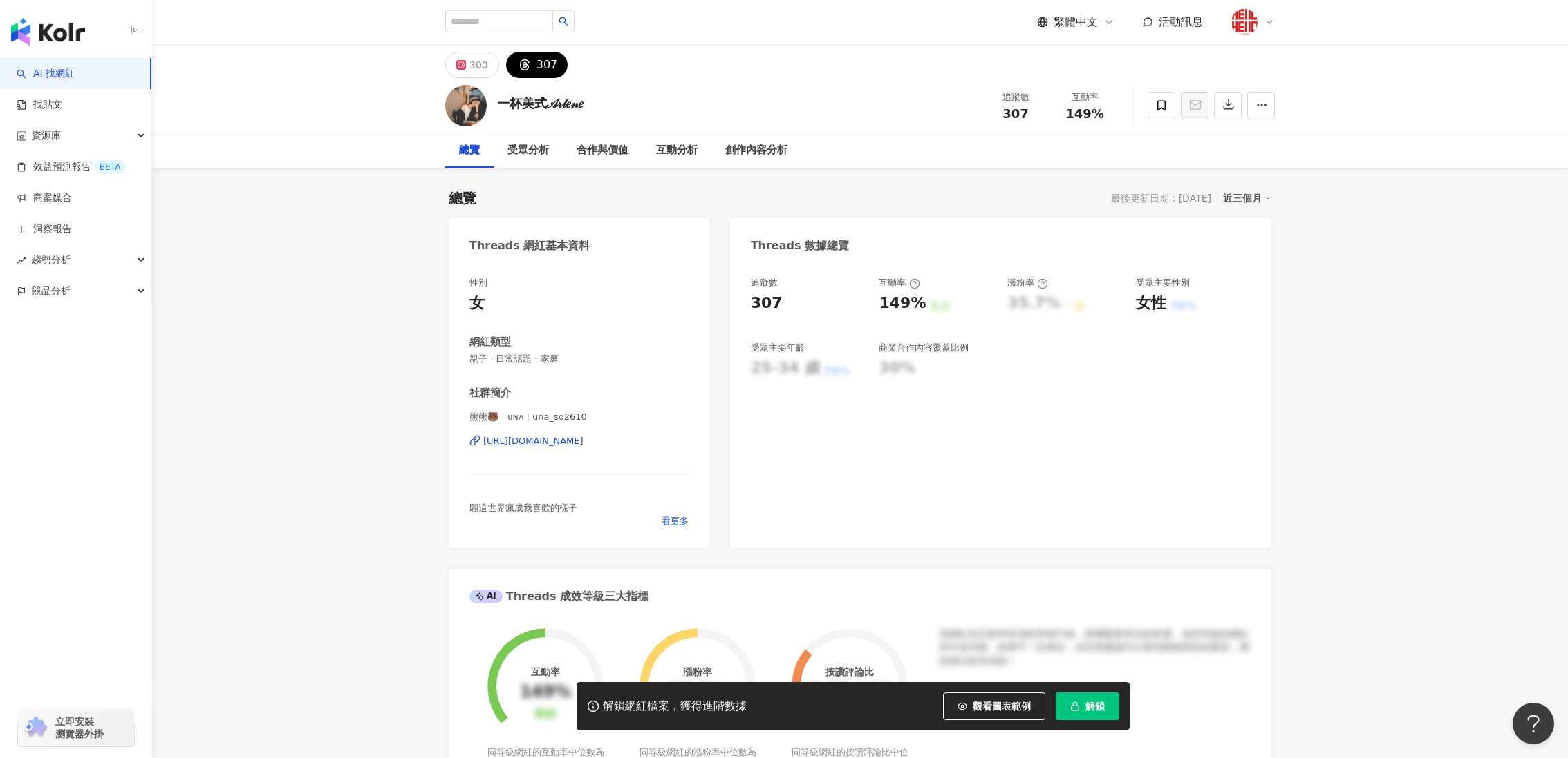
click at [528, 439] on div "https://www.threads.com/@una_so2610" at bounding box center [533, 442] width 100 height 13
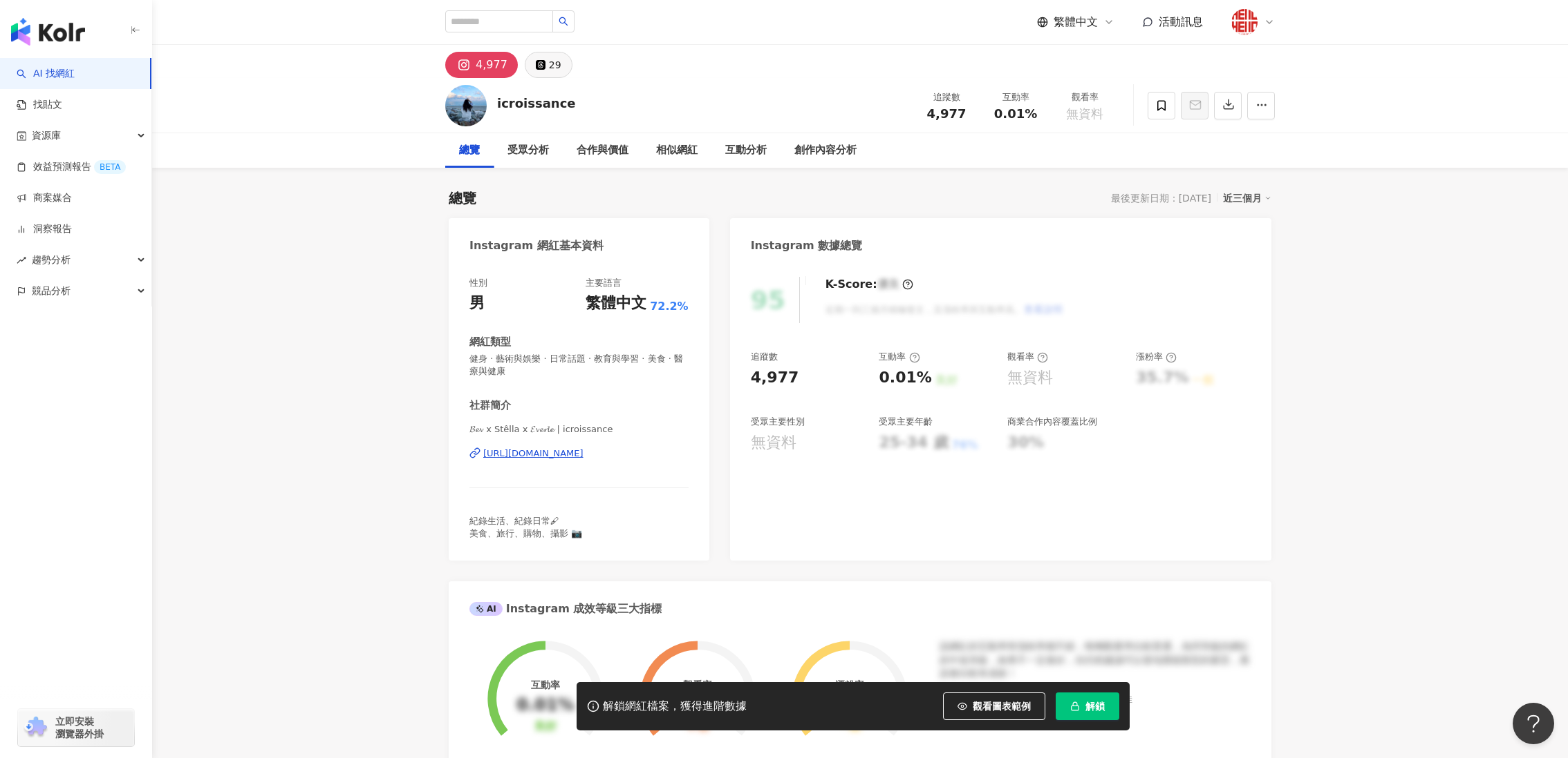
click at [542, 65] on icon at bounding box center [541, 65] width 10 height 10
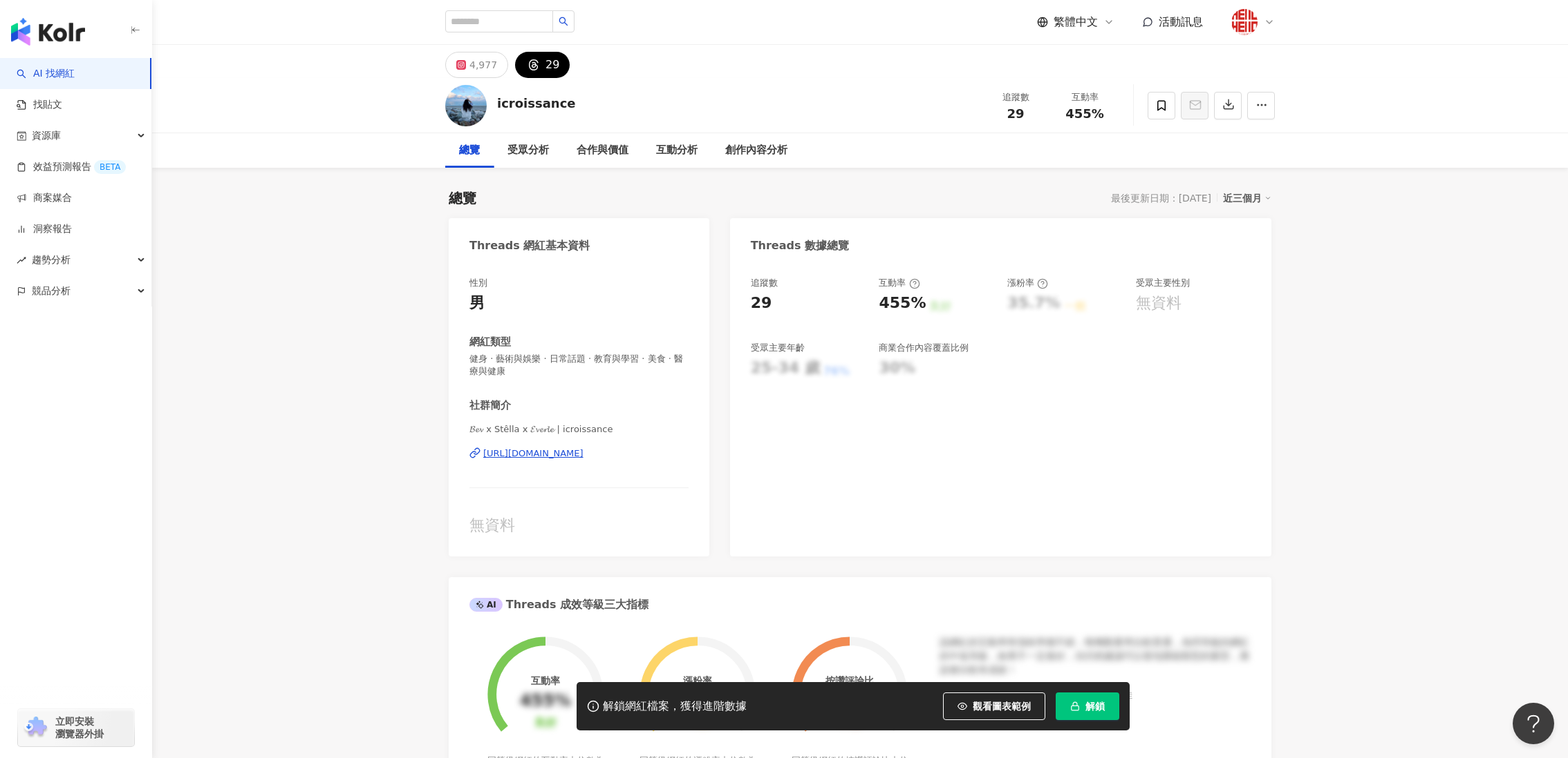
click at [526, 446] on div "𝓑𝓮𝓿 x Stêlla x 𝓔𝓿𝓮𝓻𝓵𝓮 | icroissance https://www.threads.com/@icroissance" at bounding box center [579, 464] width 219 height 81
click at [528, 452] on div "https://www.threads.com/@icroissance" at bounding box center [533, 454] width 100 height 13
click at [583, 458] on div "https://www.threads.com/@icroissance" at bounding box center [533, 454] width 100 height 13
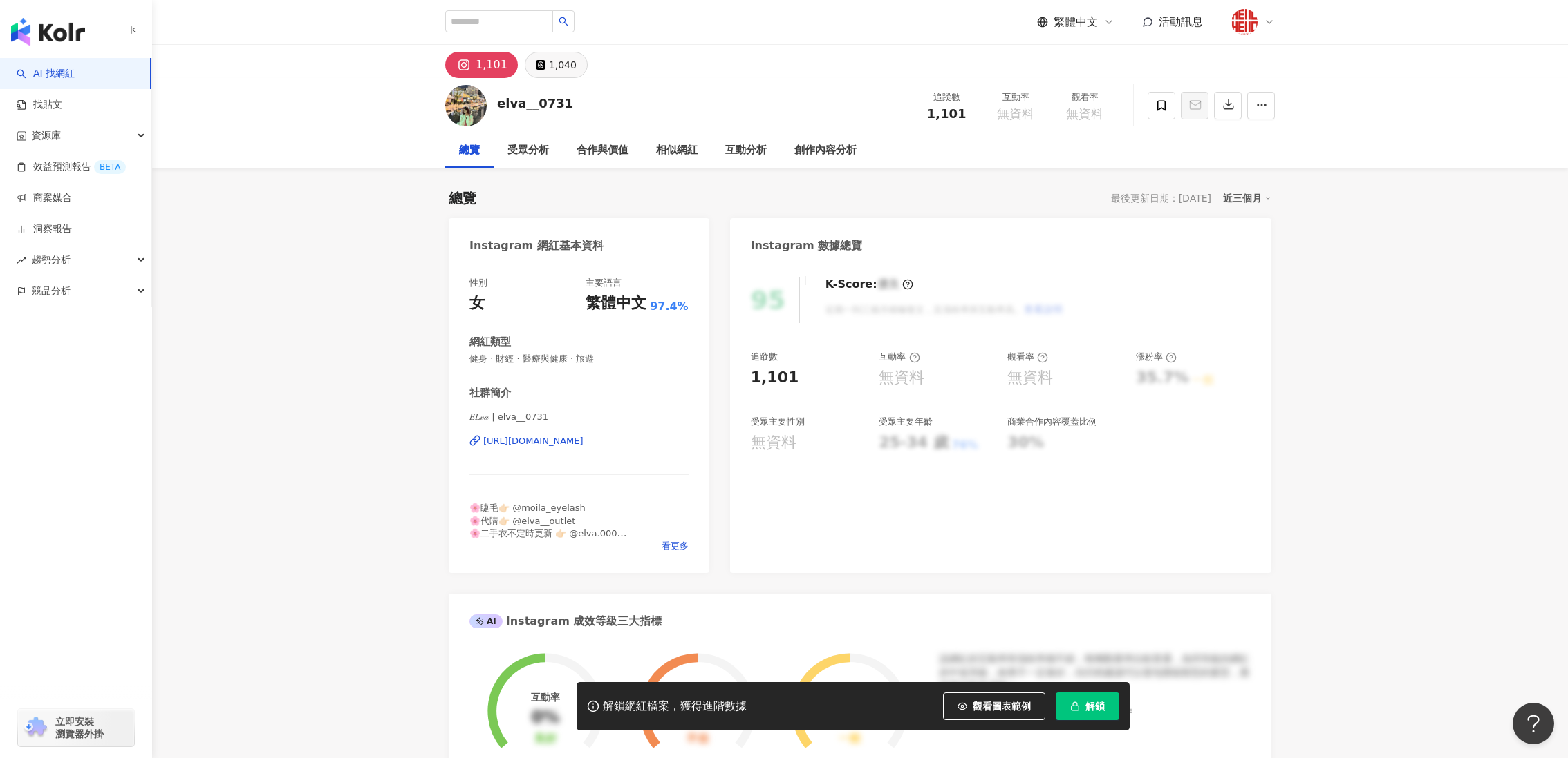
click at [536, 64] on icon at bounding box center [541, 65] width 10 height 10
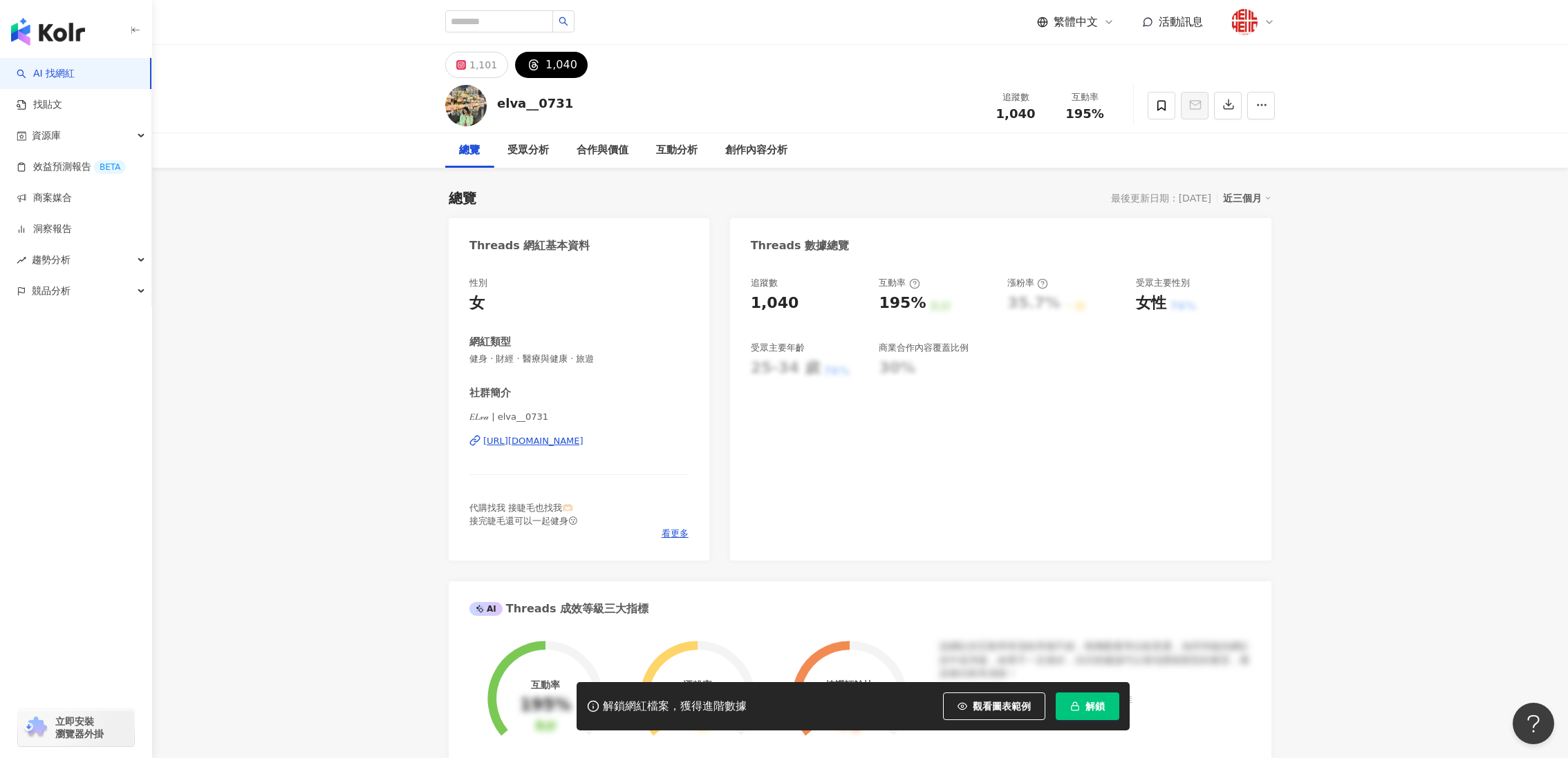
click at [516, 440] on div "https://www.threads.com/@elva__0731" at bounding box center [533, 442] width 100 height 13
click at [612, 427] on div "𝐸𝐿𝓋𝒶 | elva__0731 https://www.threads.com/@elva__0731" at bounding box center [579, 451] width 219 height 81
click at [583, 446] on div "https://www.threads.com/@elva__0731" at bounding box center [533, 442] width 100 height 13
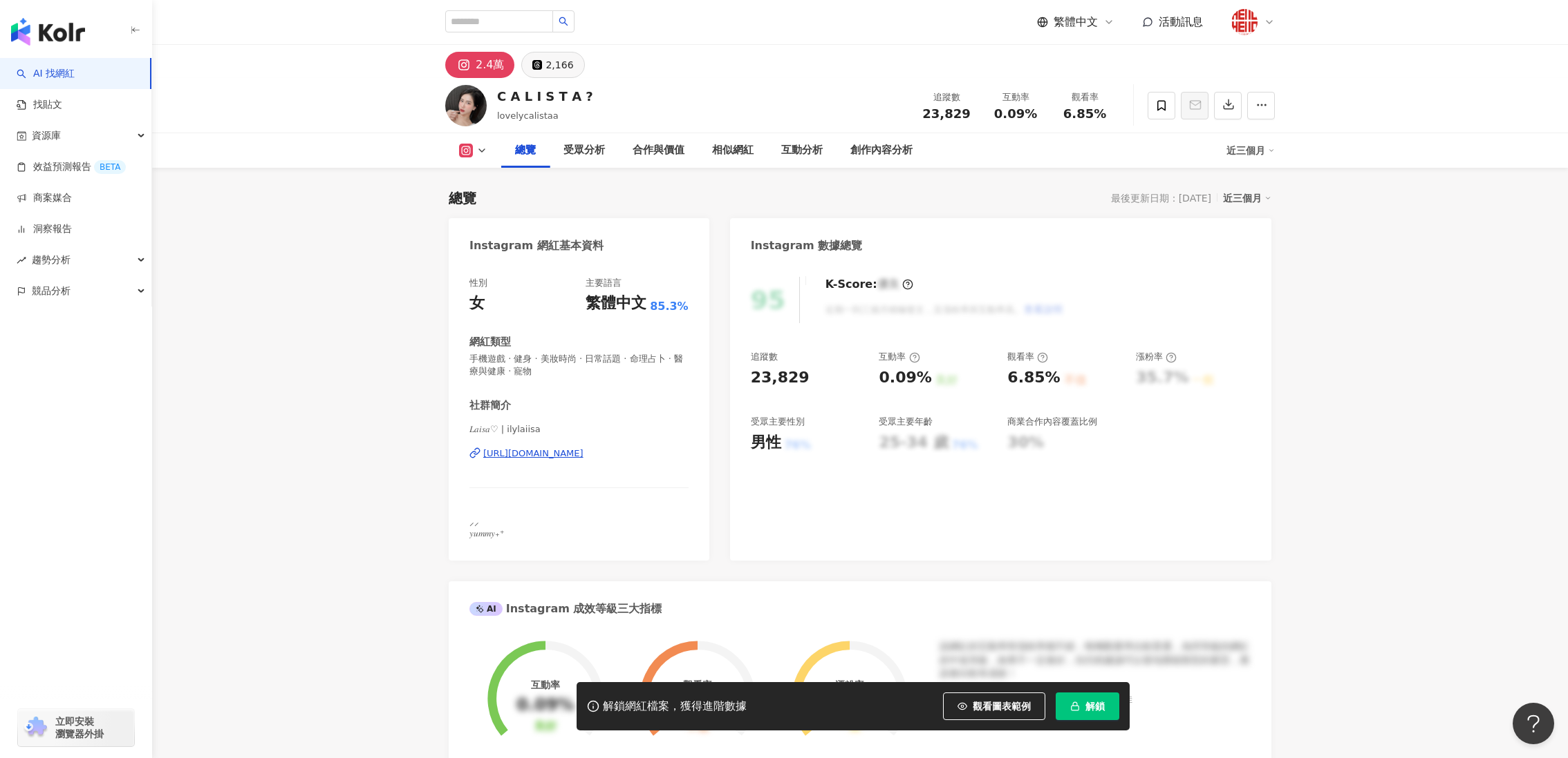
click at [548, 65] on div "2,166" at bounding box center [559, 65] width 27 height 19
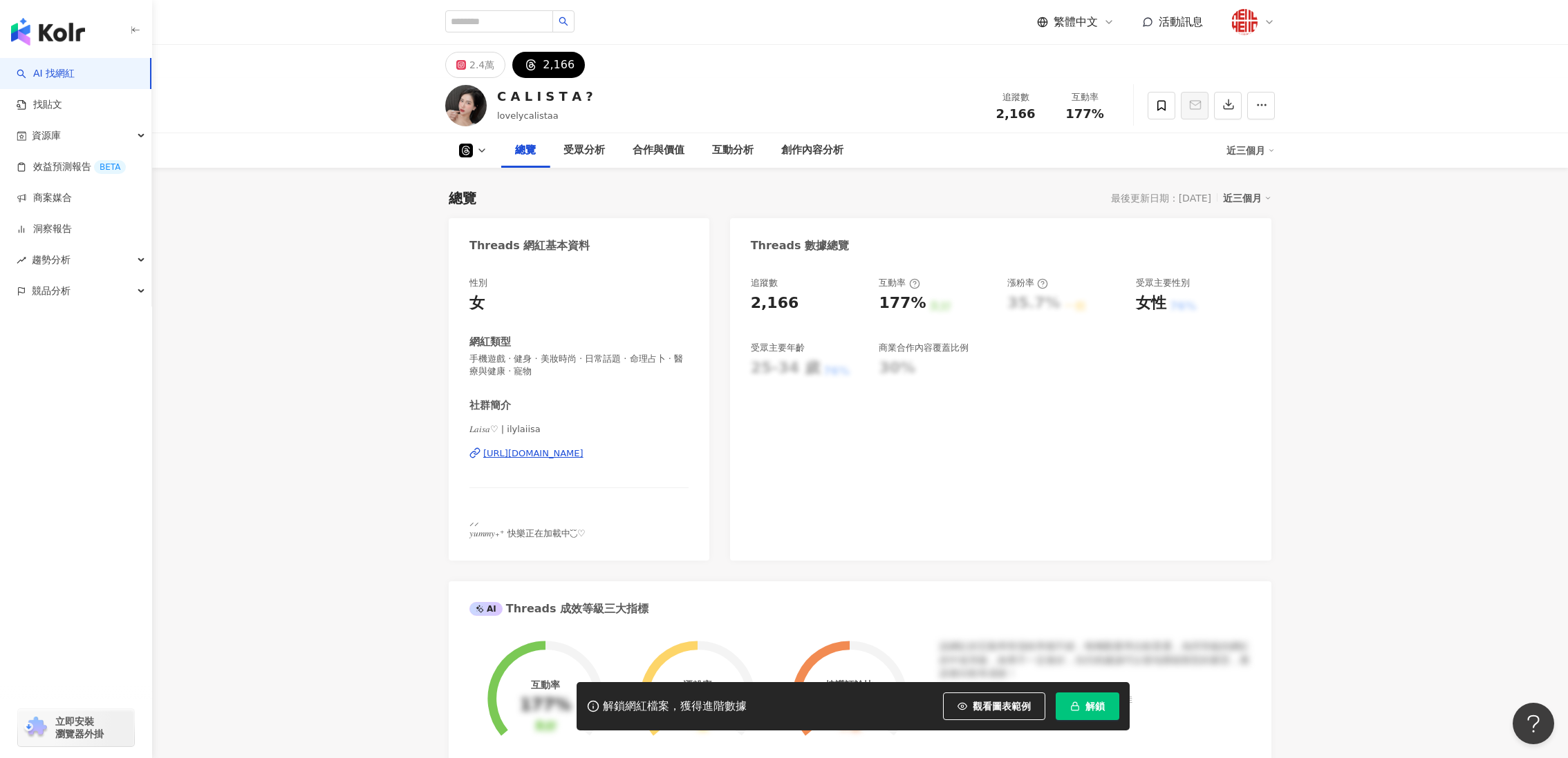
click at [583, 450] on div "[URL][DOMAIN_NAME]" at bounding box center [533, 454] width 100 height 13
